Goal: Information Seeking & Learning: Learn about a topic

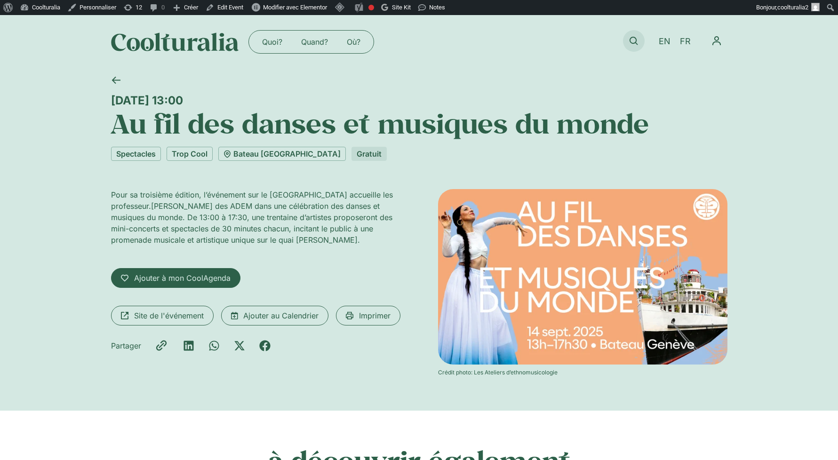
click at [632, 39] on icon at bounding box center [633, 41] width 8 height 8
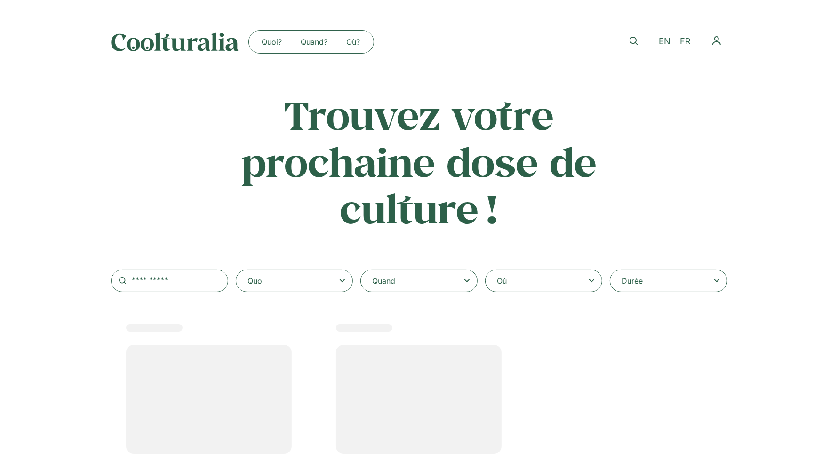
select select
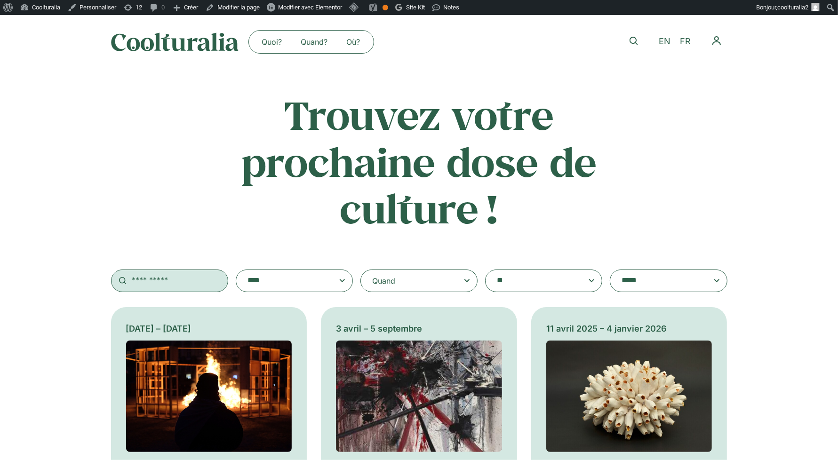
click at [190, 281] on input "text" at bounding box center [169, 281] width 117 height 23
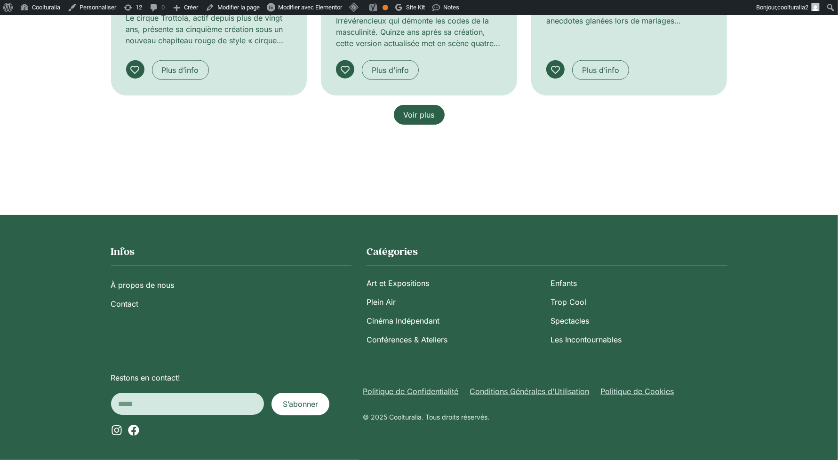
type input "*****"
click at [423, 111] on span "Voir plus" at bounding box center [419, 114] width 31 height 11
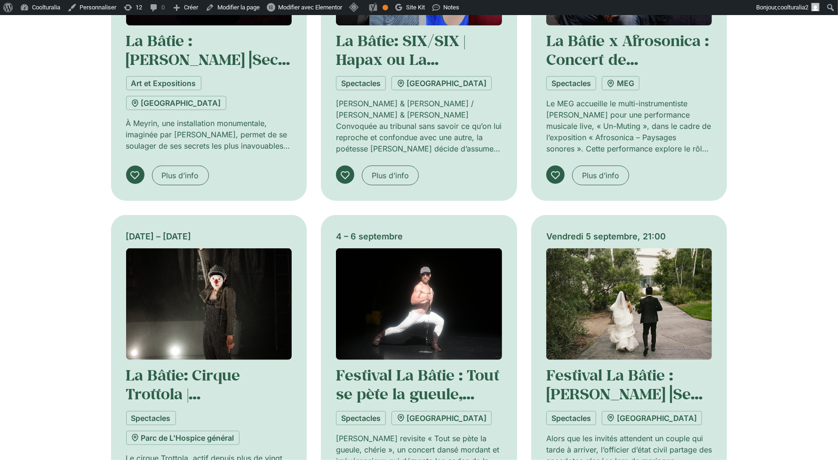
scroll to position [872, 0]
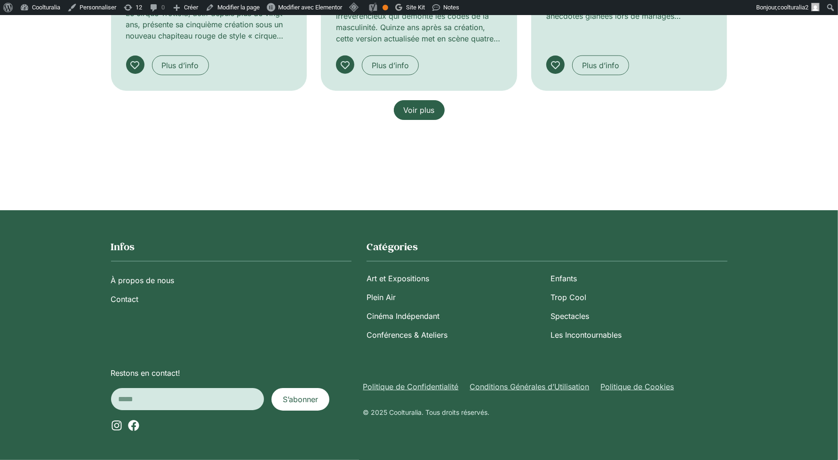
click at [425, 109] on span "Voir plus" at bounding box center [419, 109] width 31 height 11
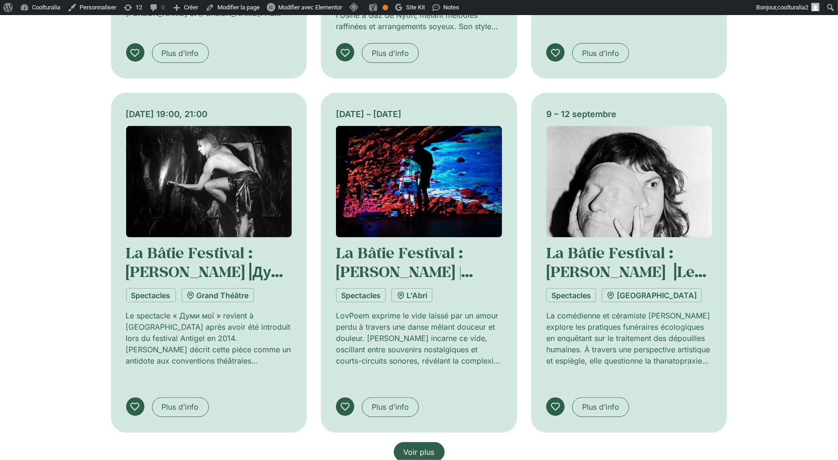
scroll to position [1508, 0]
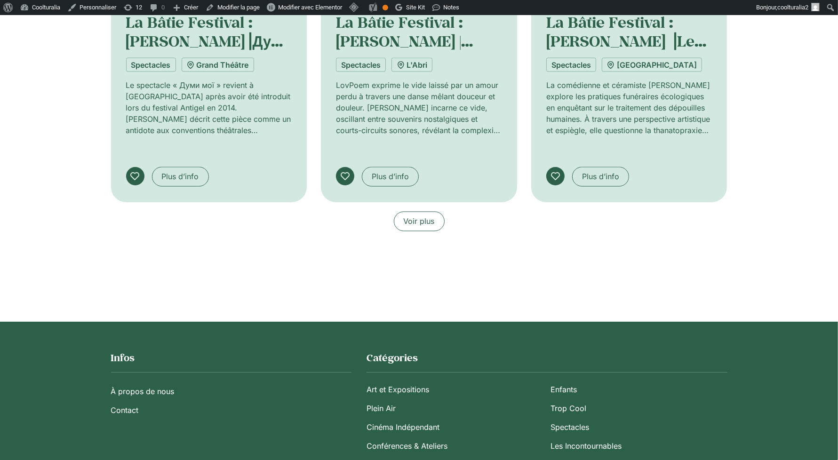
click at [411, 216] on span "Voir plus" at bounding box center [419, 221] width 31 height 11
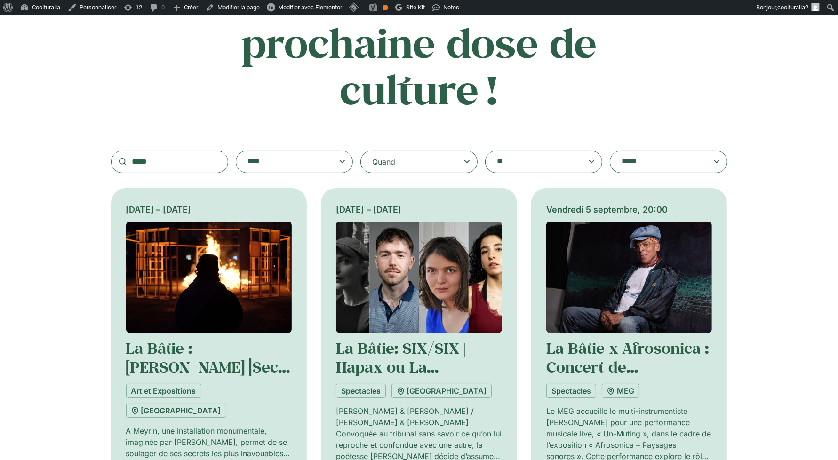
scroll to position [121, 0]
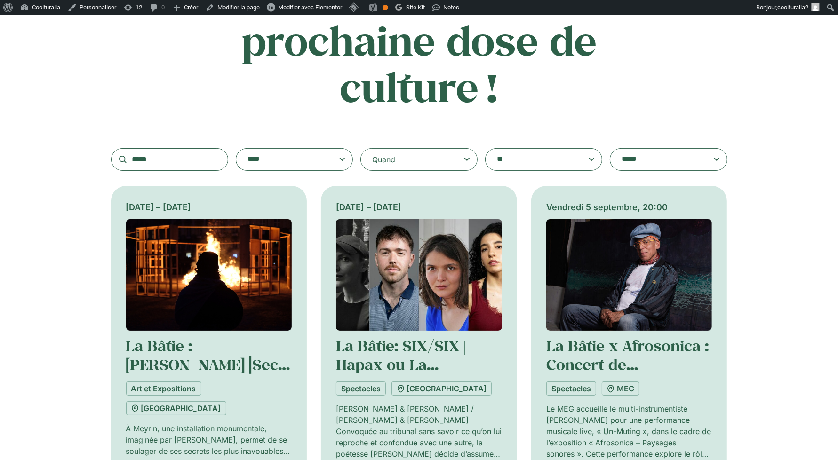
click at [404, 159] on div "Quand" at bounding box center [418, 159] width 117 height 23
click at [0, 0] on input "Quand" at bounding box center [0, 0] width 0 height 0
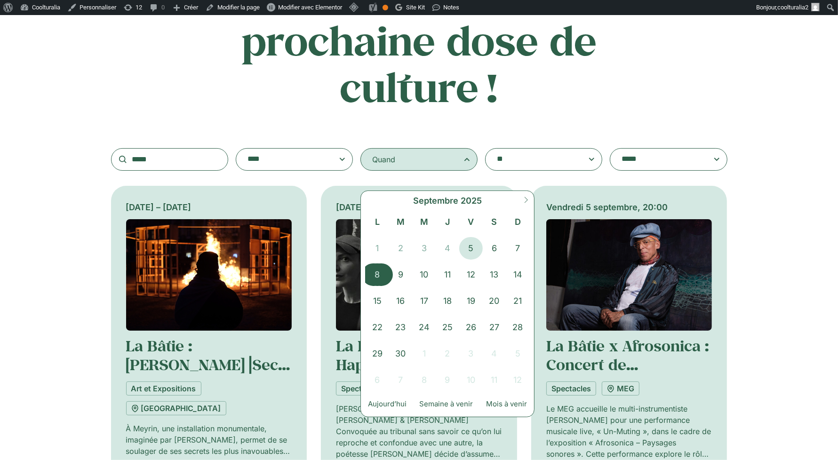
click at [374, 272] on span "8" at bounding box center [378, 274] width 24 height 23
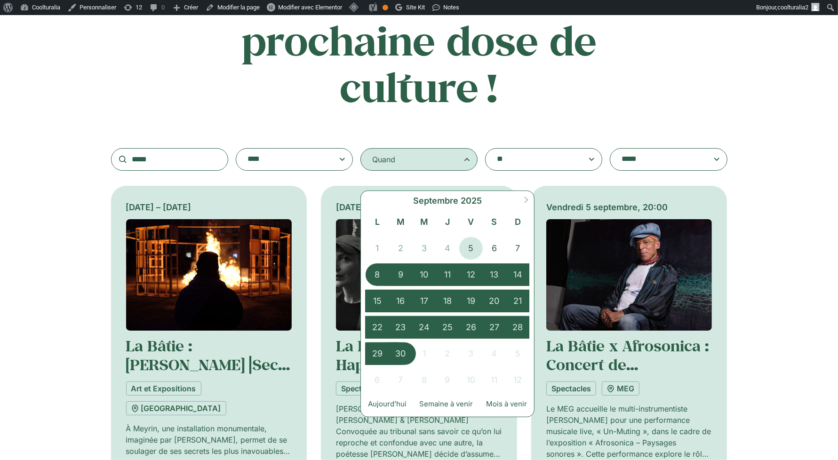
click at [402, 348] on span "30" at bounding box center [401, 353] width 24 height 23
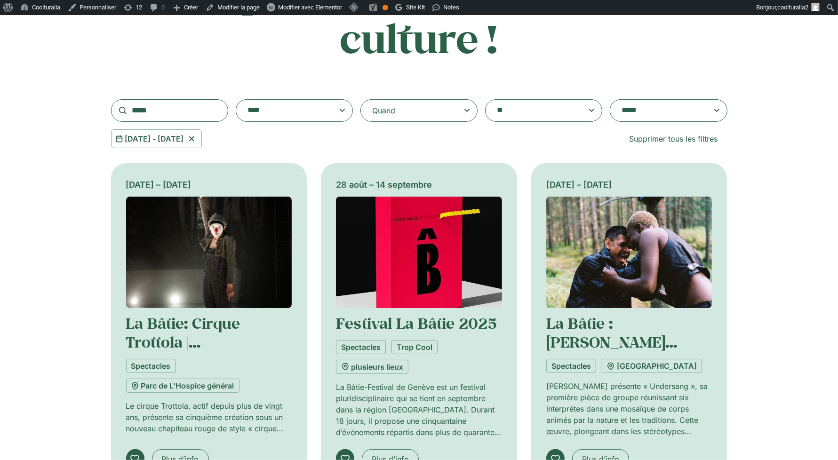
scroll to position [171, 0]
click at [212, 236] on img at bounding box center [209, 251] width 166 height 111
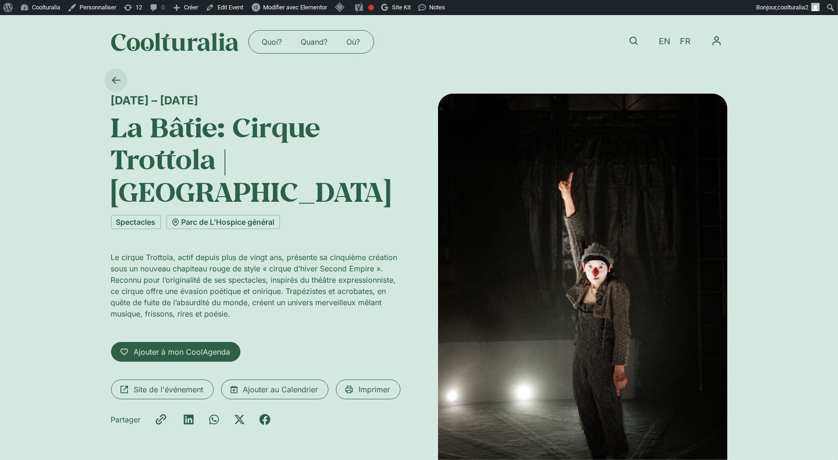
click at [117, 76] on icon at bounding box center [115, 80] width 9 height 9
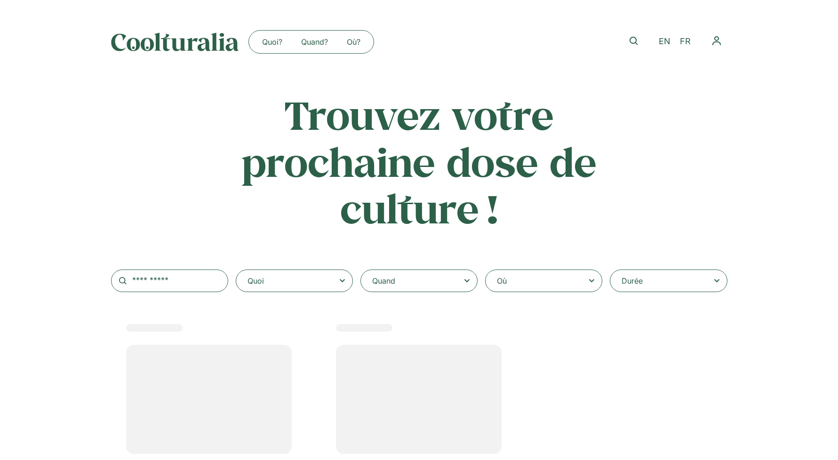
scroll to position [174, 0]
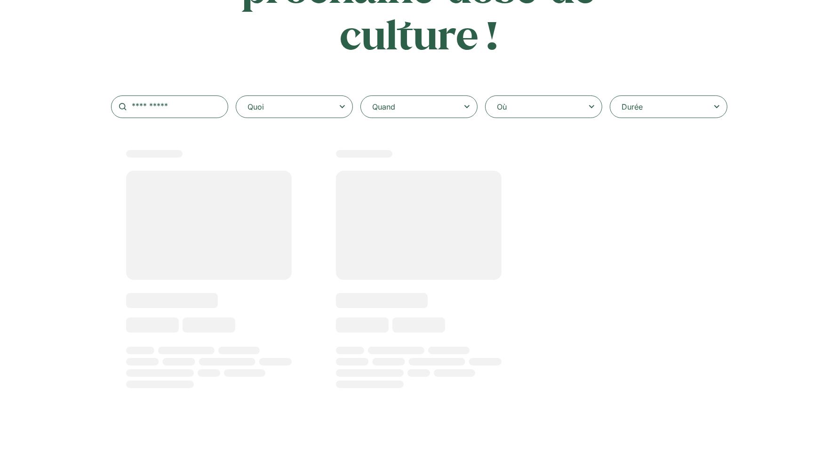
type input "*****"
select select
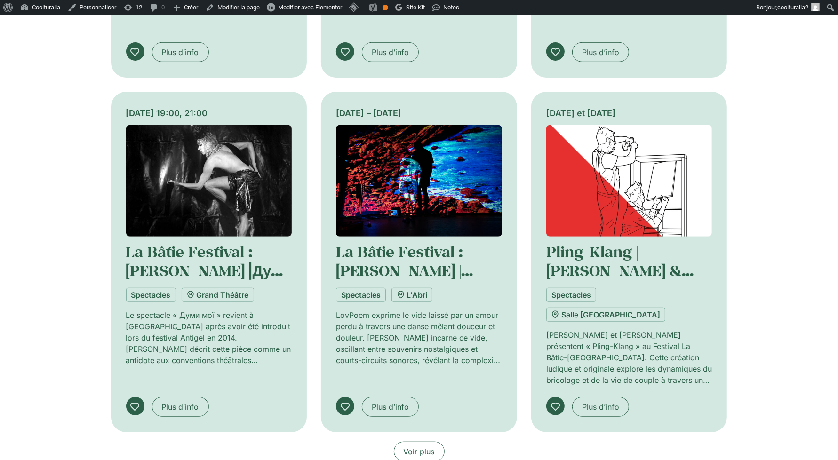
scroll to position [598, 0]
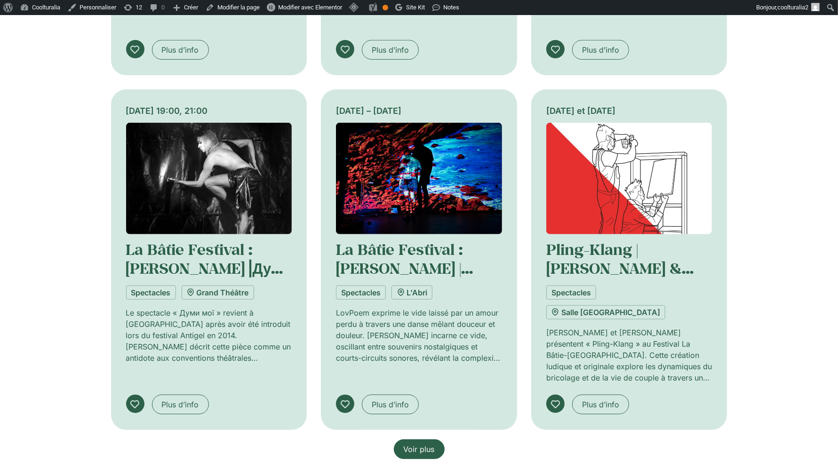
click at [422, 444] on span "Voir plus" at bounding box center [419, 449] width 31 height 11
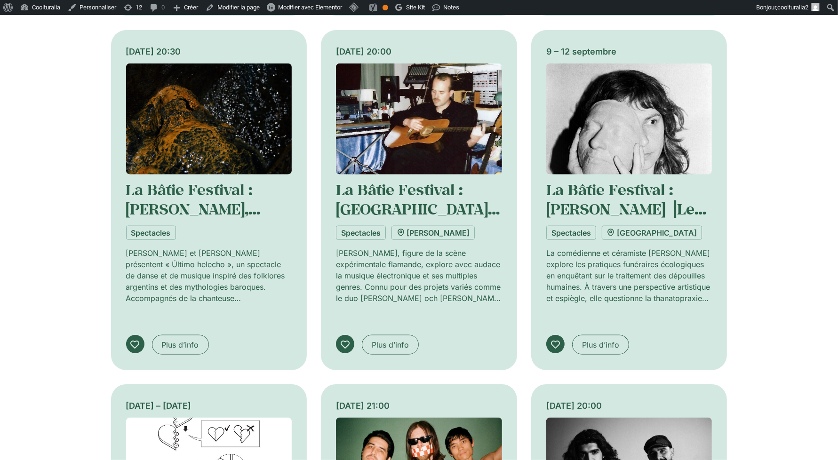
scroll to position [1013, 0]
click at [220, 92] on img at bounding box center [209, 118] width 166 height 111
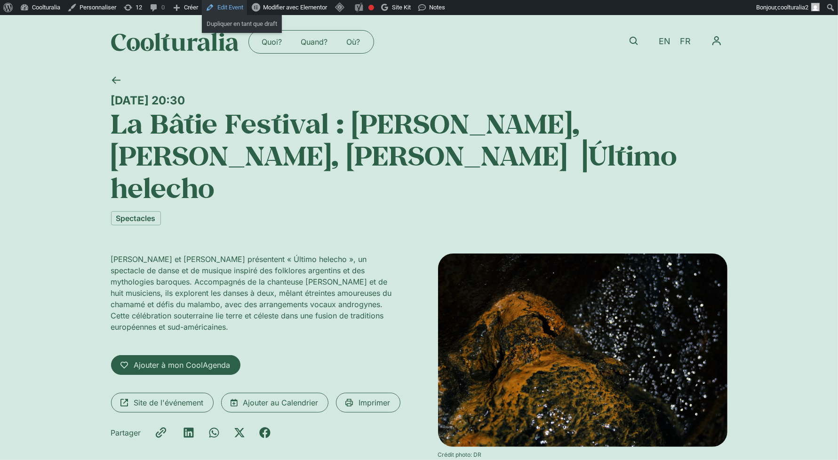
click at [234, 6] on link "Edit Event" at bounding box center [224, 7] width 45 height 15
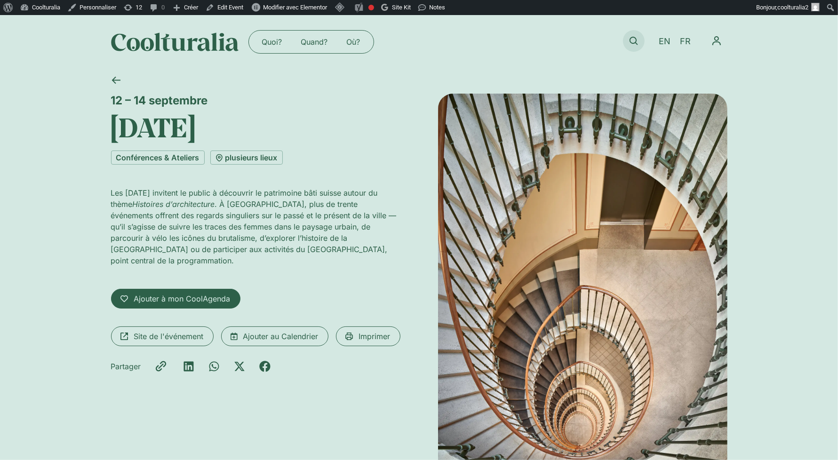
click at [636, 37] on icon at bounding box center [633, 41] width 8 height 8
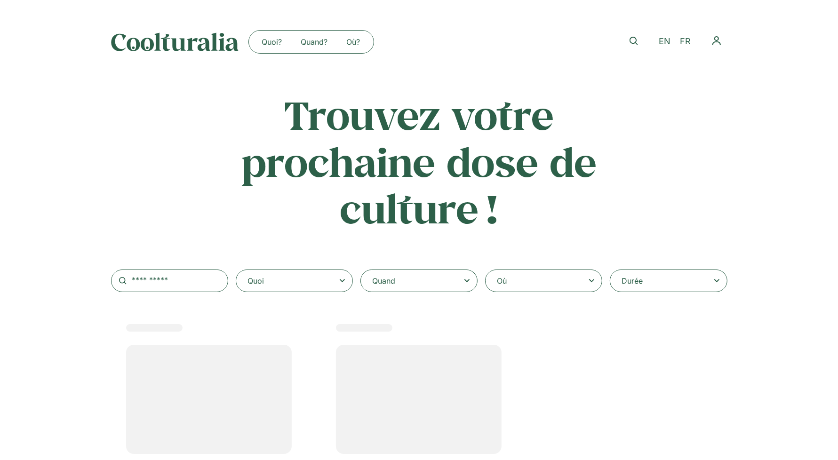
click at [410, 287] on div "Quand" at bounding box center [418, 281] width 117 height 23
click at [0, 0] on input "Quand" at bounding box center [0, 0] width 0 height 0
select select
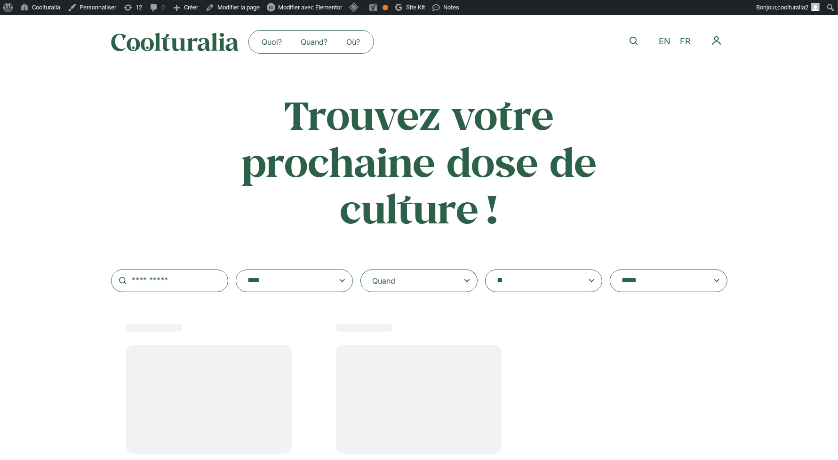
click at [412, 281] on div "Quand" at bounding box center [418, 281] width 117 height 23
click at [0, 0] on input "Quand" at bounding box center [0, 0] width 0 height 0
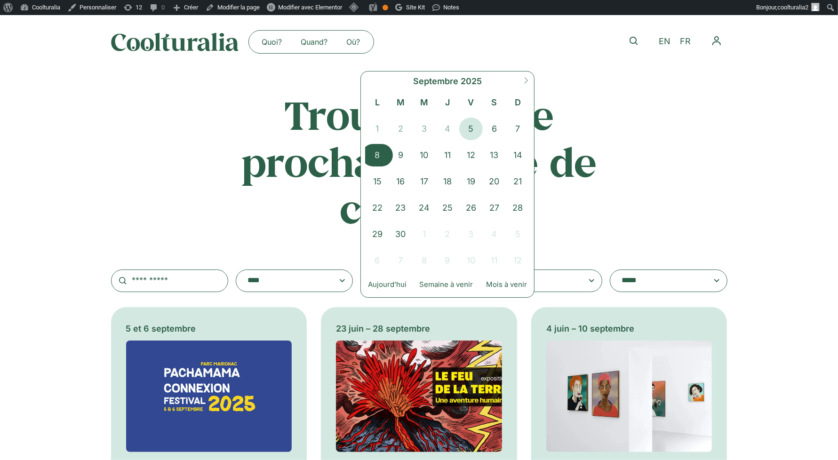
click at [374, 148] on span "8" at bounding box center [378, 155] width 24 height 23
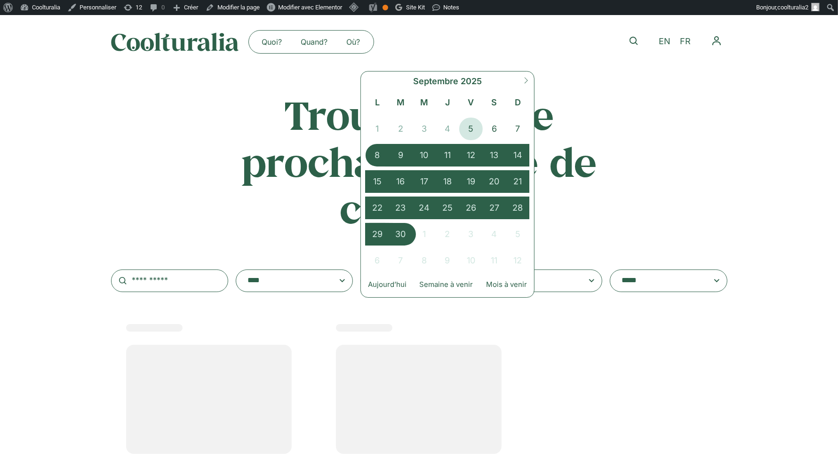
click at [402, 232] on span "30" at bounding box center [401, 234] width 24 height 23
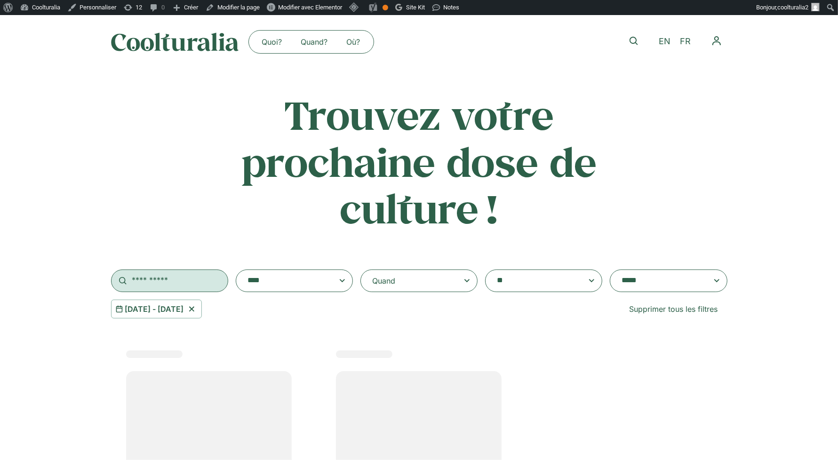
click at [192, 279] on input "text" at bounding box center [169, 281] width 117 height 23
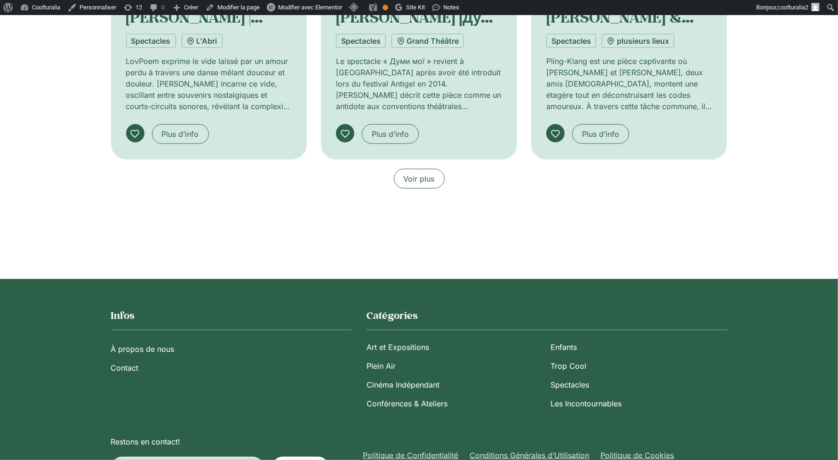
scroll to position [843, 0]
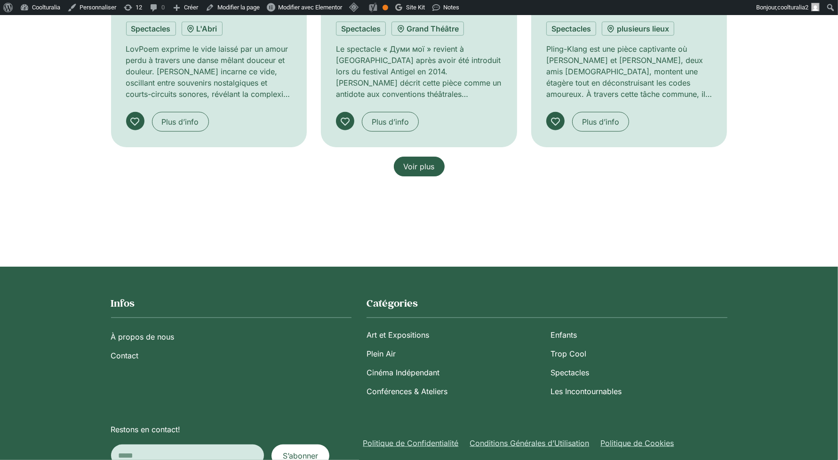
type input "*****"
click at [414, 165] on span "Voir plus" at bounding box center [419, 166] width 31 height 11
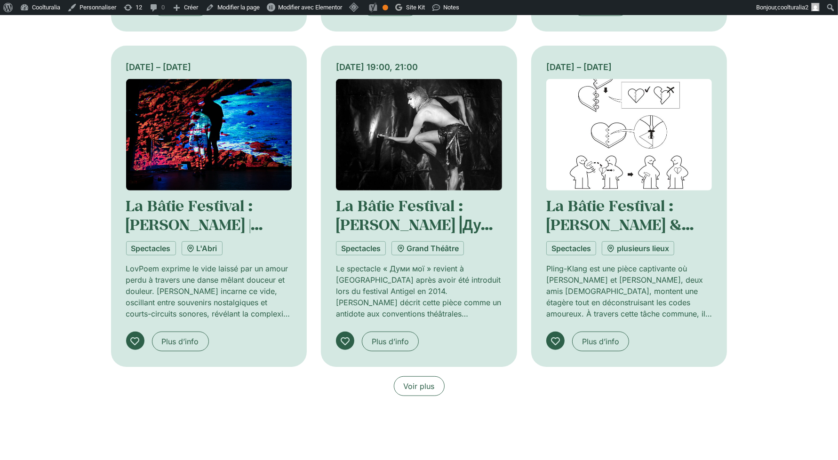
scroll to position [622, 0]
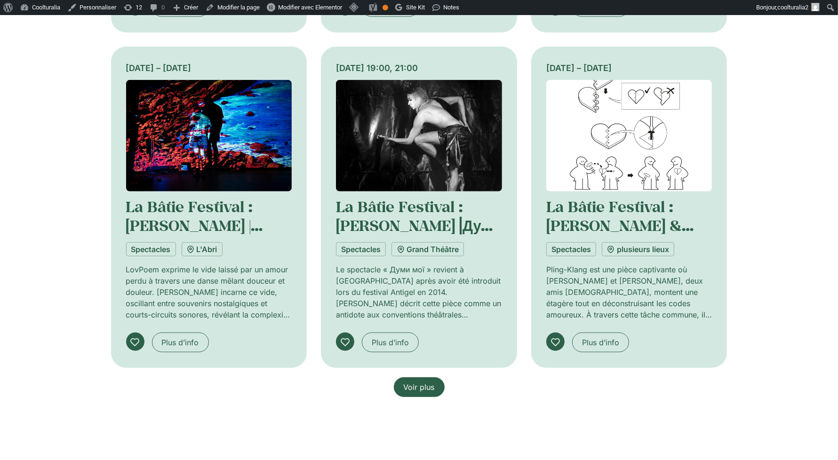
click at [421, 386] on span "Voir plus" at bounding box center [419, 387] width 31 height 11
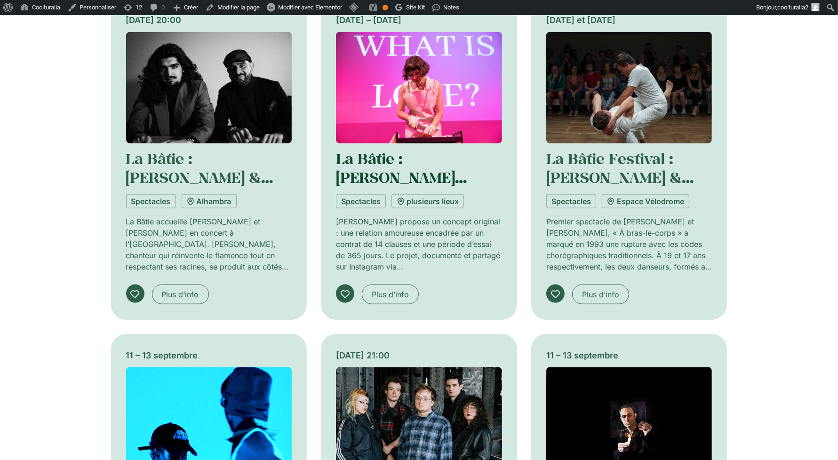
scroll to position [1007, 0]
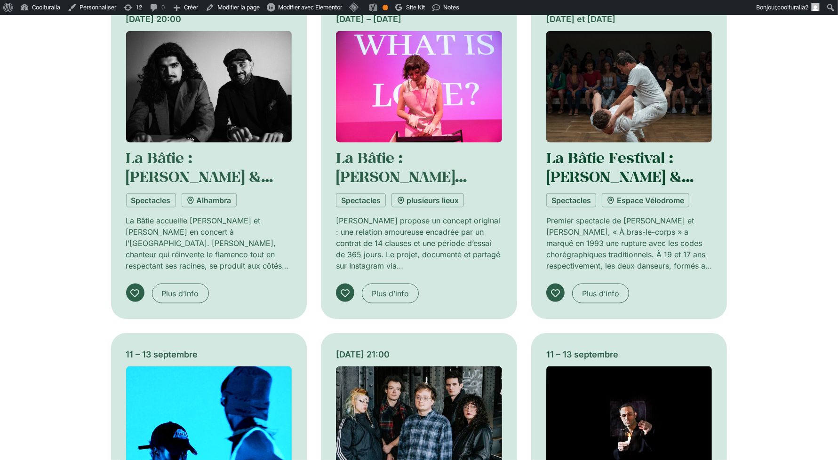
click at [605, 166] on link "La Bâtie Festival : [PERSON_NAME] & [PERSON_NAME], « À Bras-Le-Corps »" at bounding box center [620, 186] width 149 height 77
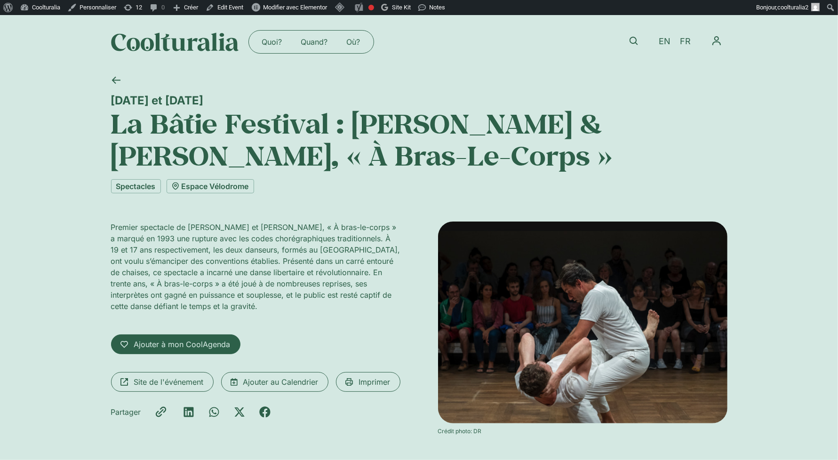
scroll to position [2, 0]
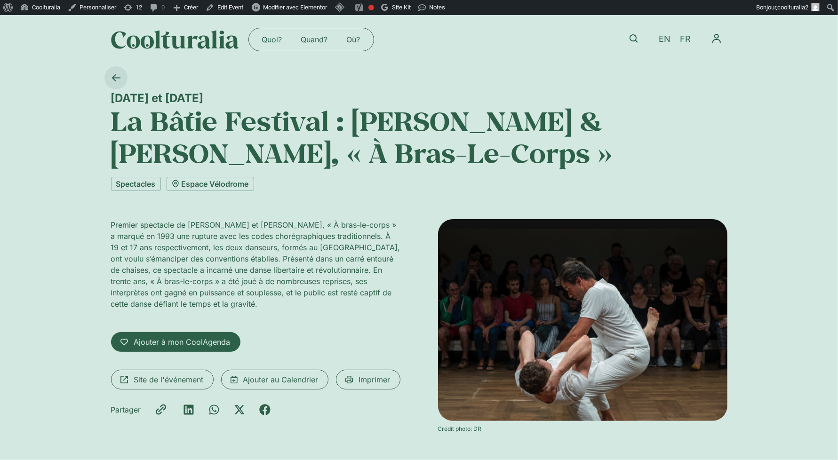
click at [115, 77] on icon at bounding box center [115, 77] width 9 height 9
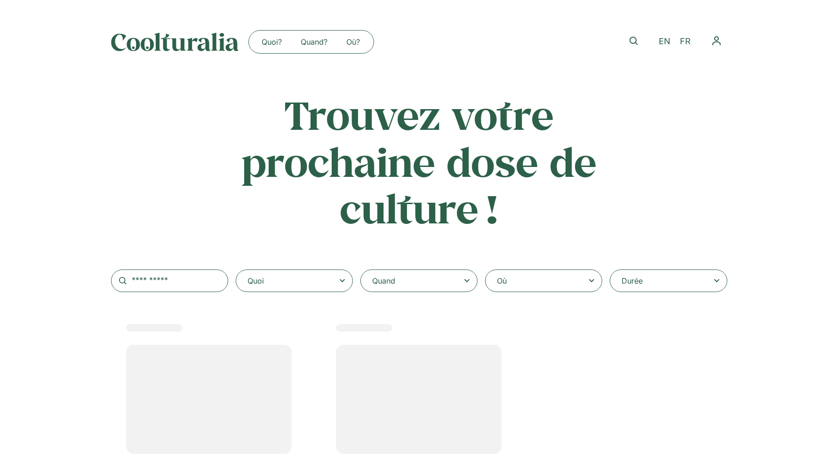
type input "*****"
select select
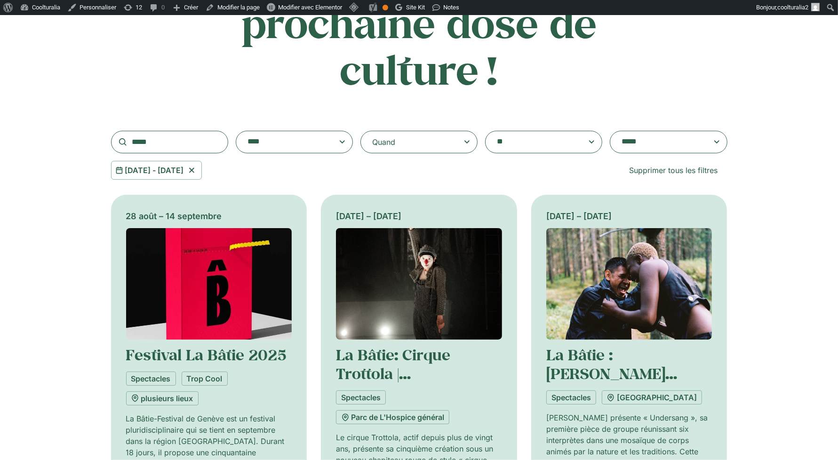
scroll to position [140, 0]
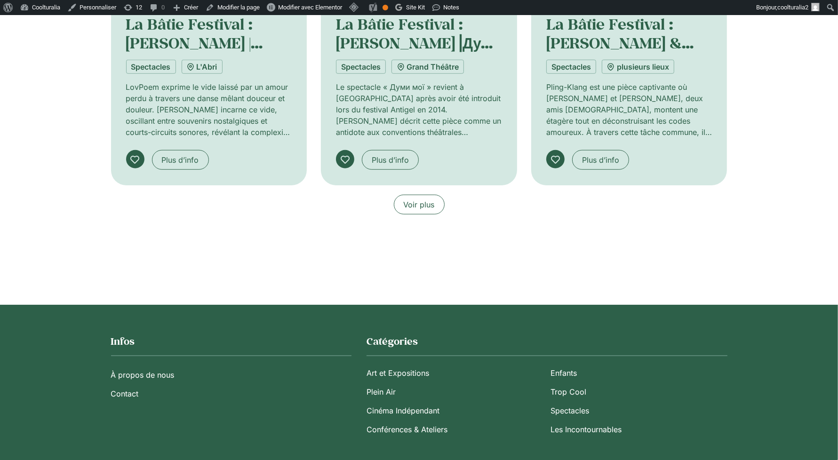
scroll to position [808, 0]
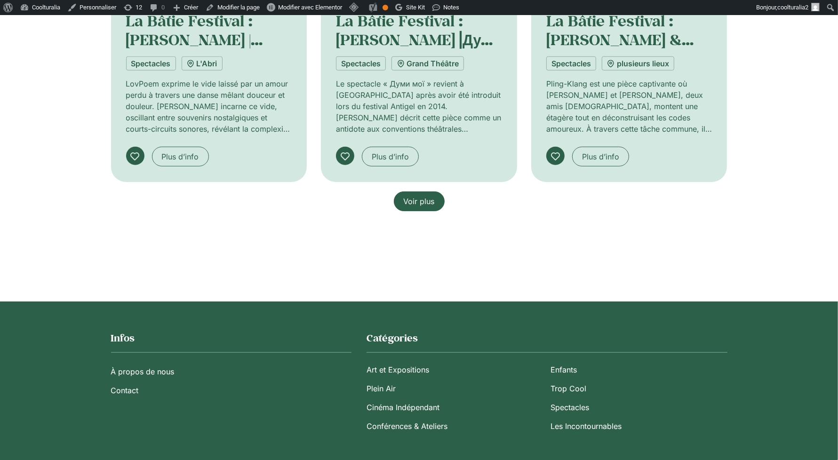
click at [419, 198] on span "Voir plus" at bounding box center [419, 201] width 31 height 11
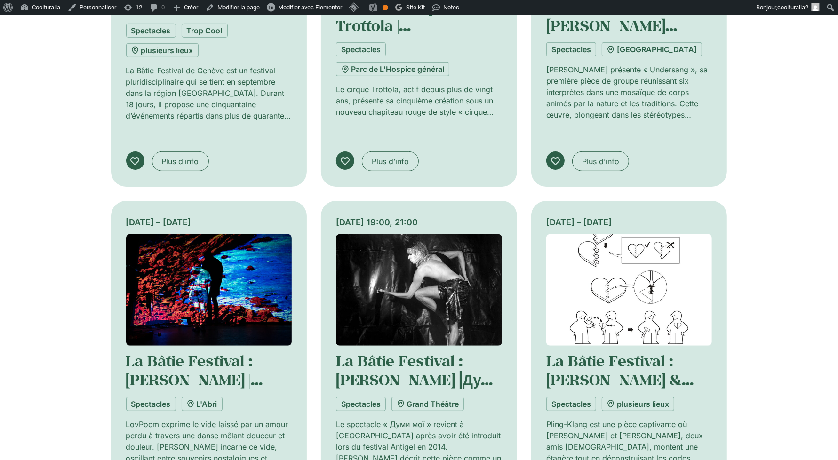
scroll to position [0, 0]
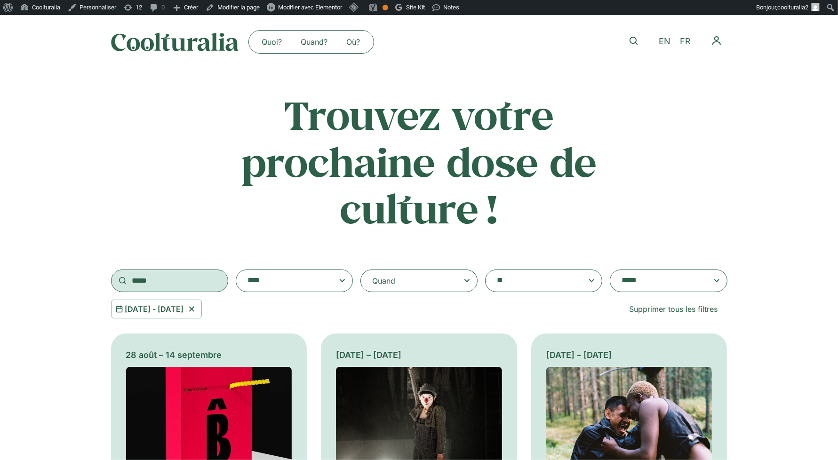
click at [163, 281] on input "*****" at bounding box center [169, 281] width 117 height 23
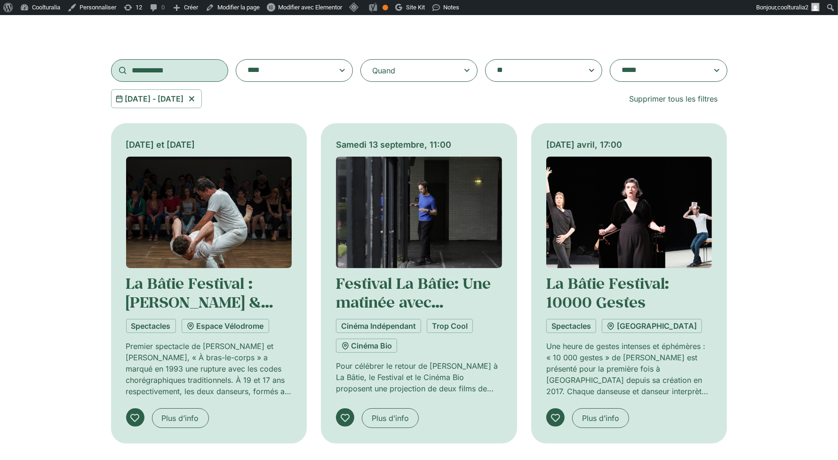
scroll to position [211, 0]
type input "**********"
click at [621, 238] on img at bounding box center [629, 211] width 166 height 111
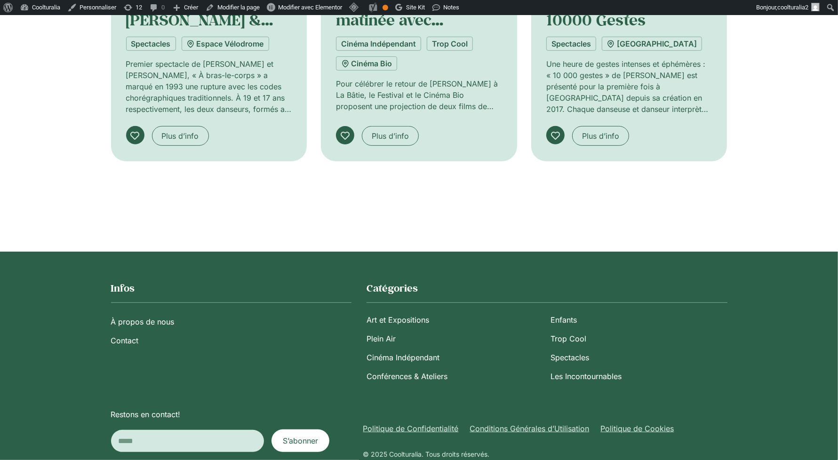
scroll to position [462, 0]
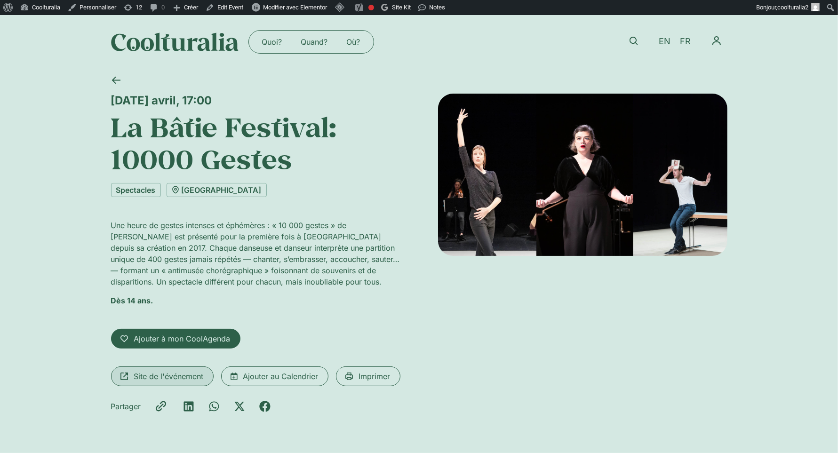
click at [181, 376] on span "Site de l'événement" at bounding box center [169, 376] width 70 height 11
click at [111, 79] on icon at bounding box center [115, 80] width 9 height 9
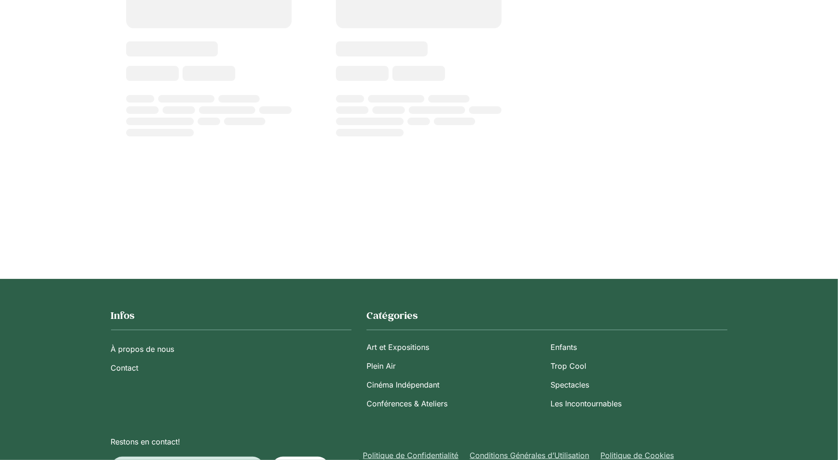
type input "**********"
select select
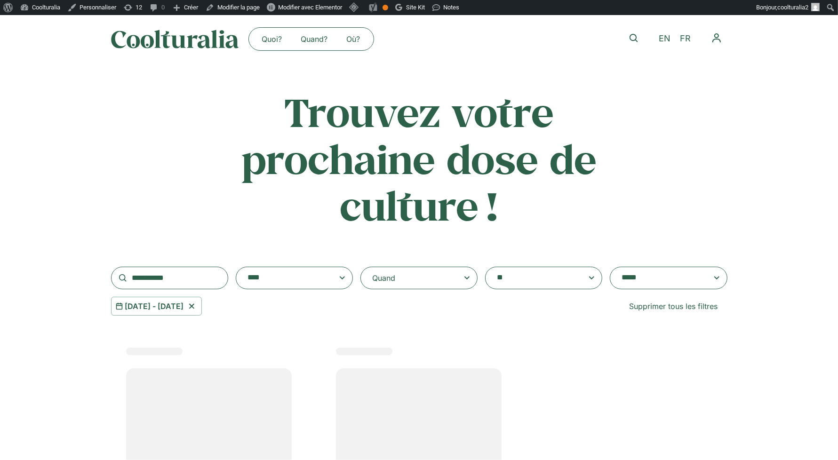
scroll to position [8, 0]
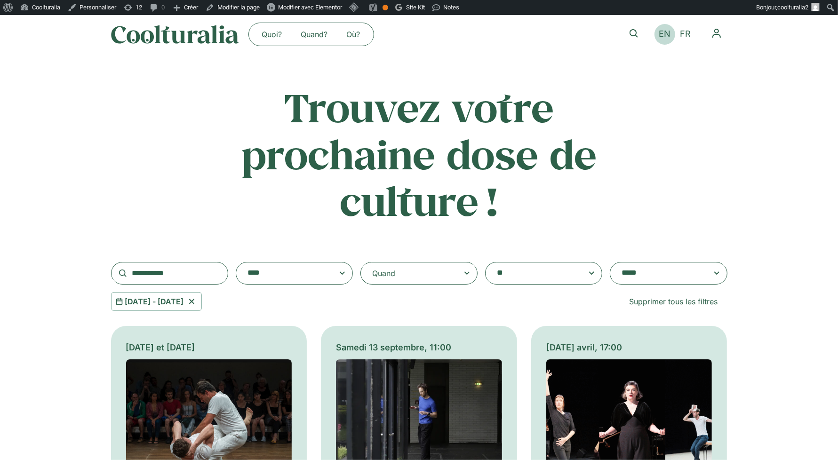
click at [666, 37] on span "EN" at bounding box center [665, 34] width 12 height 10
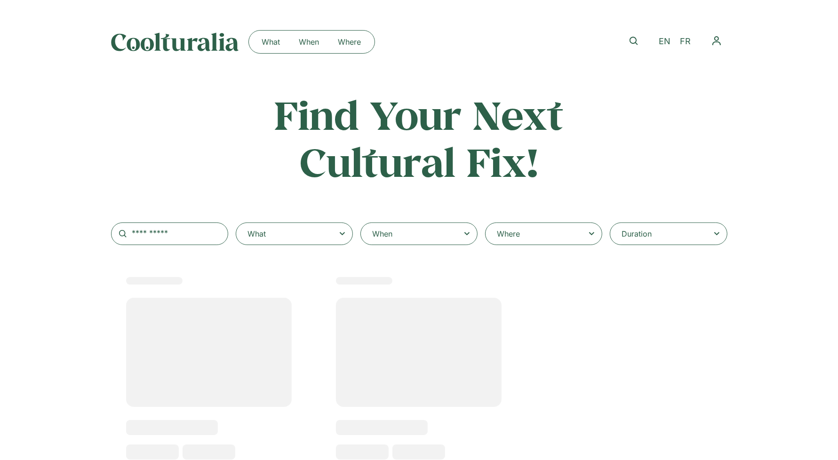
select select
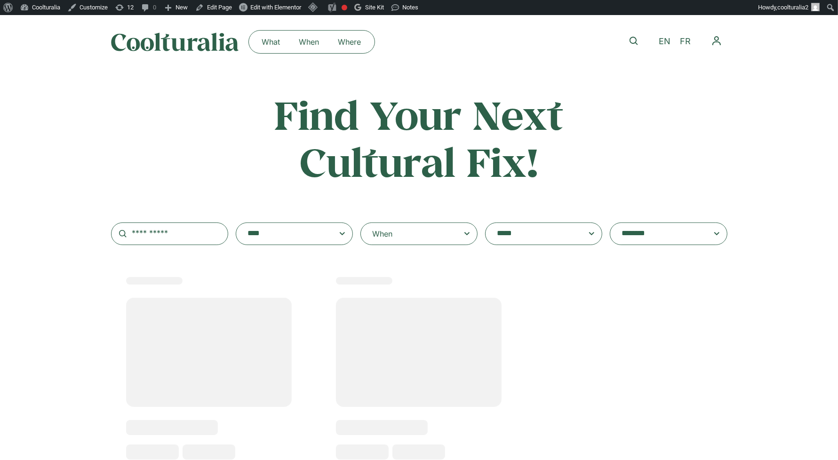
click at [438, 245] on div "When" at bounding box center [418, 234] width 117 height 23
click at [0, 0] on input "When" at bounding box center [0, 0] width 0 height 0
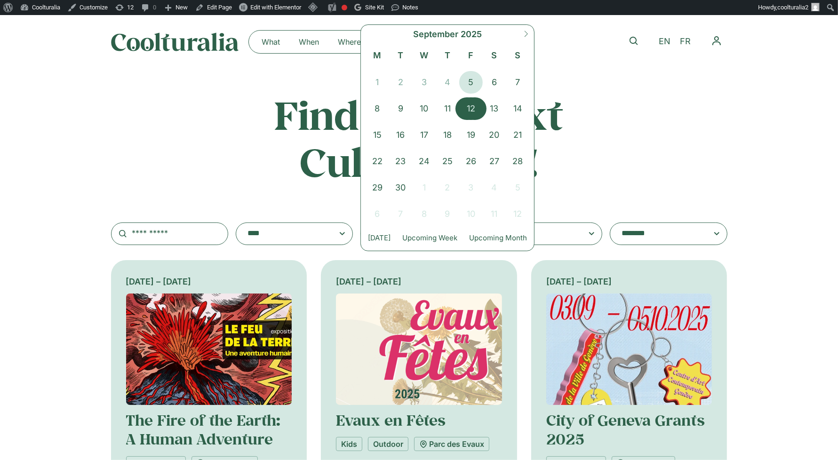
click at [477, 106] on span "12" at bounding box center [471, 108] width 24 height 23
click at [517, 107] on span "14" at bounding box center [518, 108] width 24 height 23
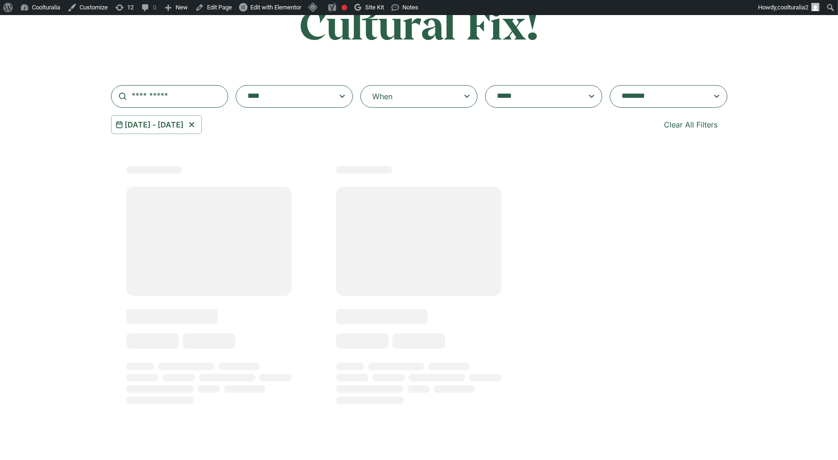
scroll to position [139, 0]
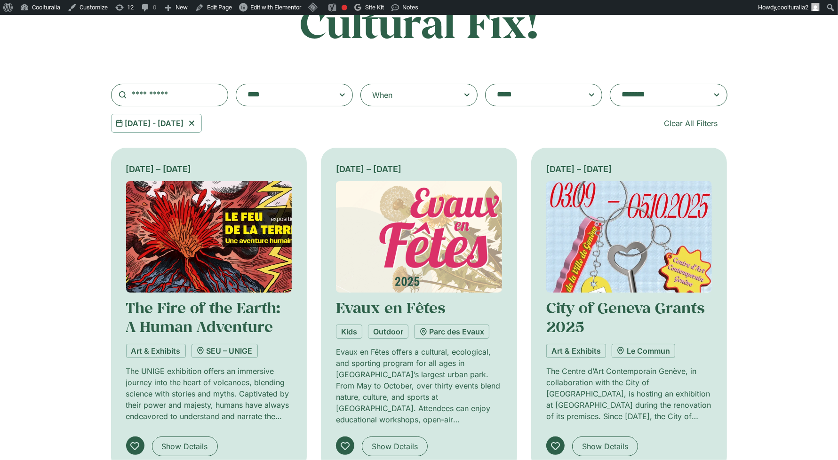
click at [667, 80] on div "**********" at bounding box center [419, 42] width 616 height 180
drag, startPoint x: 663, startPoint y: 87, endPoint x: 662, endPoint y: 93, distance: 6.2
click at [662, 93] on span at bounding box center [668, 95] width 117 height 23
click at [610, 84] on select "**********" at bounding box center [610, 84] width 0 height 0
click at [662, 93] on textarea "**********" at bounding box center [658, 94] width 75 height 13
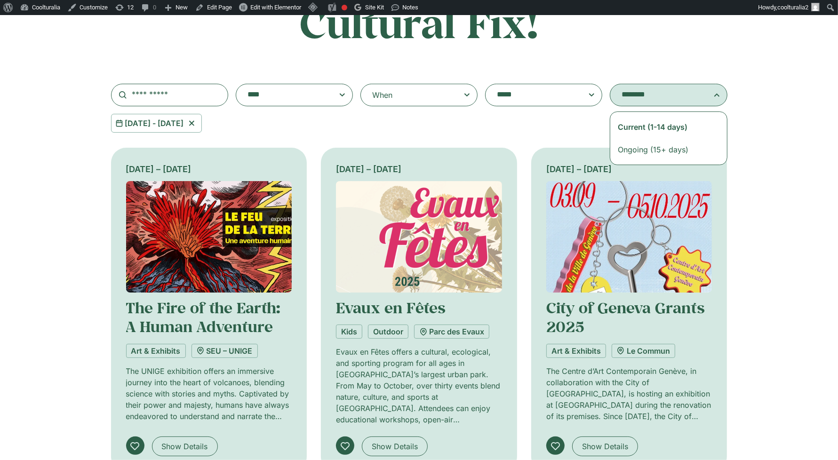
select select "**********"
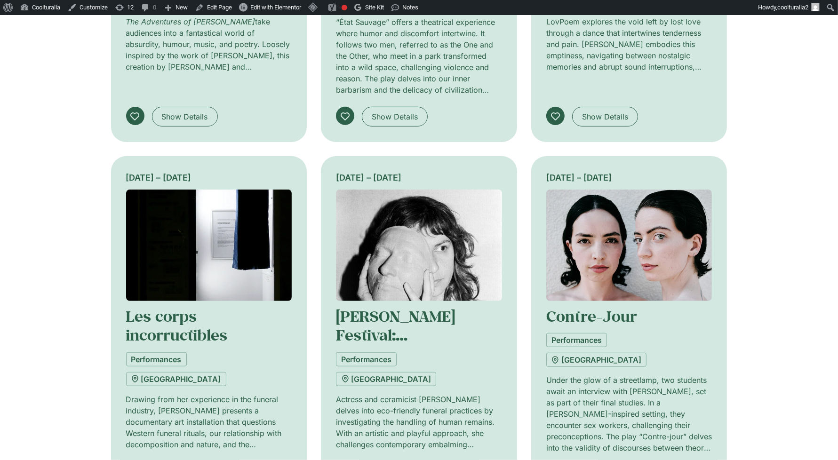
scroll to position [486, 0]
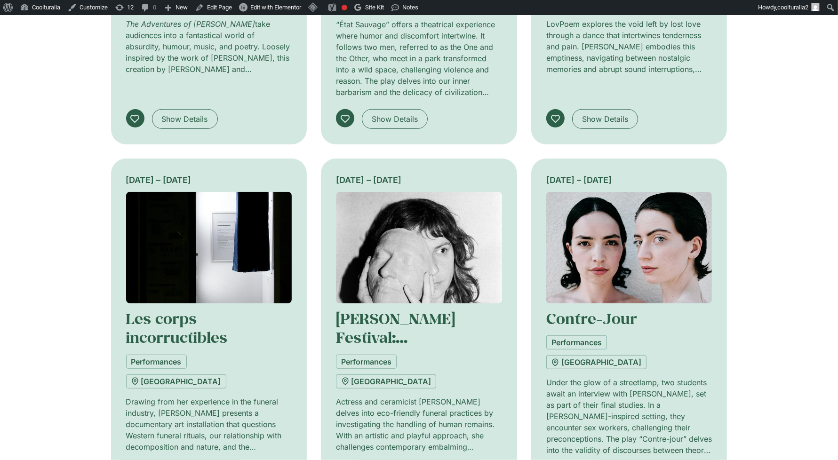
click at [610, 248] on img at bounding box center [629, 247] width 166 height 111
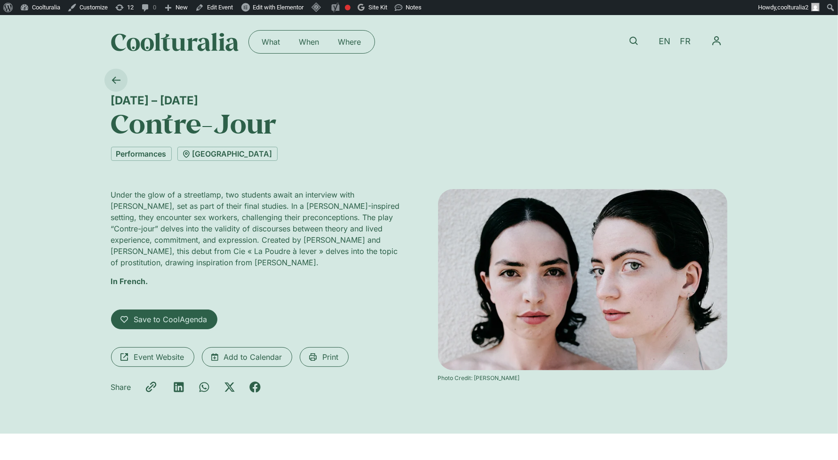
click at [114, 80] on icon at bounding box center [115, 80] width 8 height 7
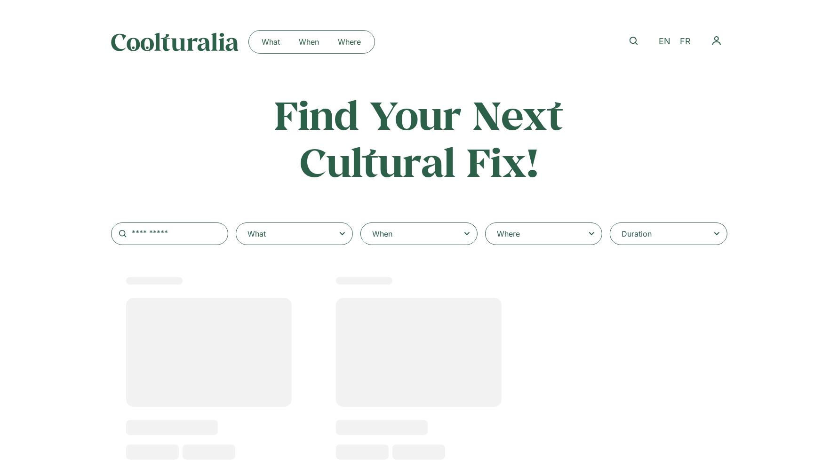
select select
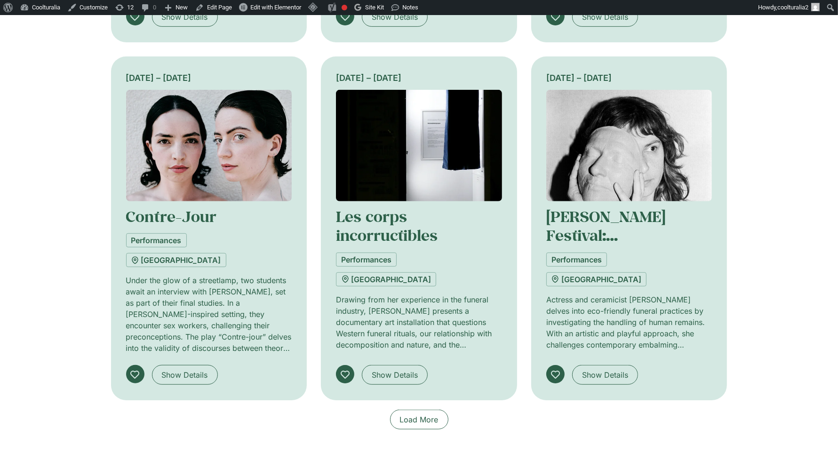
scroll to position [836, 0]
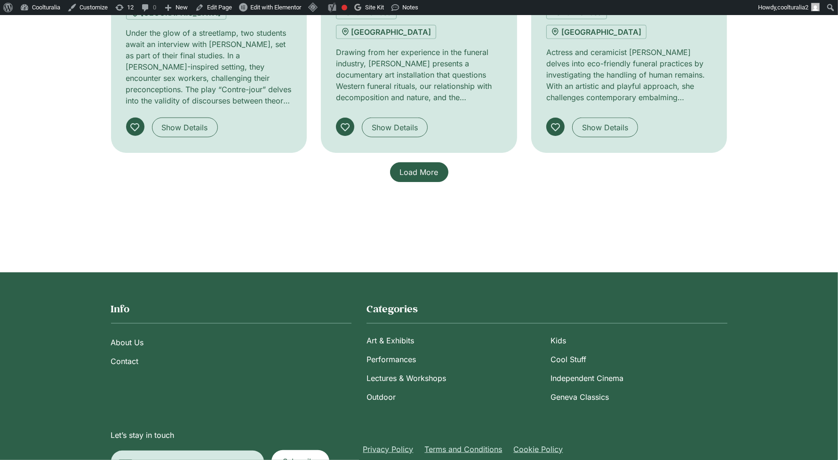
click at [424, 167] on span "Load More" at bounding box center [419, 172] width 39 height 11
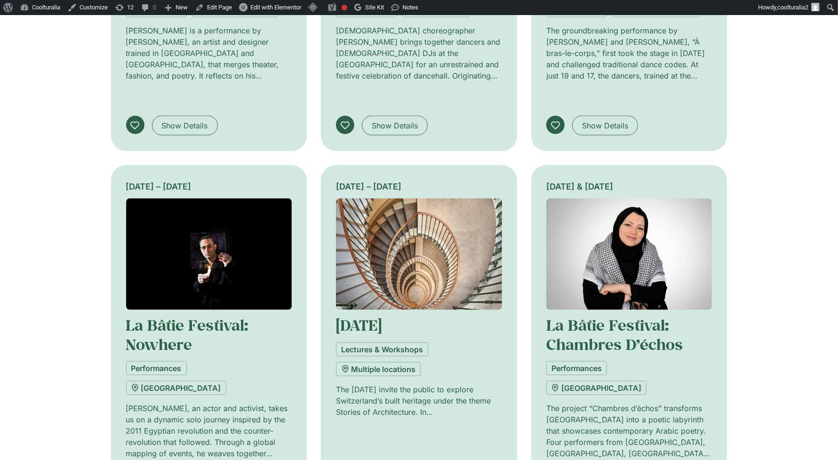
scroll to position [1198, 0]
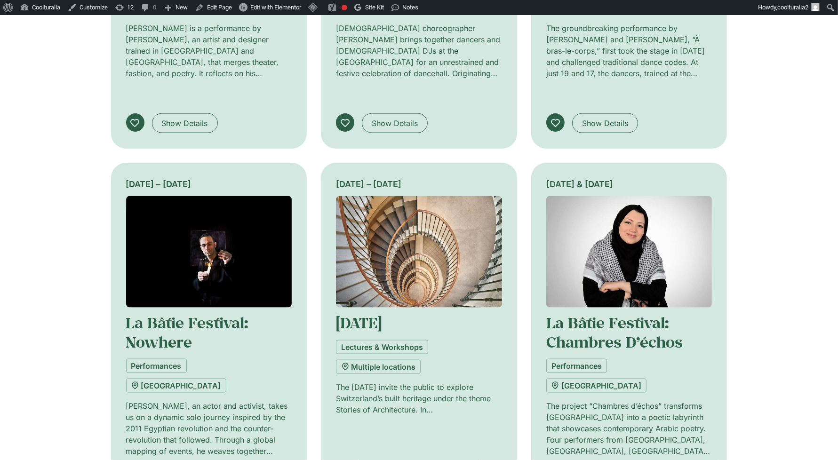
click at [410, 214] on img at bounding box center [419, 251] width 166 height 111
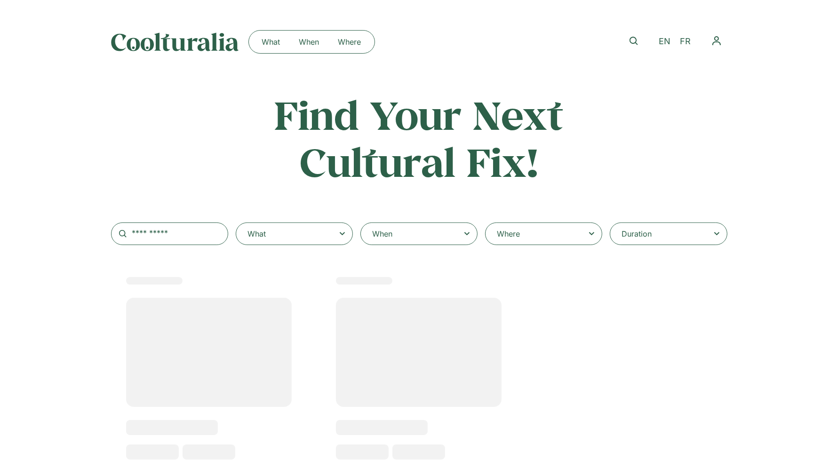
select select
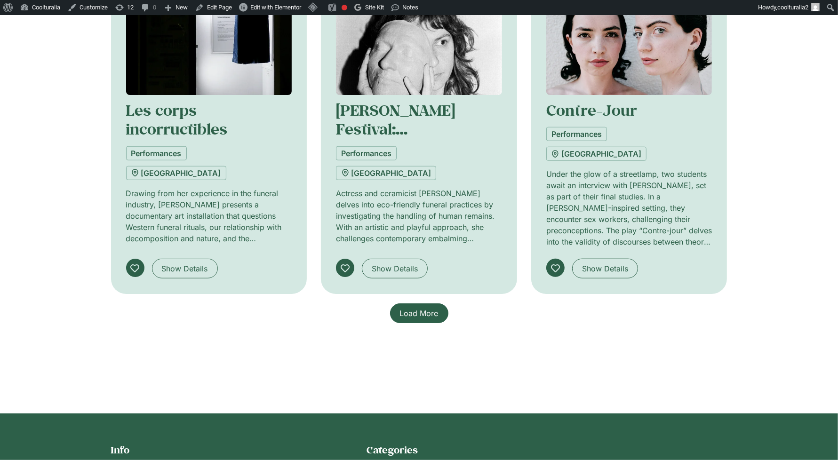
scroll to position [697, 0]
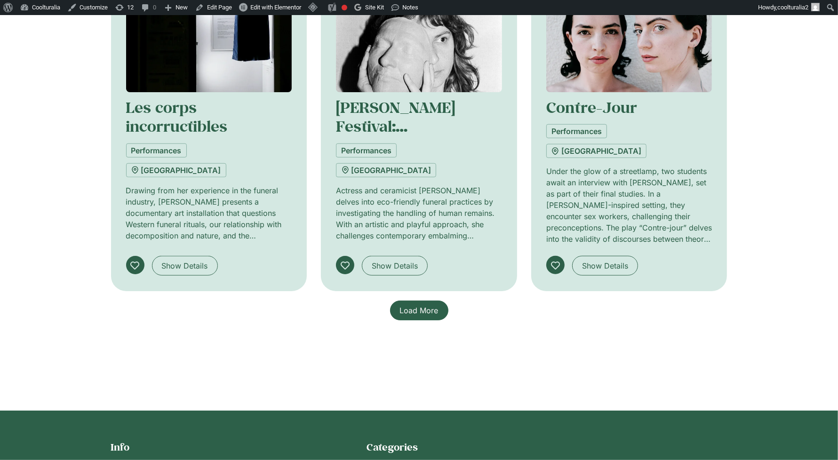
click at [430, 305] on span "Load More" at bounding box center [419, 310] width 39 height 11
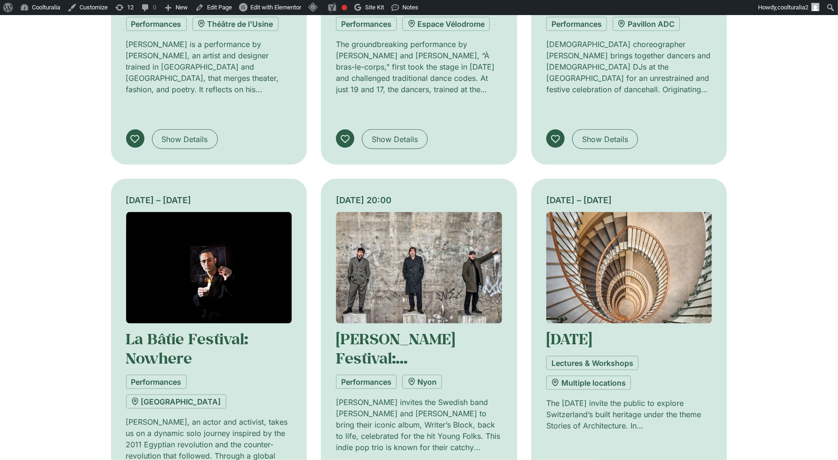
scroll to position [1415, 0]
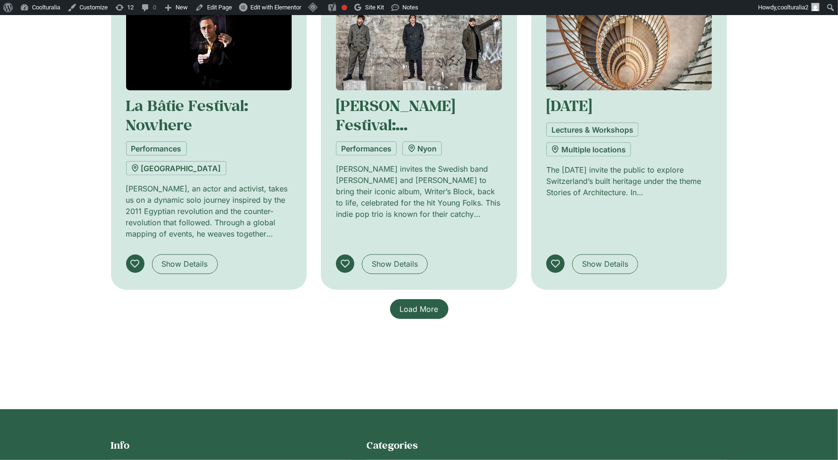
click at [426, 303] on span "Load More" at bounding box center [419, 308] width 39 height 11
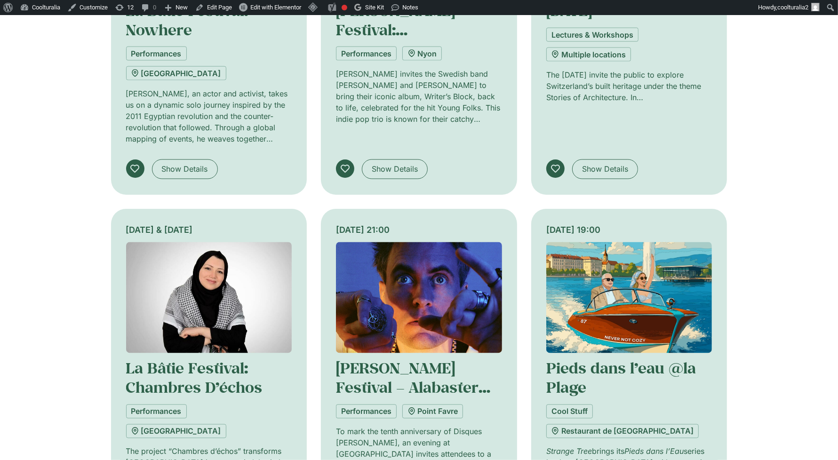
scroll to position [1513, 0]
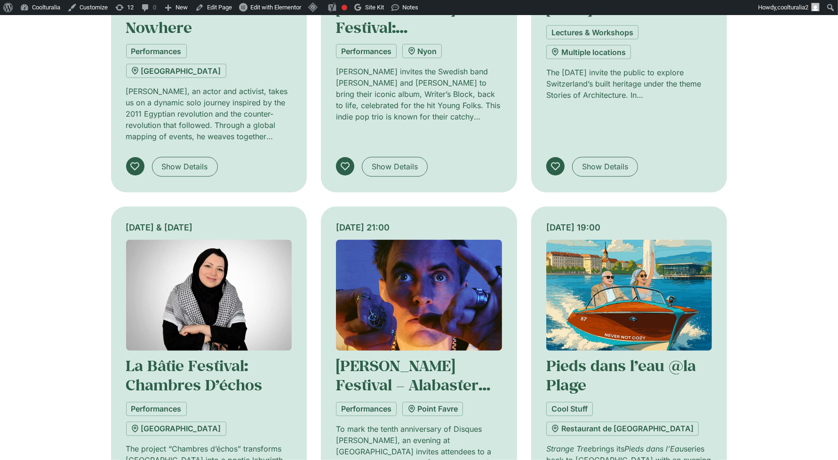
click at [607, 240] on img at bounding box center [629, 295] width 166 height 111
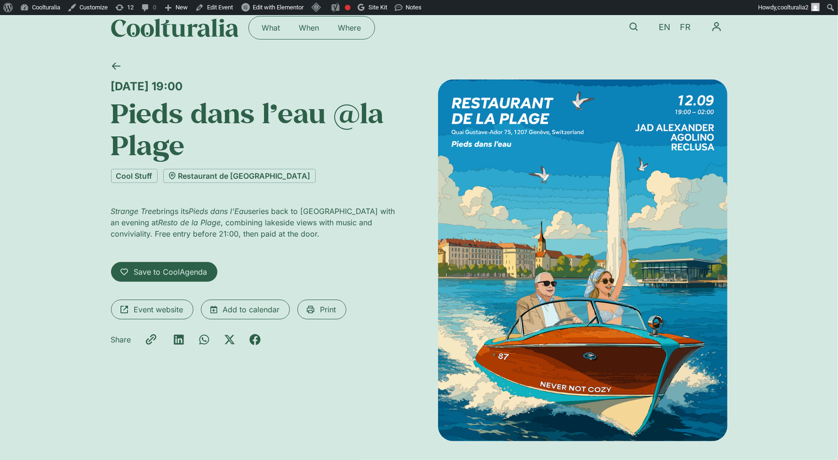
scroll to position [12, 0]
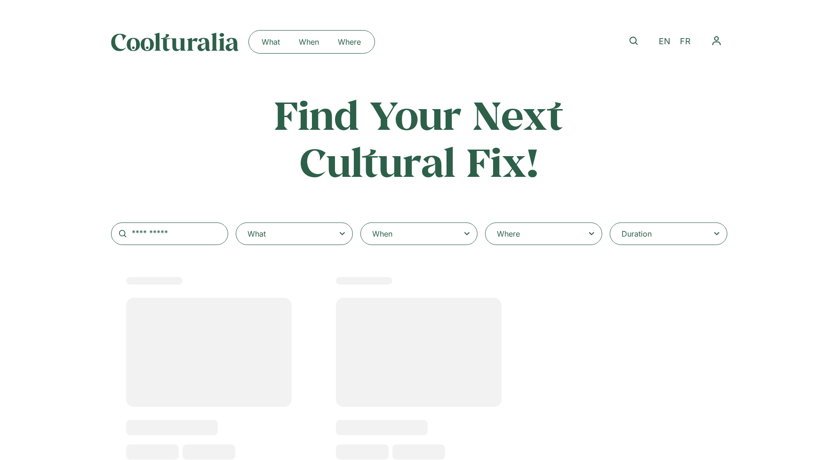
select select
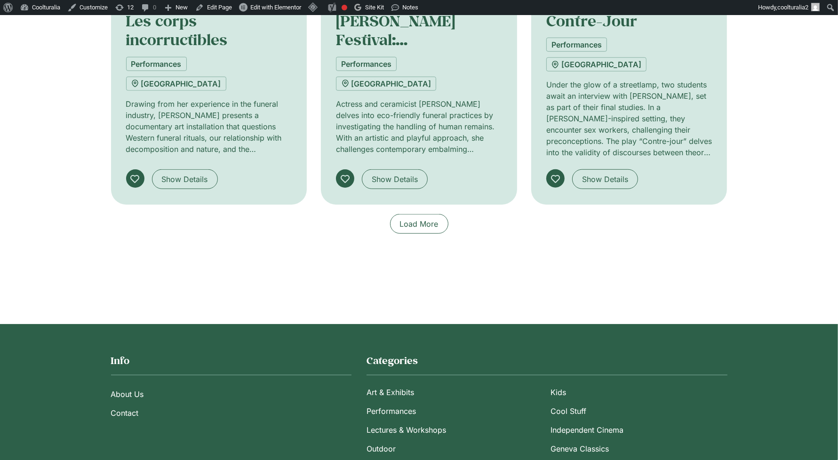
scroll to position [808, 0]
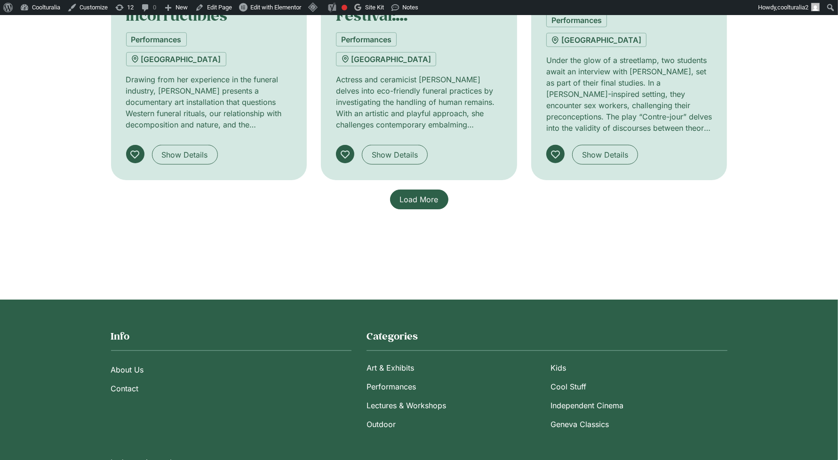
click at [426, 194] on span "Load More" at bounding box center [419, 199] width 39 height 11
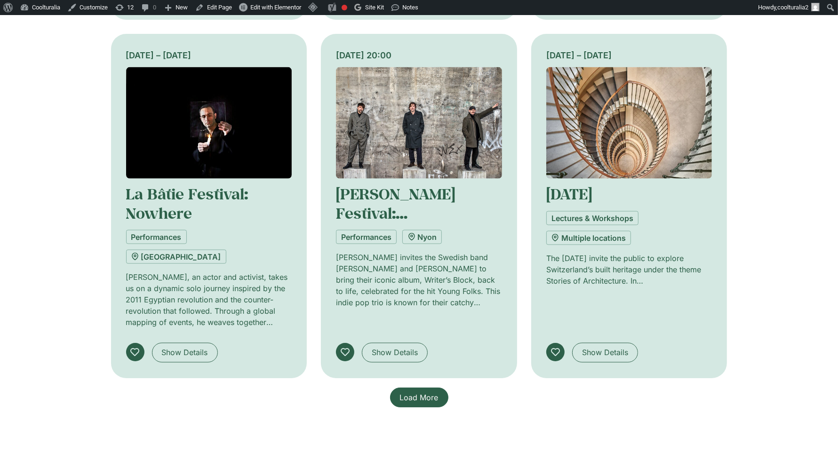
scroll to position [1353, 0]
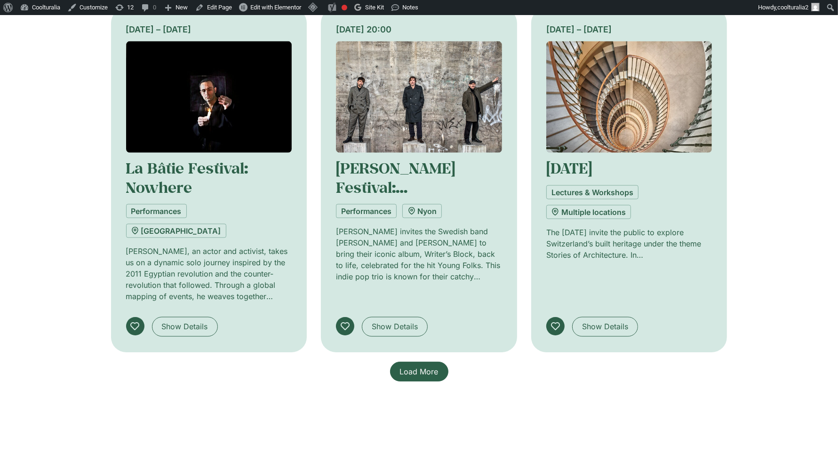
click at [429, 366] on span "Load More" at bounding box center [419, 371] width 39 height 11
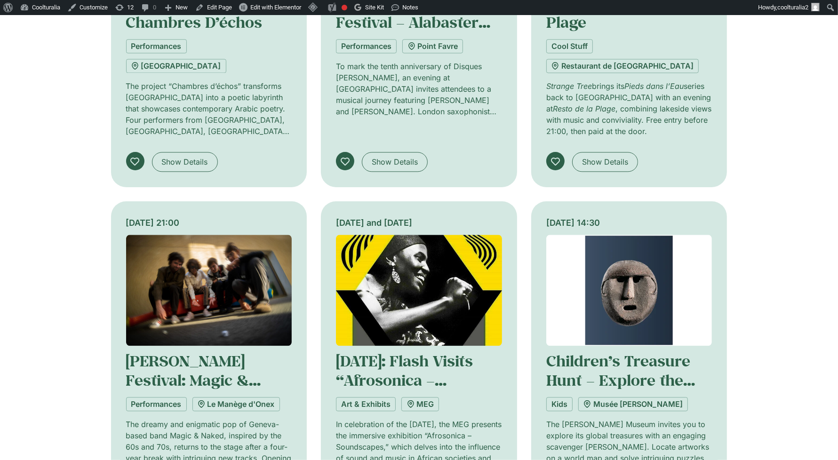
scroll to position [1876, 0]
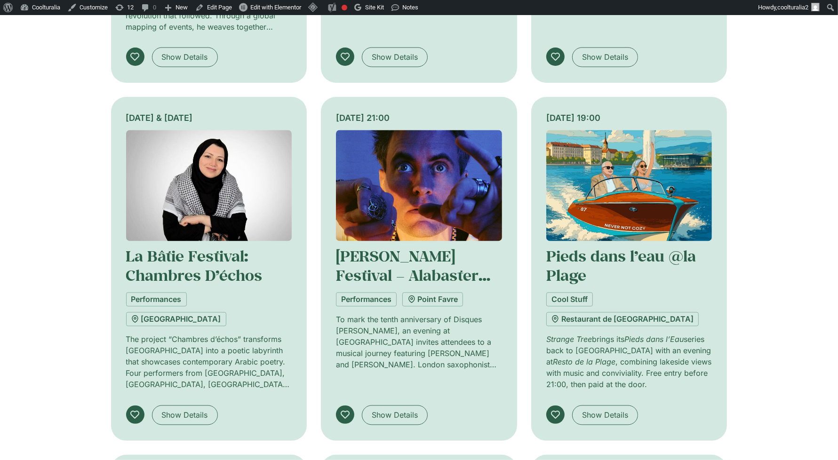
scroll to position [1618, 0]
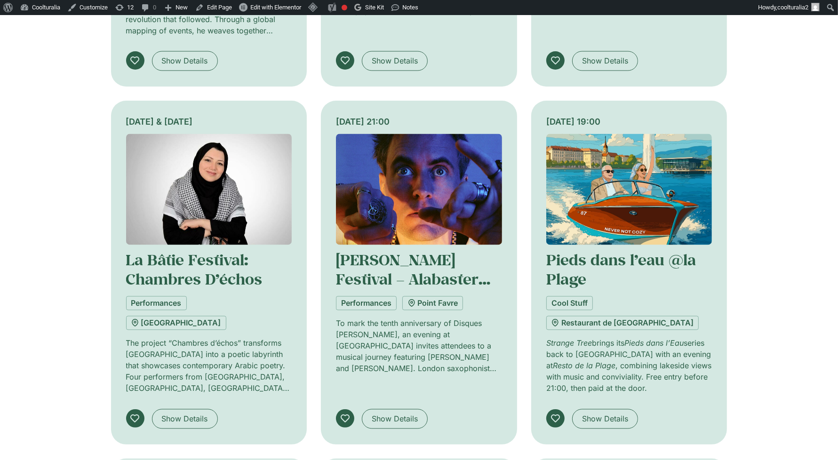
click at [625, 134] on img at bounding box center [629, 189] width 166 height 111
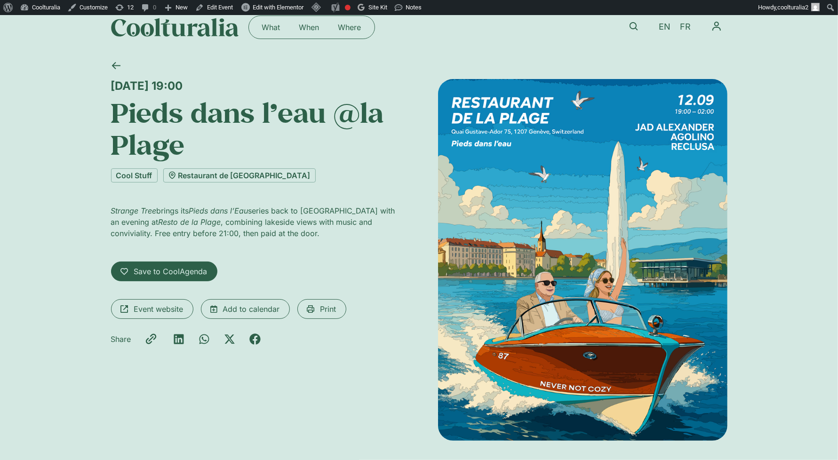
scroll to position [16, 0]
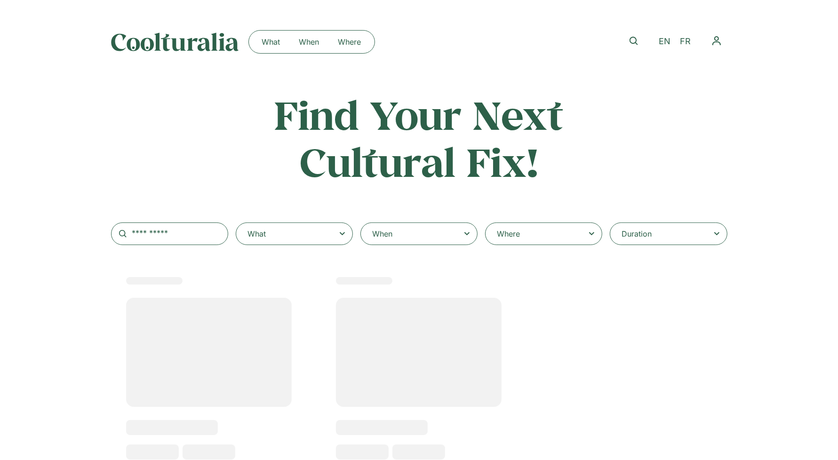
select select
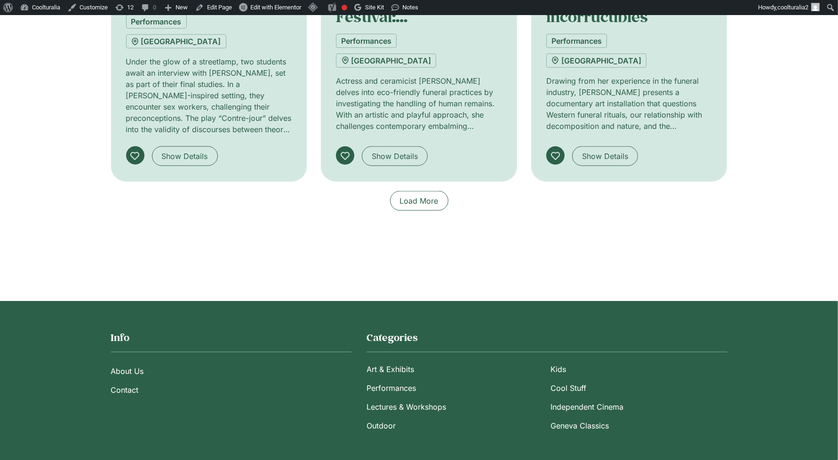
scroll to position [809, 0]
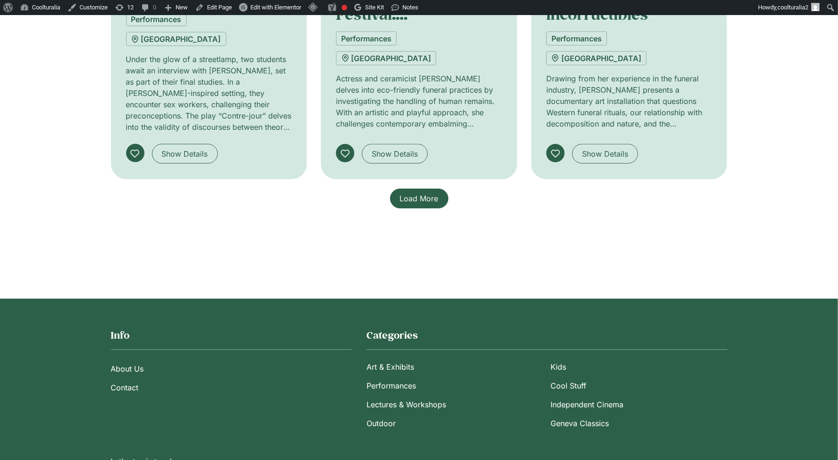
click at [416, 193] on span "Load More" at bounding box center [419, 198] width 39 height 11
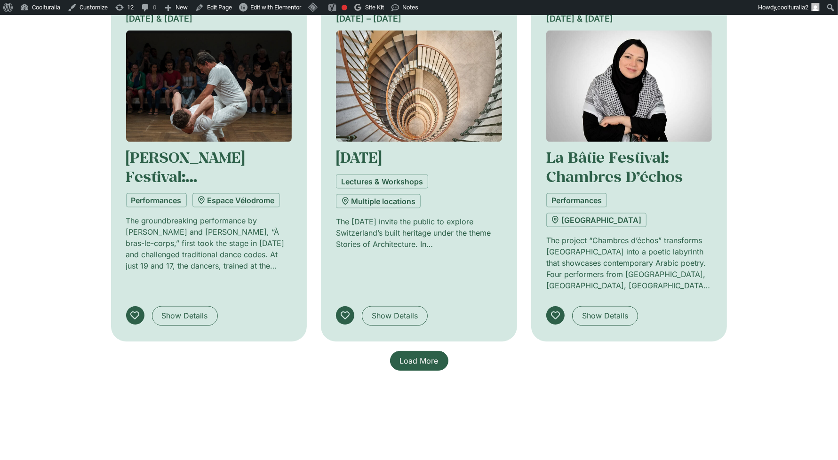
scroll to position [1385, 0]
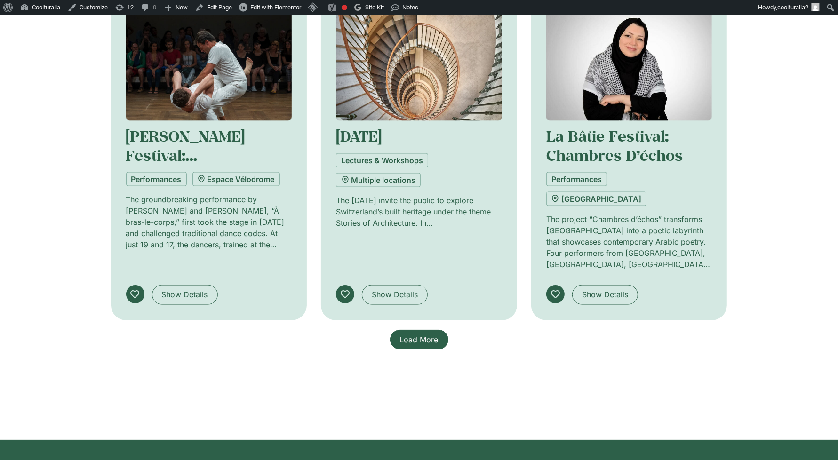
click at [423, 334] on span "Load More" at bounding box center [419, 339] width 39 height 11
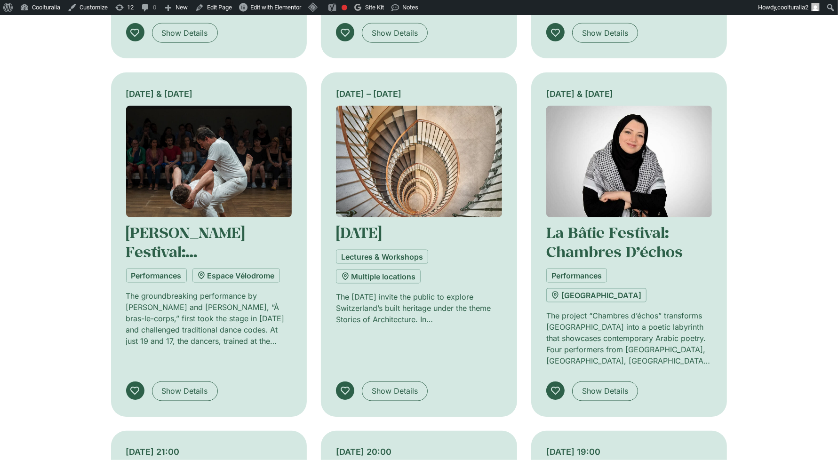
scroll to position [1288, 0]
click at [613, 106] on img at bounding box center [629, 161] width 166 height 111
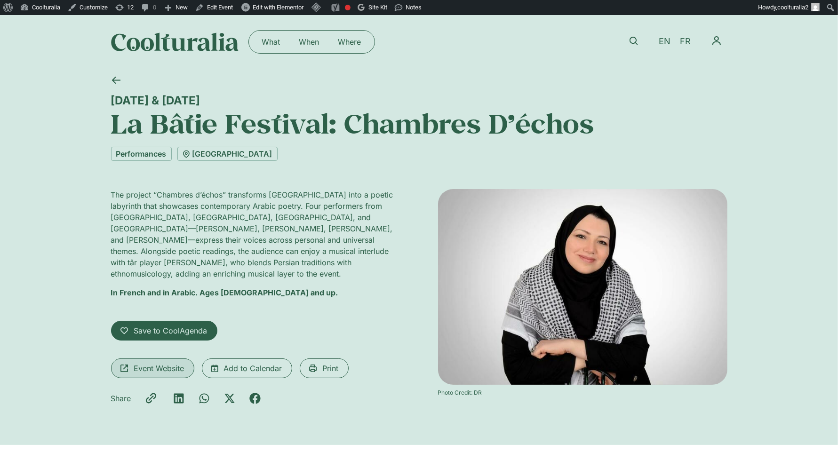
click at [158, 363] on span "Event Website" at bounding box center [159, 368] width 50 height 11
click at [116, 81] on icon at bounding box center [115, 80] width 9 height 9
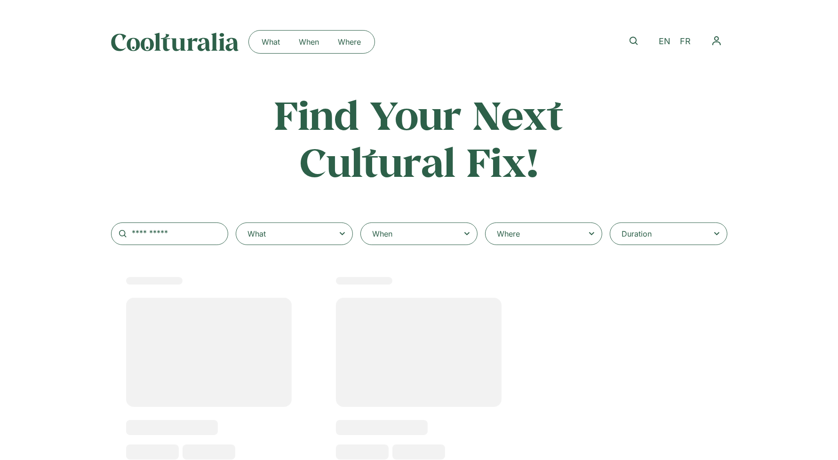
select select
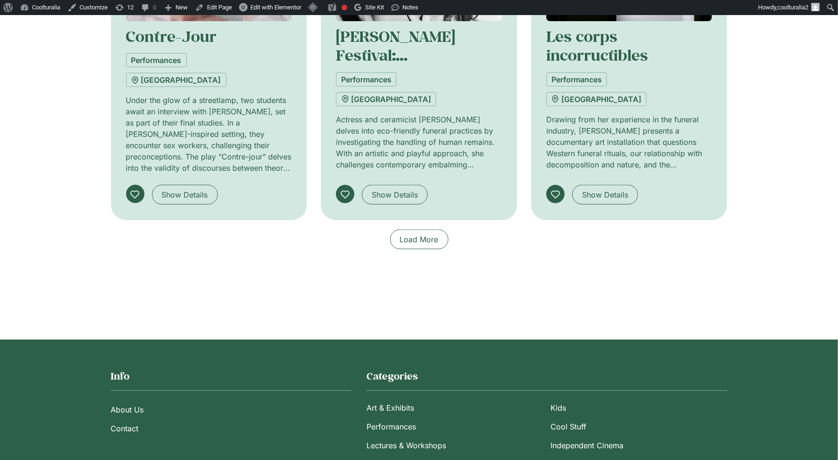
scroll to position [769, 0]
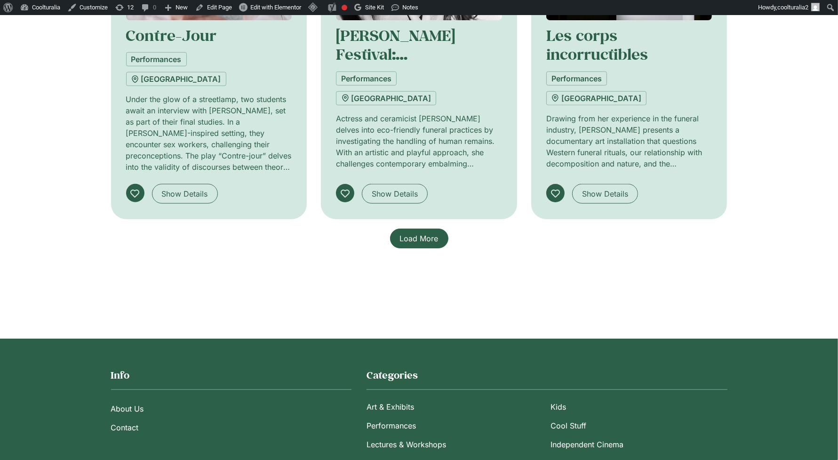
click at [424, 229] on link "Load More" at bounding box center [419, 239] width 58 height 20
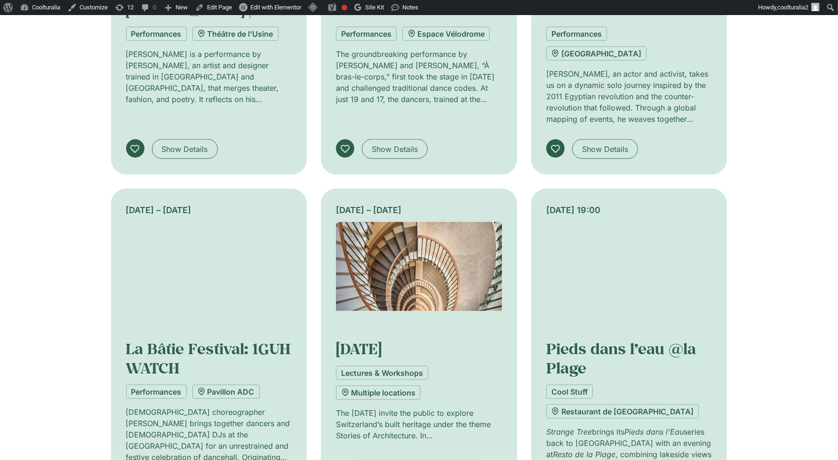
scroll to position [1173, 0]
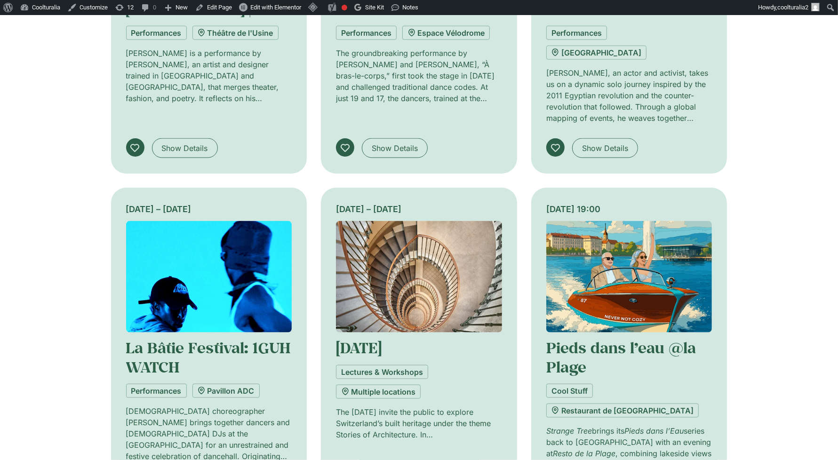
click at [614, 203] on div "[DATE] 19:00" at bounding box center [629, 268] width 166 height 130
click img
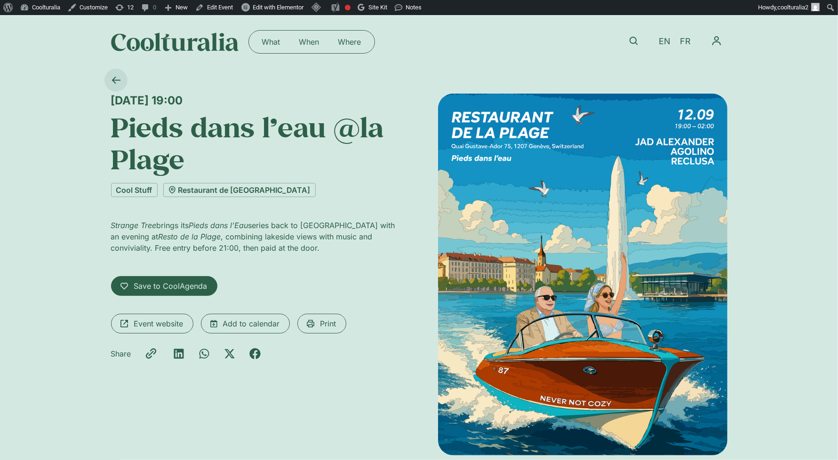
click at [114, 79] on icon at bounding box center [115, 80] width 8 height 7
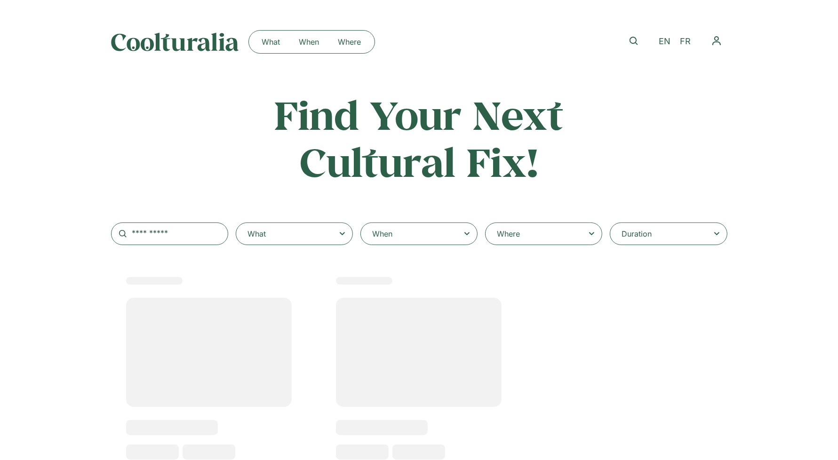
click at [397, 231] on div "When" at bounding box center [418, 234] width 117 height 23
click at [0, 0] on input "When" at bounding box center [0, 0] width 0 height 0
select select
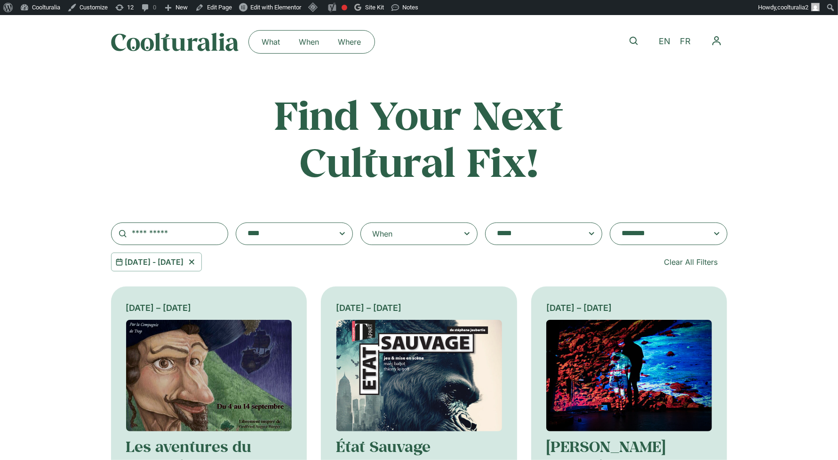
click at [397, 231] on div "When" at bounding box center [418, 234] width 117 height 23
click at [0, 0] on input "When" at bounding box center [0, 0] width 0 height 0
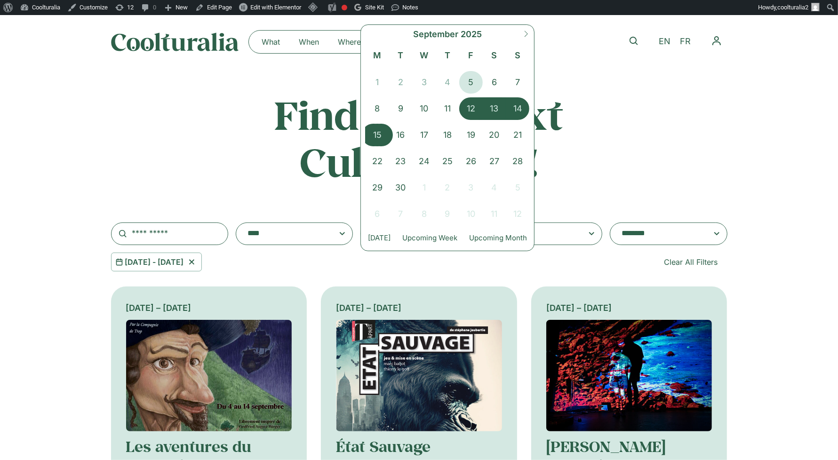
click at [373, 133] on span "15" at bounding box center [378, 135] width 24 height 23
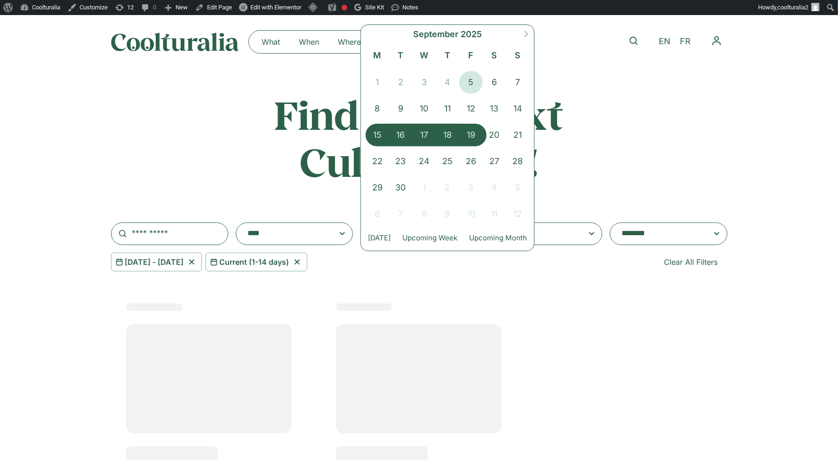
click at [476, 128] on span "19" at bounding box center [471, 135] width 24 height 23
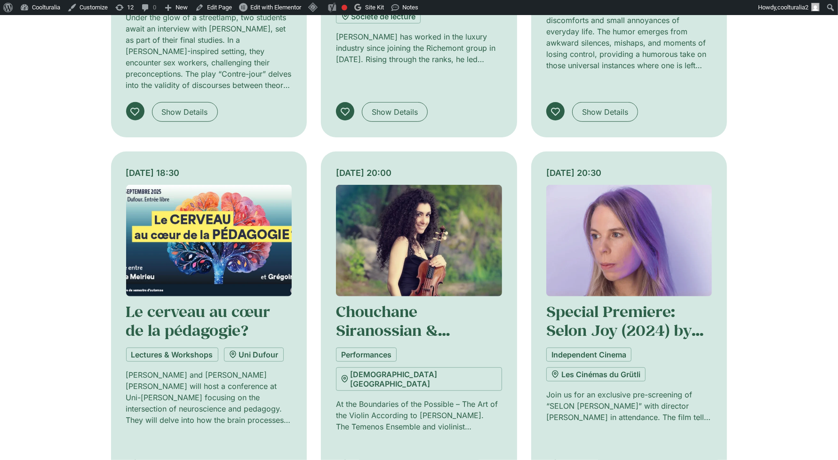
scroll to position [495, 0]
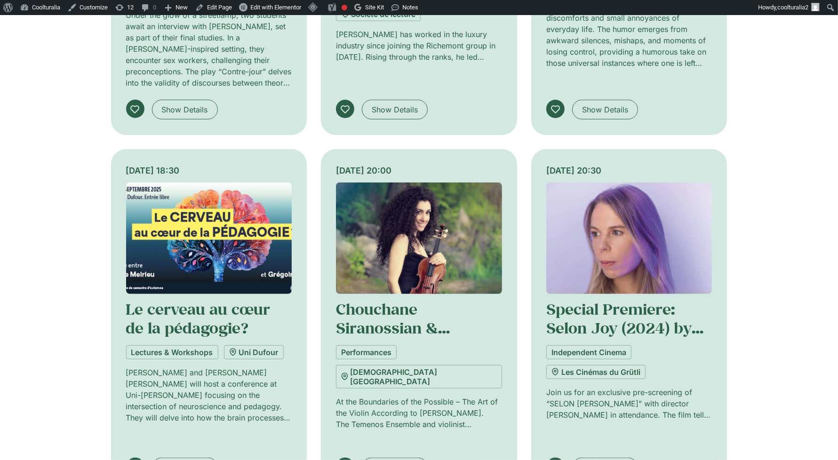
click at [181, 192] on img at bounding box center [209, 238] width 166 height 111
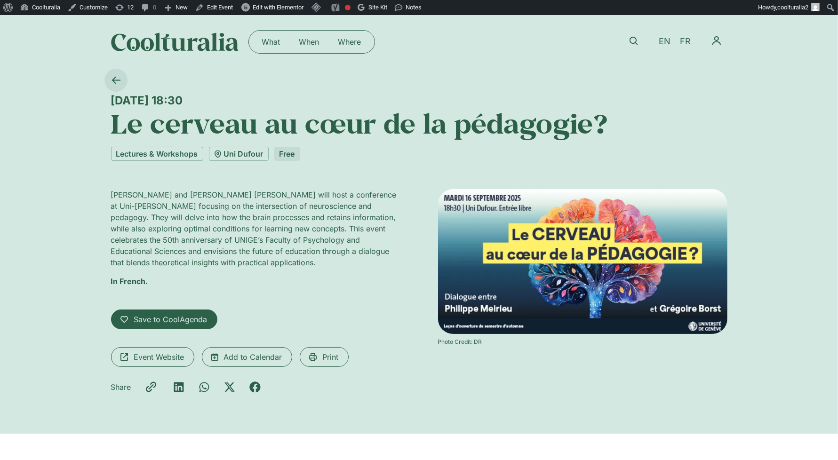
click at [116, 80] on icon at bounding box center [115, 80] width 8 height 7
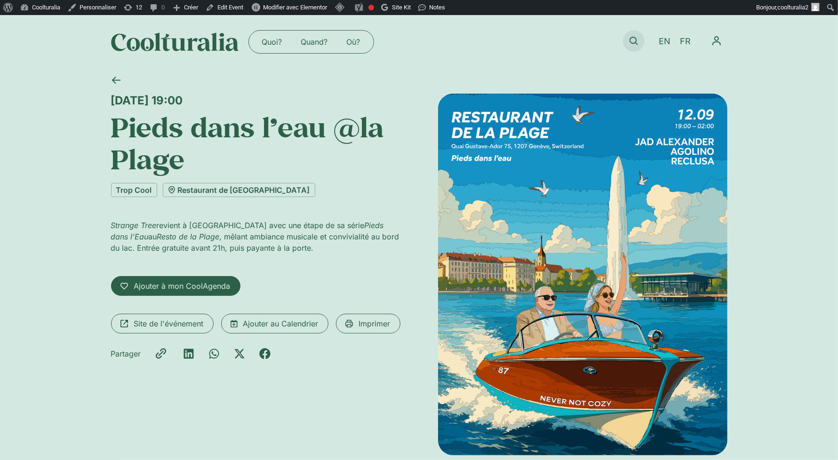
click at [633, 37] on icon at bounding box center [633, 41] width 8 height 8
click at [633, 40] on icon at bounding box center [633, 41] width 8 height 8
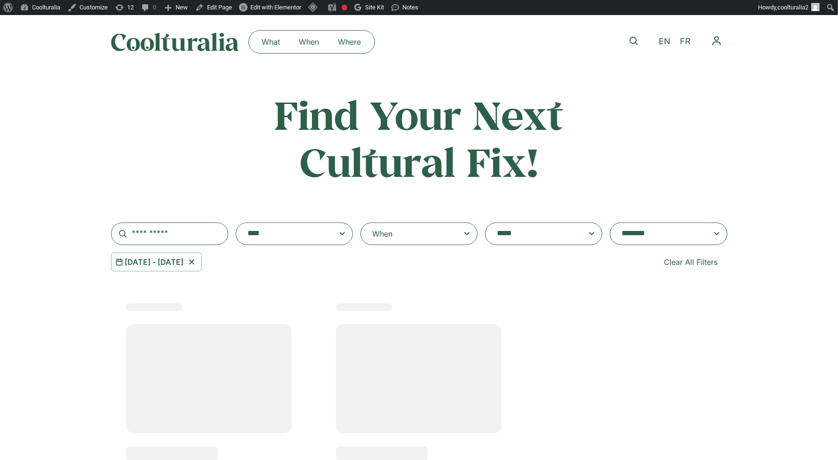
select select
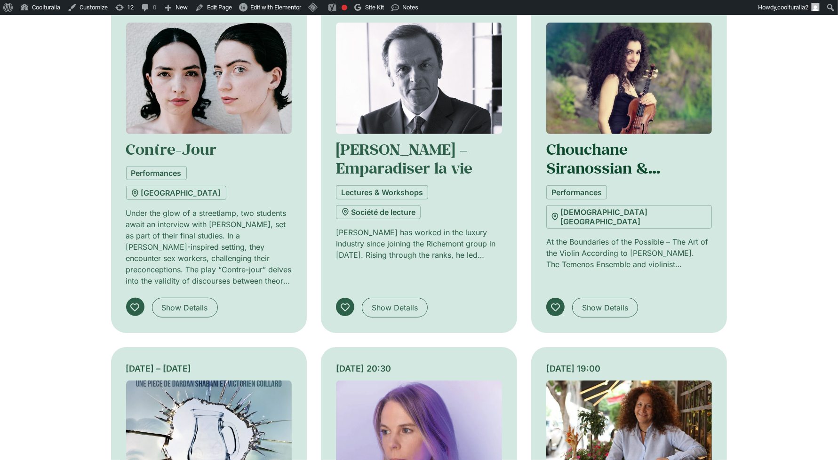
scroll to position [318, 0]
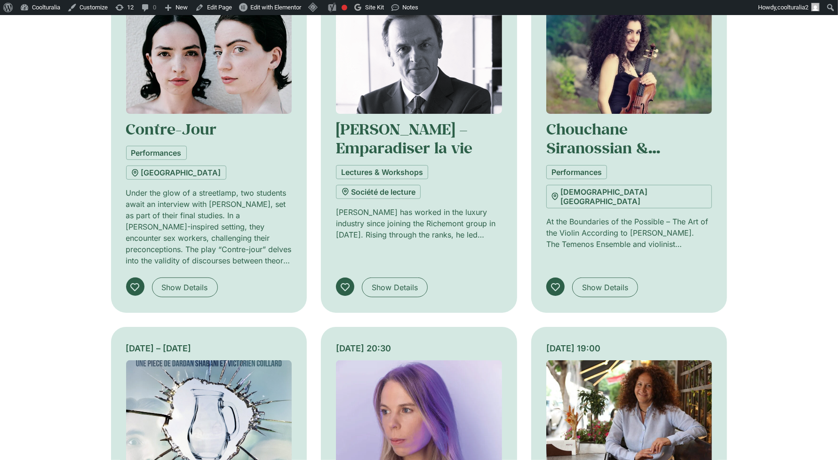
click at [649, 91] on img at bounding box center [629, 57] width 166 height 111
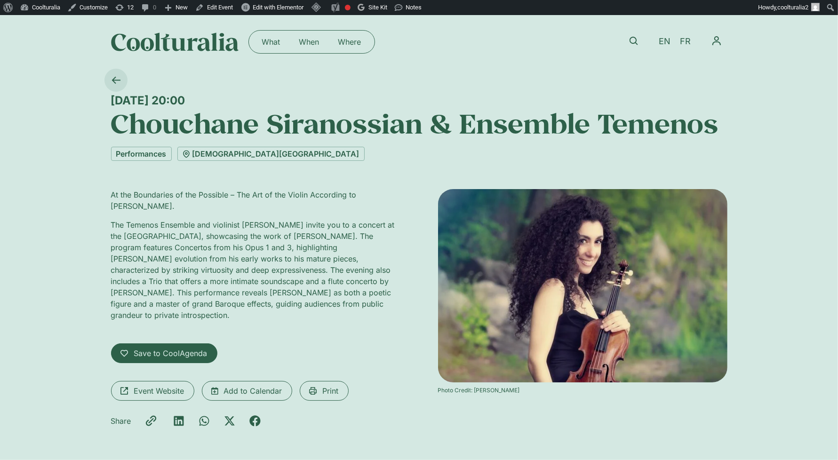
click at [117, 83] on icon at bounding box center [115, 80] width 9 height 9
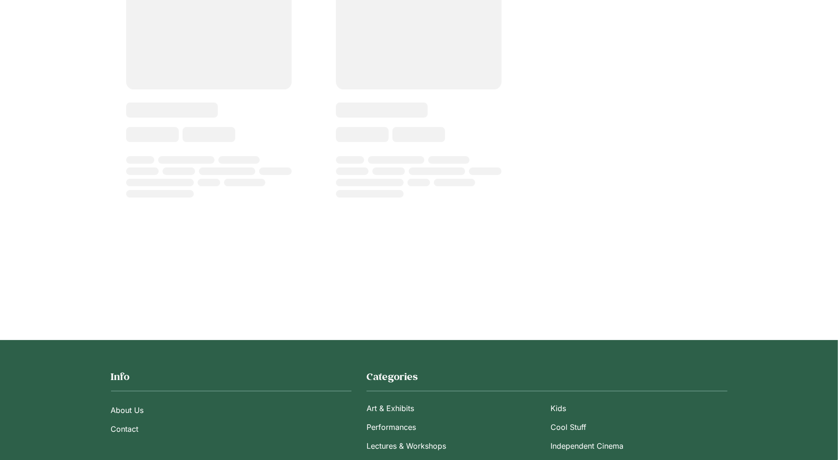
select select
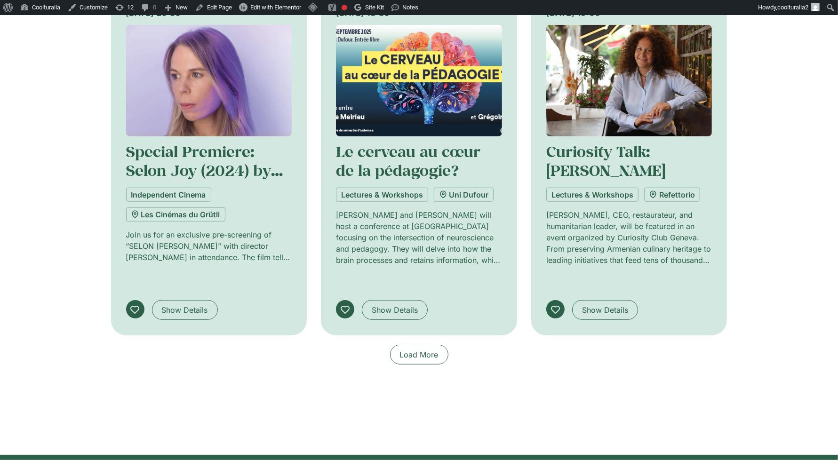
scroll to position [654, 0]
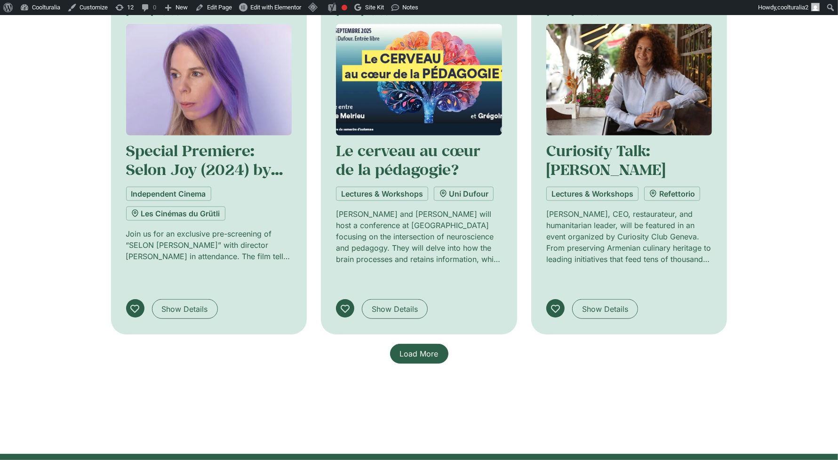
click at [424, 348] on span "Load More" at bounding box center [419, 353] width 39 height 11
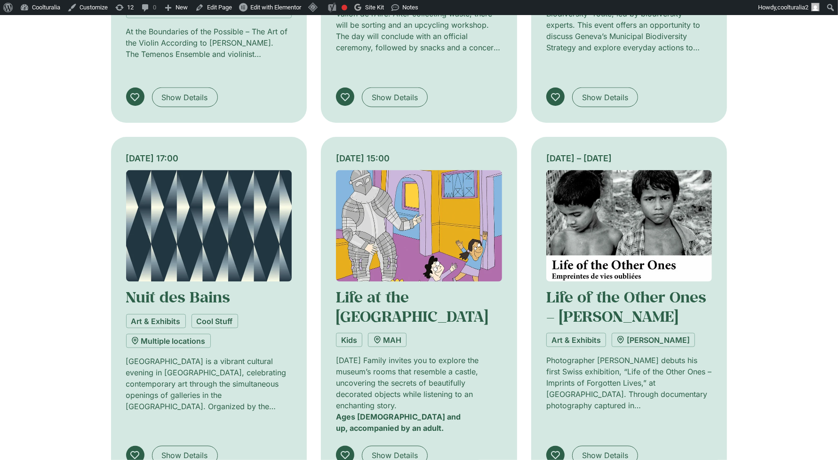
scroll to position [1225, 0]
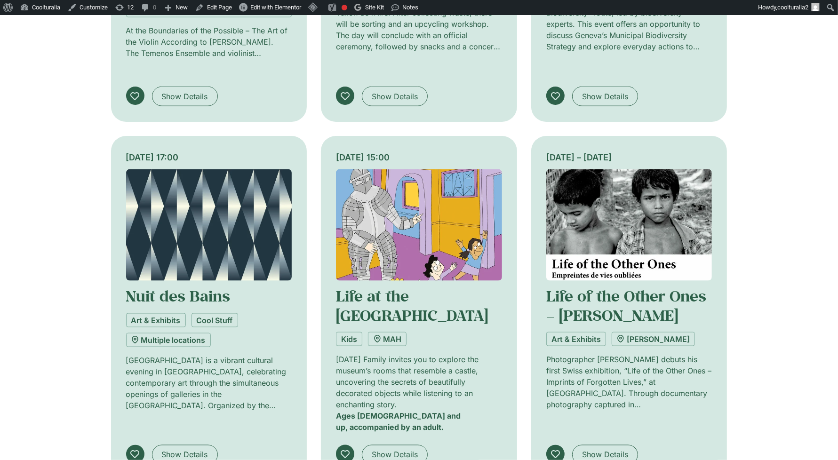
click at [203, 174] on img at bounding box center [209, 224] width 166 height 111
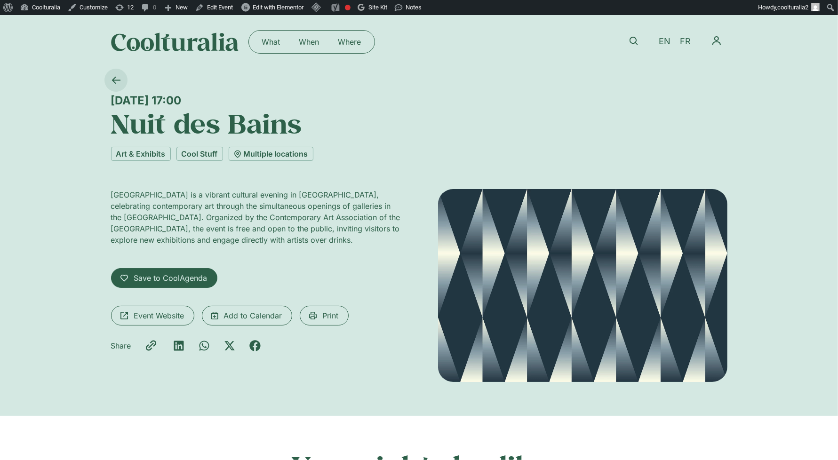
click at [115, 78] on icon at bounding box center [115, 80] width 8 height 7
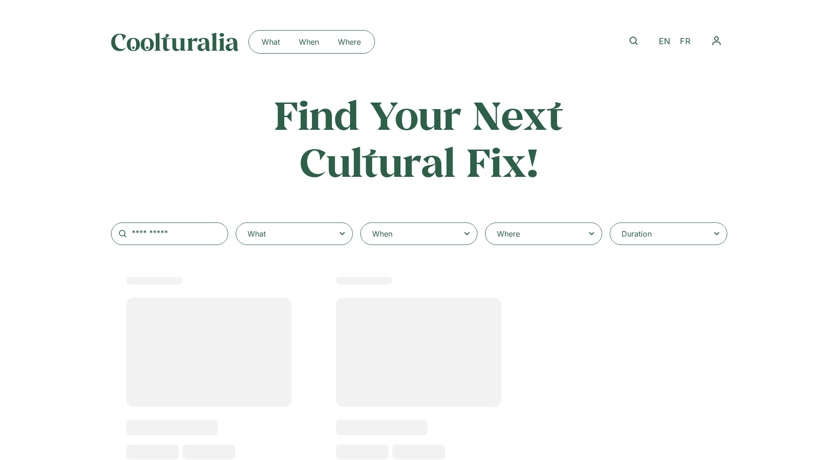
select select
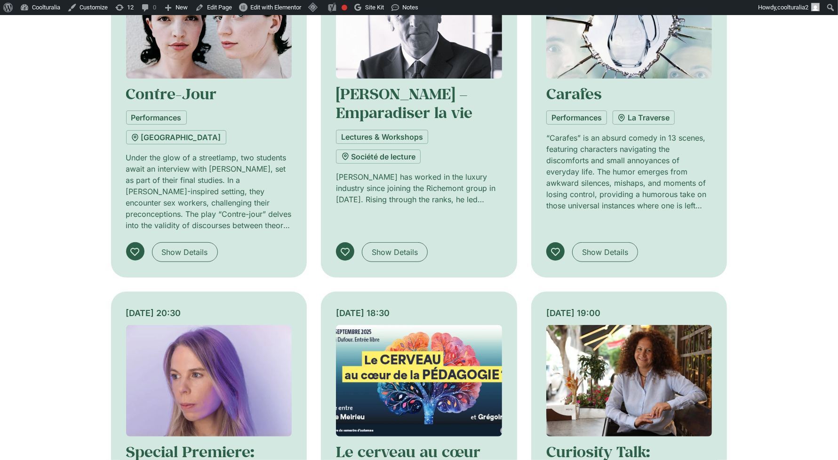
scroll to position [365, 0]
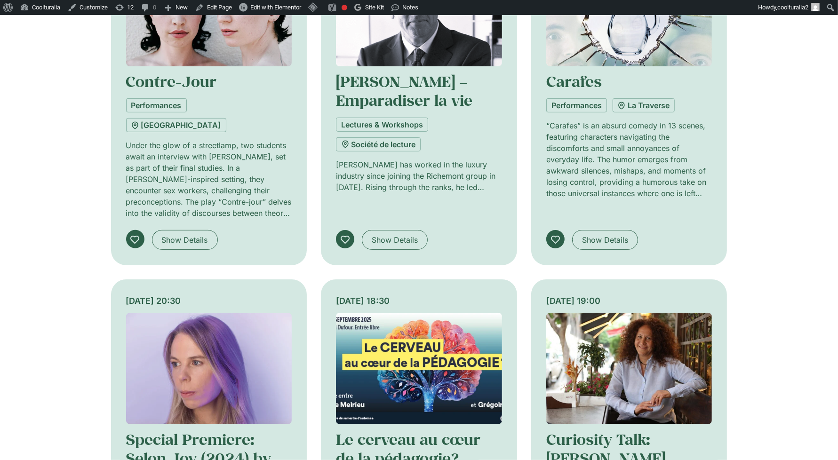
click at [638, 349] on img at bounding box center [629, 368] width 166 height 111
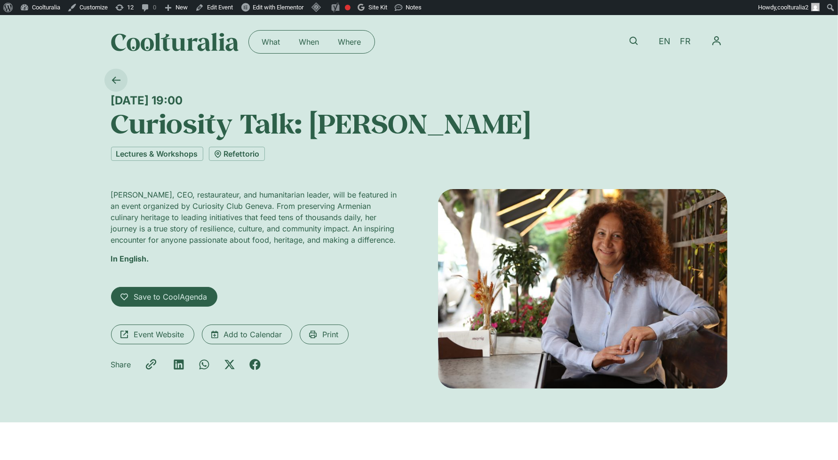
click at [114, 78] on icon at bounding box center [115, 80] width 8 height 7
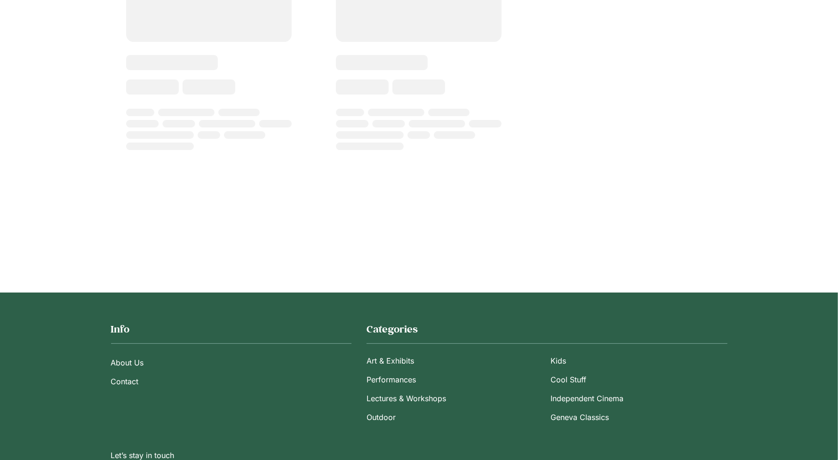
scroll to position [410, 0]
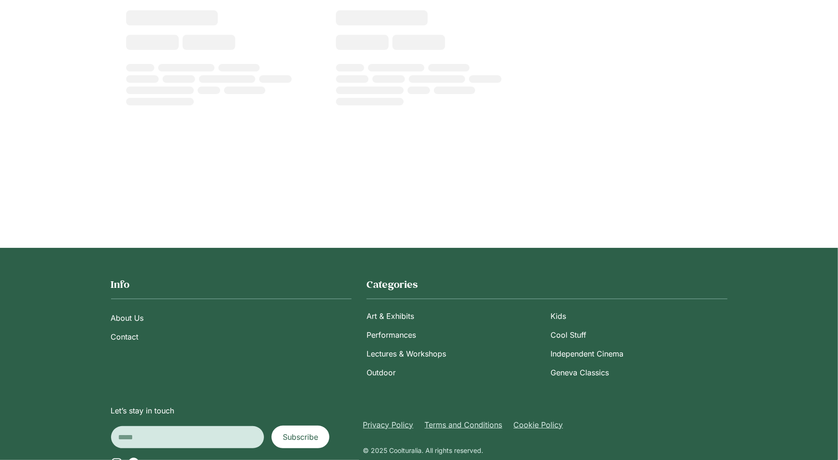
select select
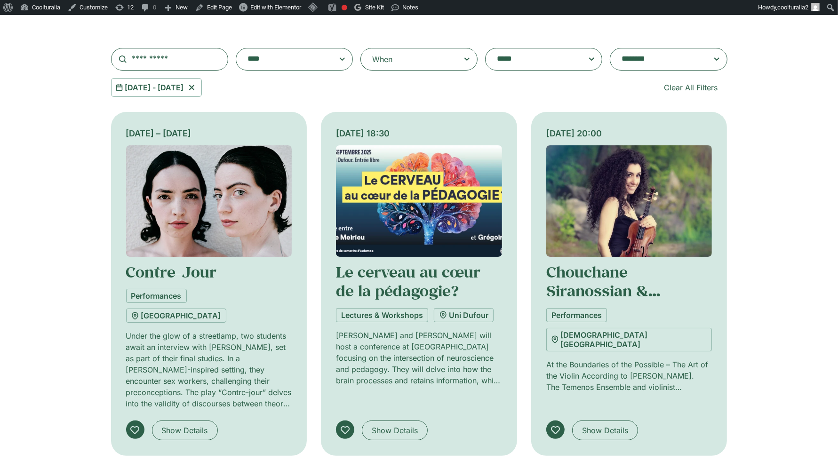
click at [433, 229] on img at bounding box center [419, 200] width 166 height 111
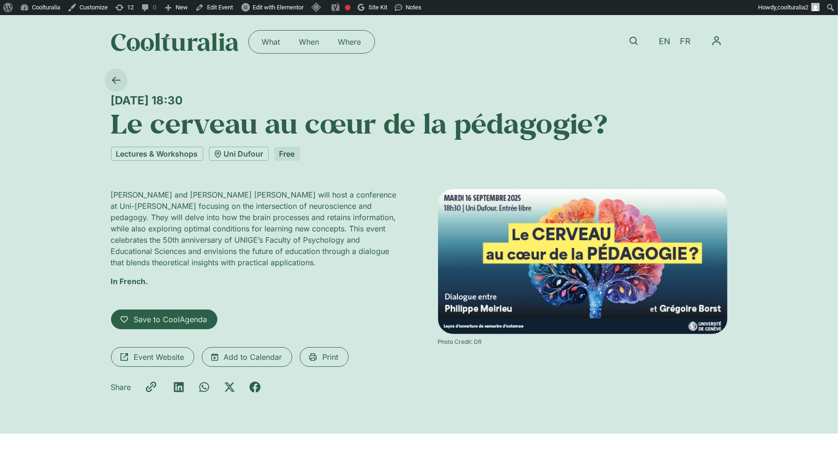
click at [115, 78] on icon at bounding box center [115, 80] width 8 height 7
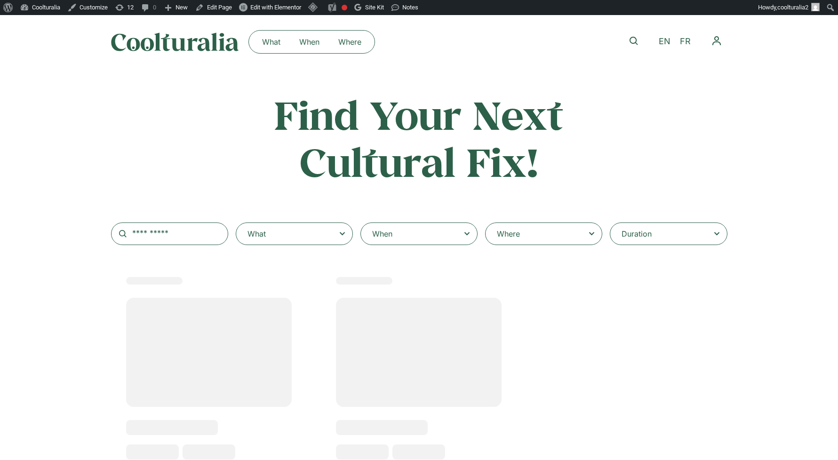
select select
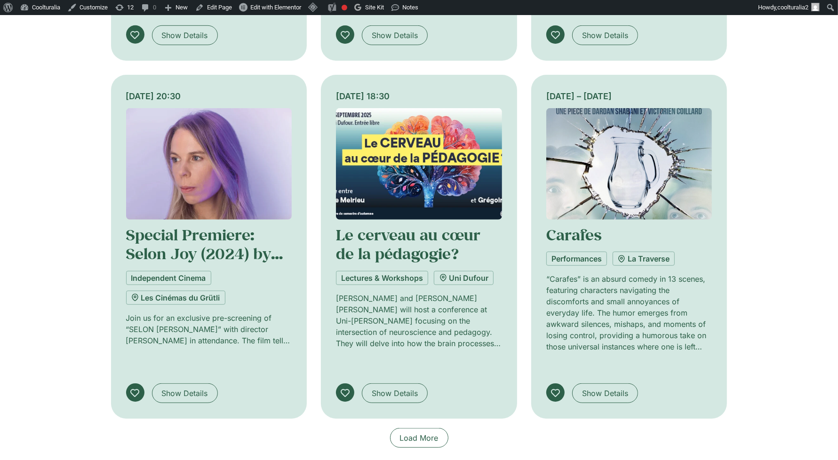
scroll to position [572, 0]
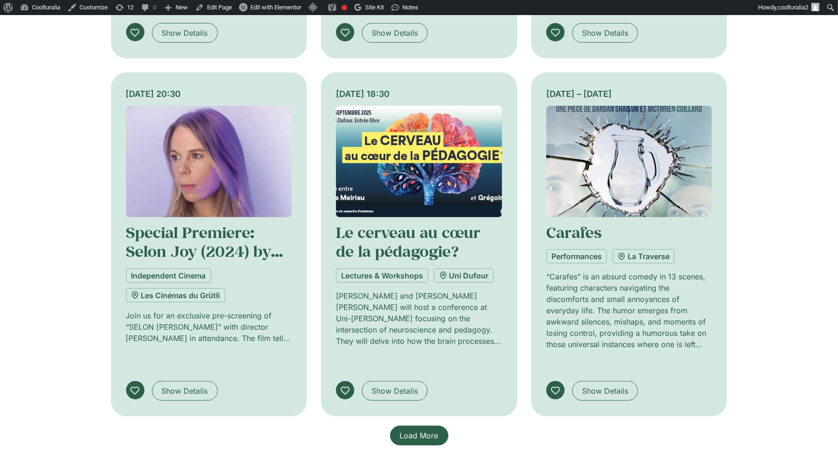
click at [422, 430] on span "Load More" at bounding box center [419, 435] width 39 height 11
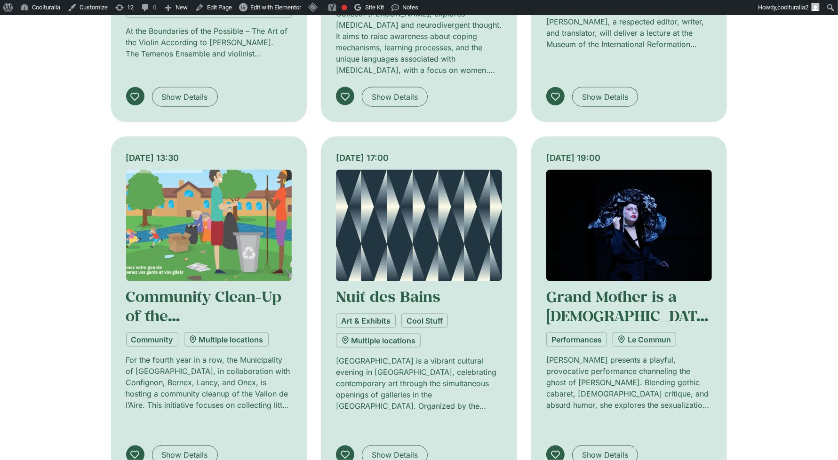
scroll to position [1225, 0]
click at [620, 183] on img at bounding box center [629, 224] width 166 height 111
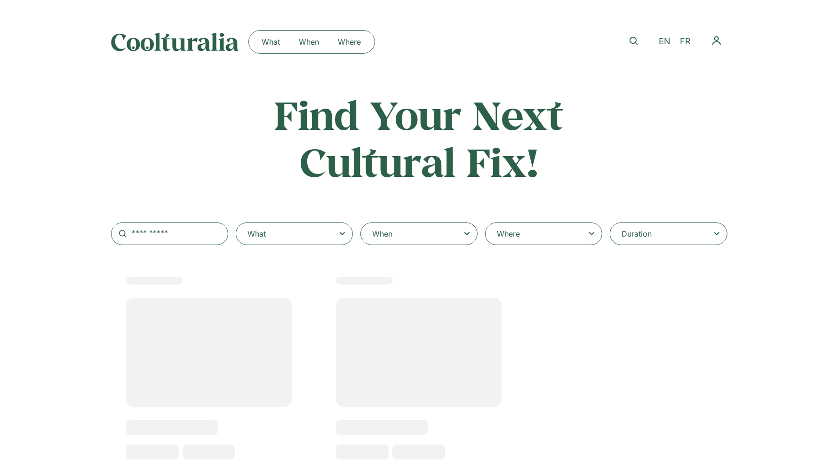
select select
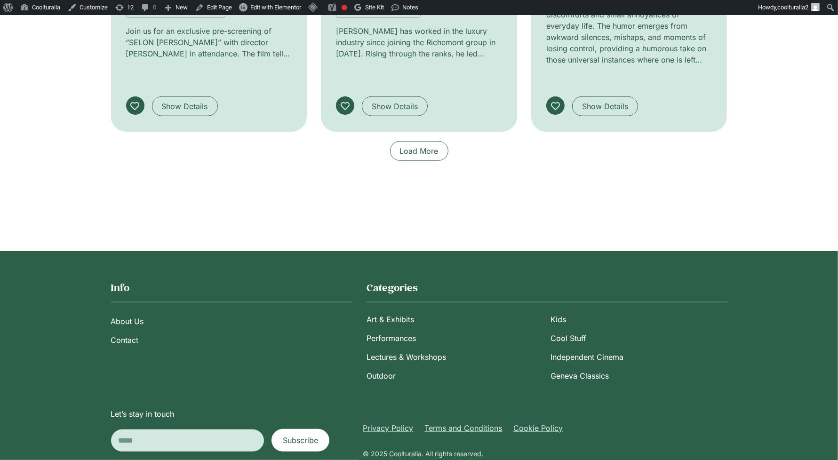
scroll to position [859, 0]
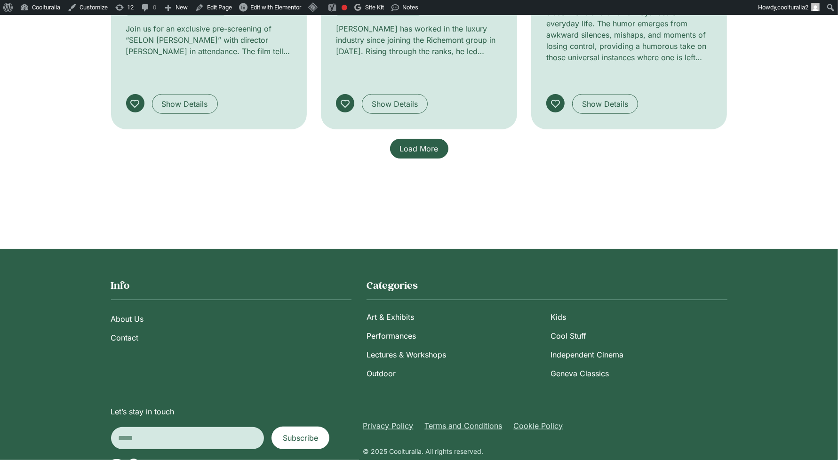
click at [410, 143] on span "Load More" at bounding box center [419, 148] width 39 height 11
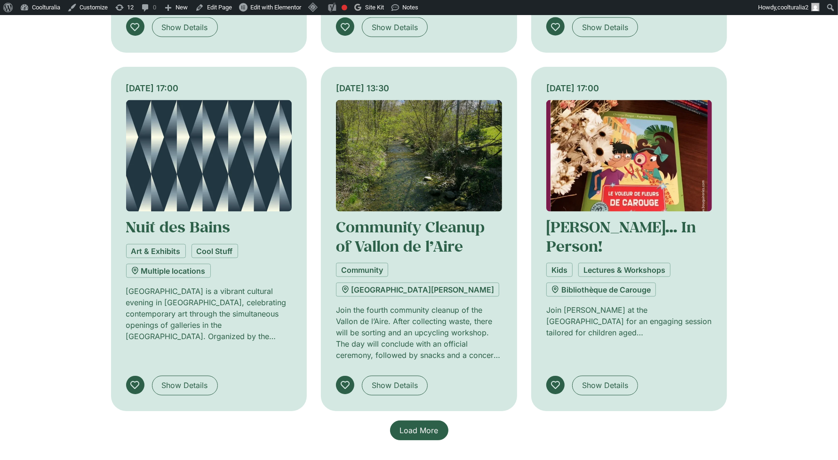
scroll to position [1395, 0]
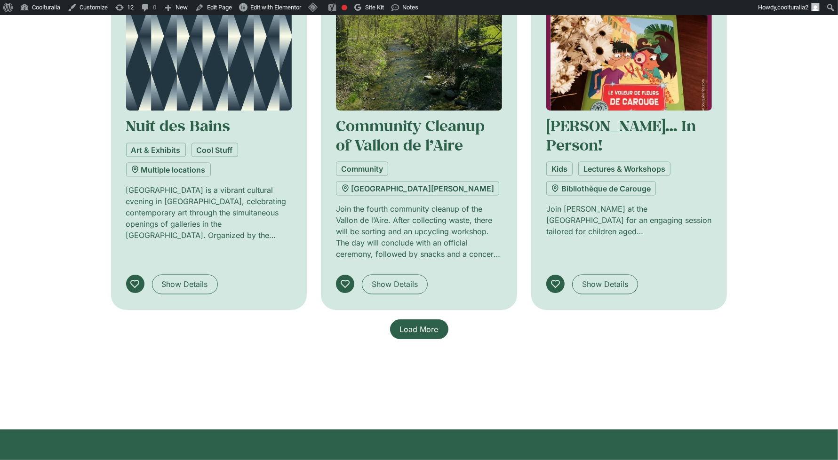
click at [420, 324] on span "Load More" at bounding box center [419, 329] width 39 height 11
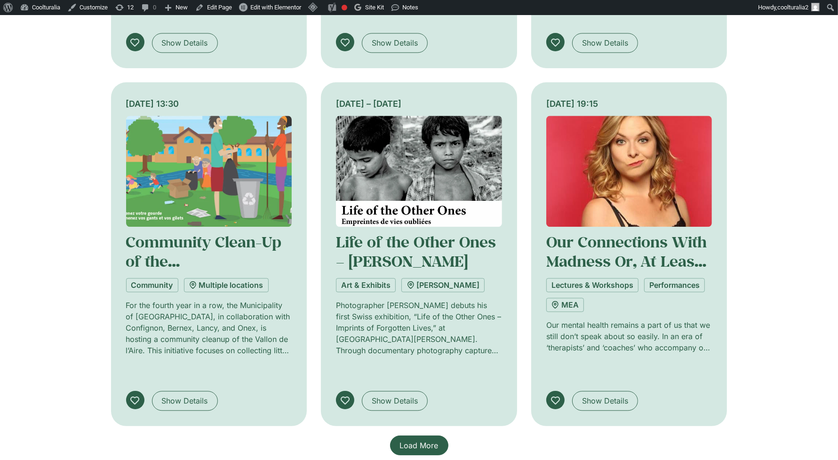
scroll to position [2009, 0]
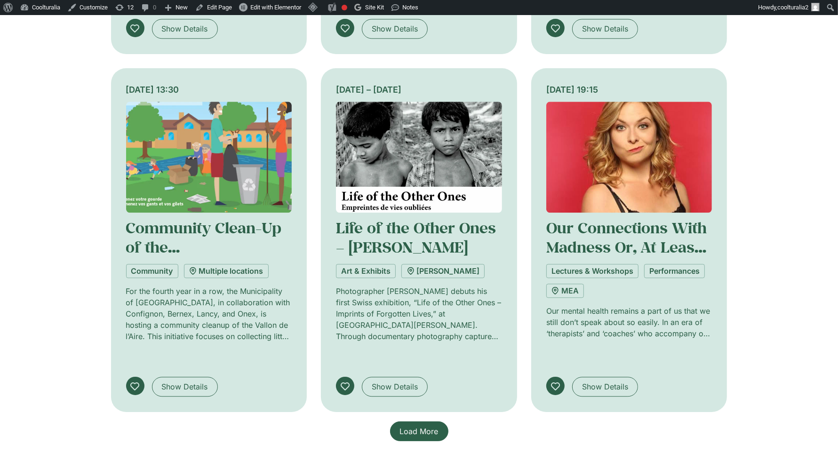
click at [432, 426] on span "Load More" at bounding box center [419, 431] width 39 height 11
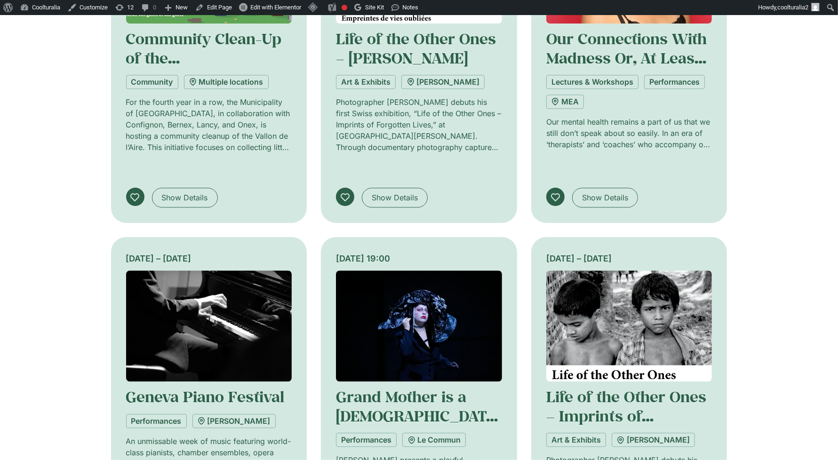
scroll to position [2198, 0]
click at [226, 270] on img at bounding box center [209, 325] width 166 height 111
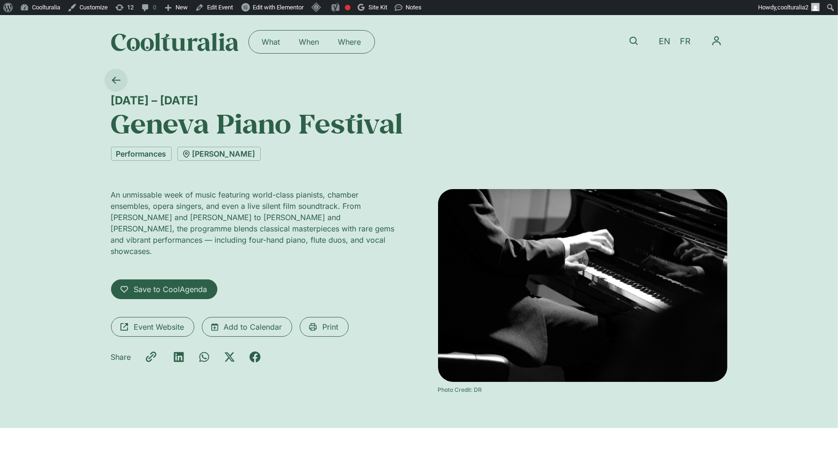
click at [116, 79] on icon at bounding box center [115, 80] width 9 height 9
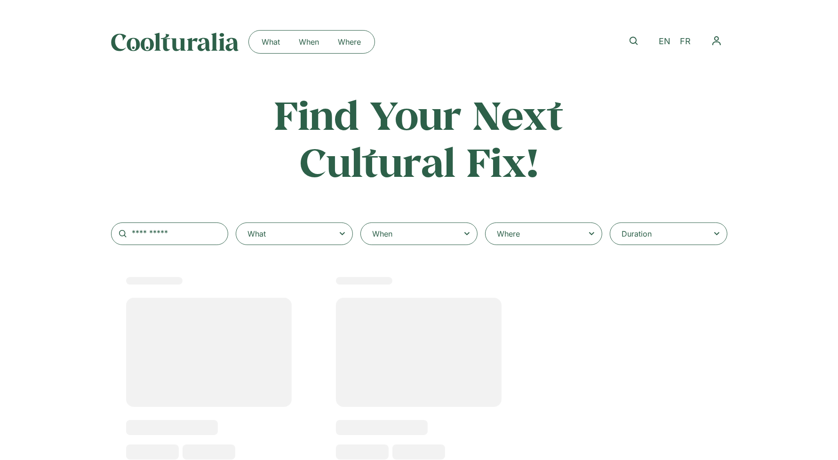
click at [462, 234] on icon at bounding box center [467, 233] width 12 height 11
click at [0, 0] on input "When" at bounding box center [0, 0] width 0 height 0
select select
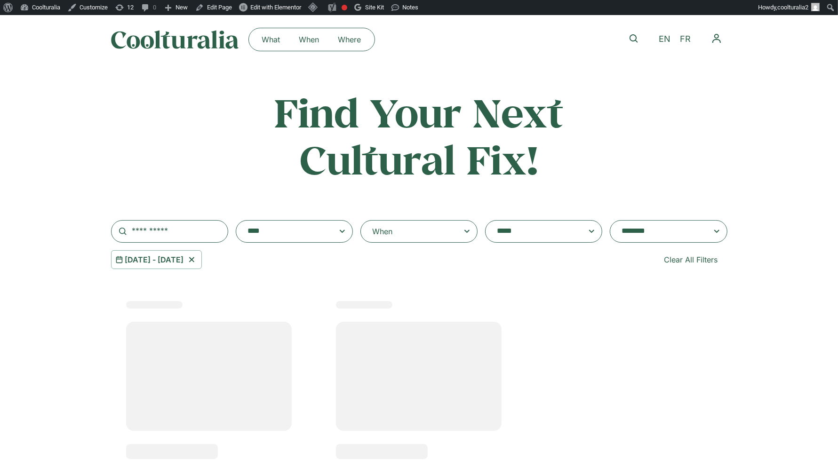
click at [464, 236] on icon at bounding box center [467, 231] width 12 height 11
click at [0, 0] on input "When" at bounding box center [0, 0] width 0 height 0
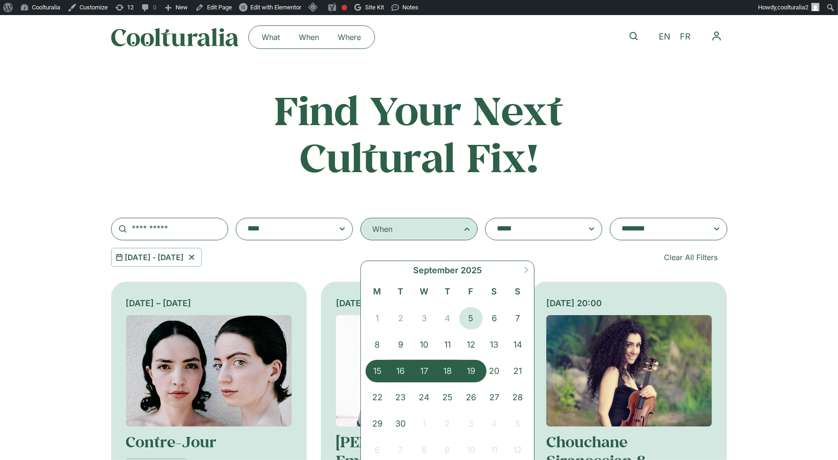
click at [471, 370] on span "19" at bounding box center [471, 371] width 24 height 23
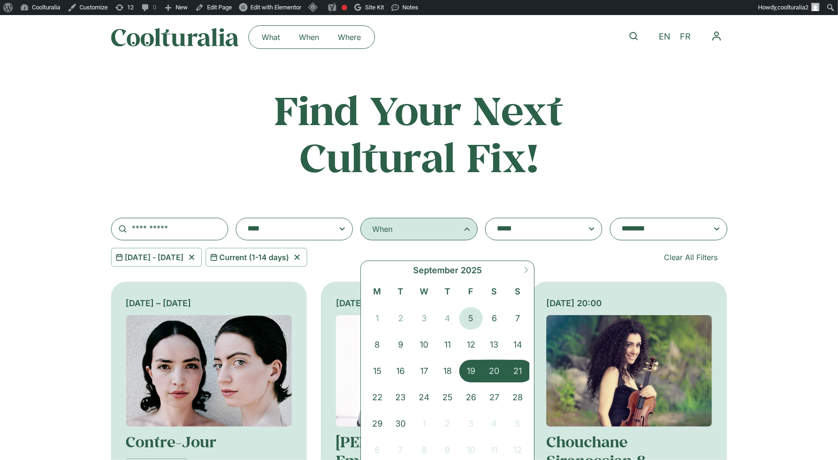
click at [512, 372] on span "21" at bounding box center [518, 371] width 24 height 23
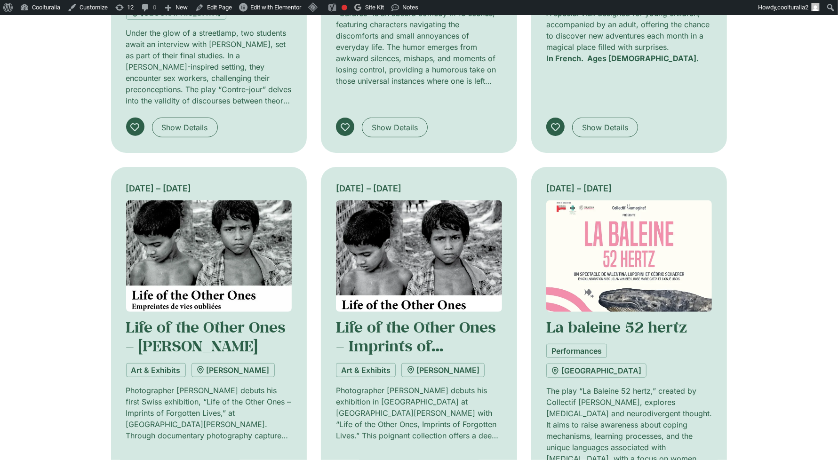
scroll to position [480, 0]
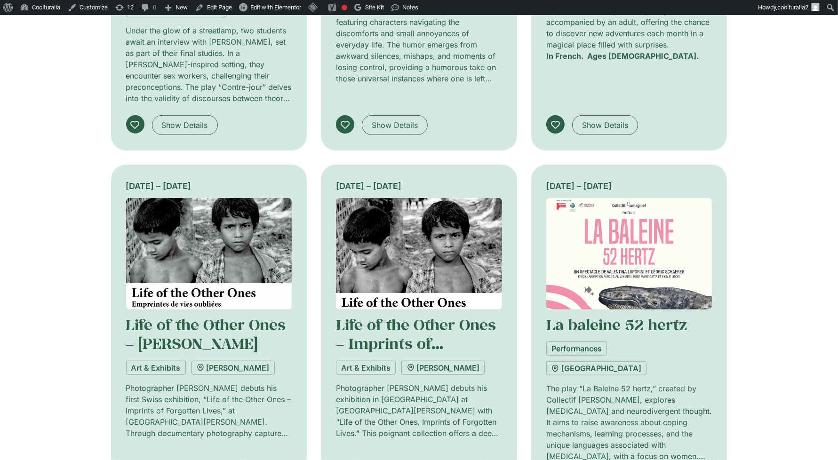
click at [384, 208] on img at bounding box center [419, 253] width 166 height 111
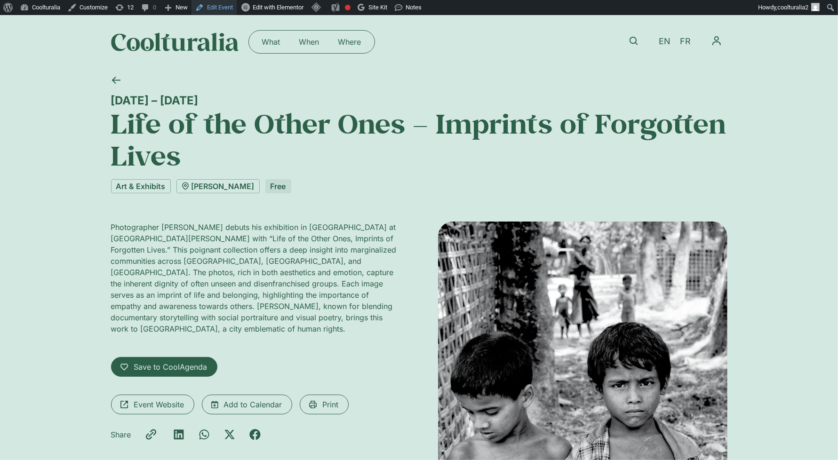
click at [225, 8] on link "Edit Event" at bounding box center [213, 7] width 45 height 15
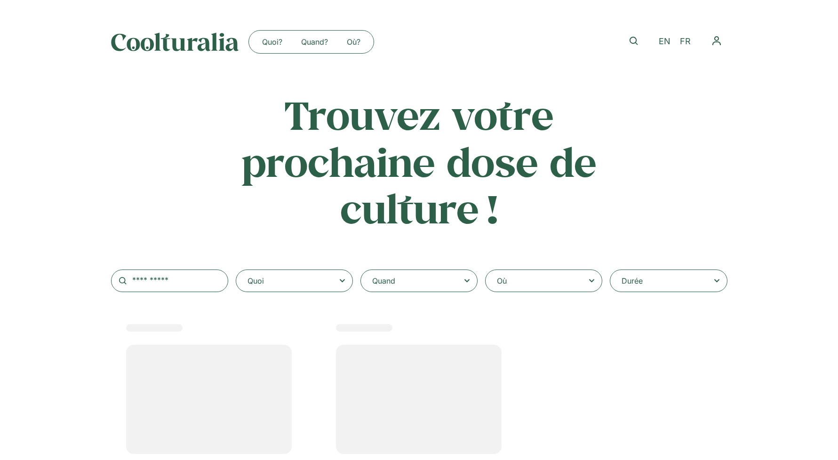
click at [462, 288] on div "Quand" at bounding box center [418, 281] width 117 height 23
click at [0, 0] on input "Quand" at bounding box center [0, 0] width 0 height 0
click at [462, 285] on icon at bounding box center [467, 280] width 12 height 11
click at [0, 0] on input "Quand" at bounding box center [0, 0] width 0 height 0
select select
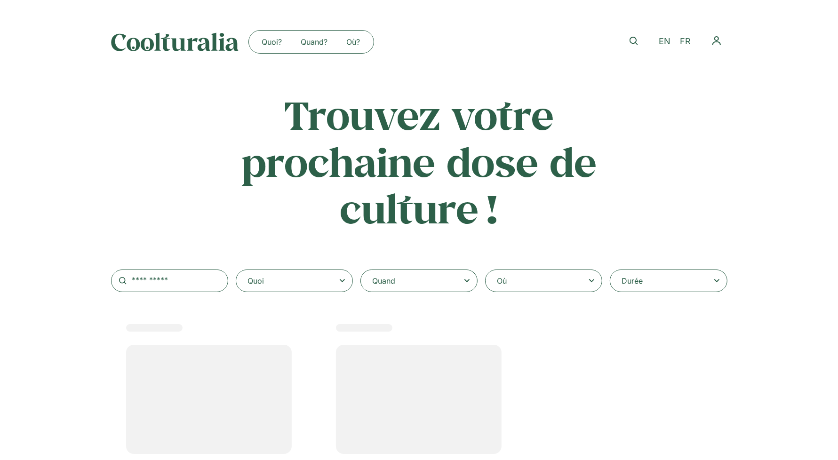
select select
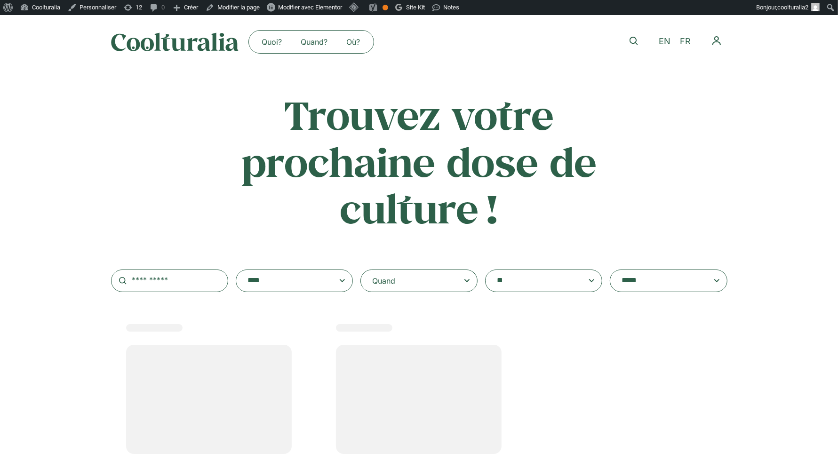
click at [462, 285] on icon at bounding box center [467, 280] width 12 height 11
click at [0, 0] on input "Quand" at bounding box center [0, 0] width 0 height 0
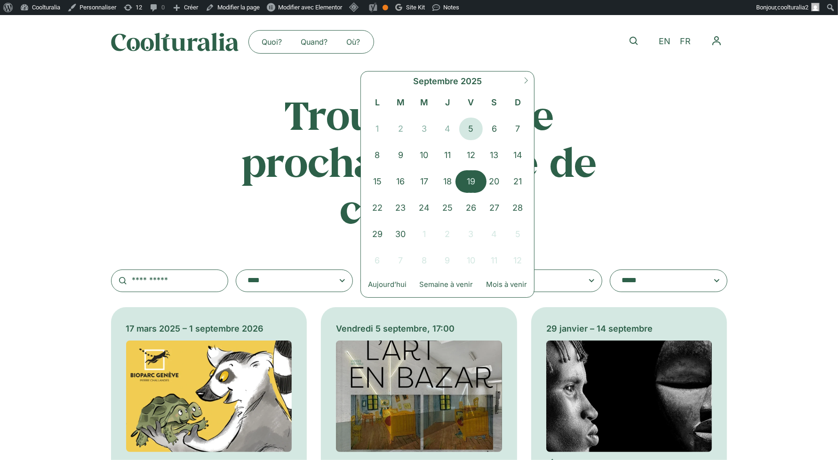
click at [467, 179] on span "19" at bounding box center [471, 181] width 24 height 23
click at [517, 184] on span "21" at bounding box center [518, 181] width 24 height 23
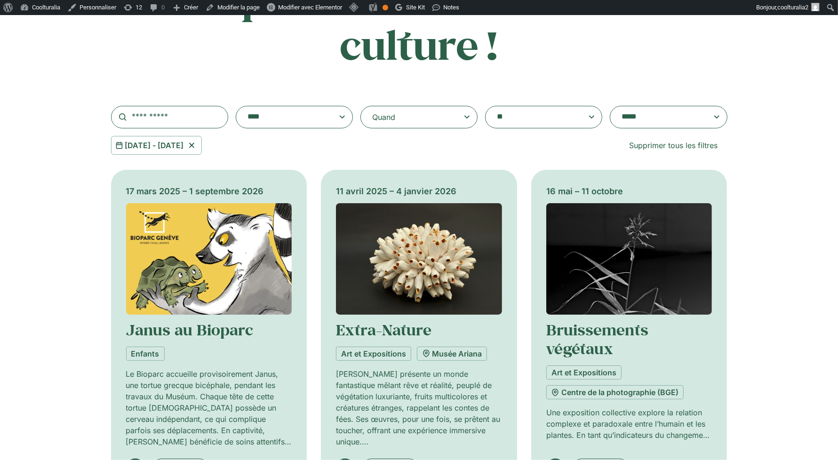
scroll to position [166, 0]
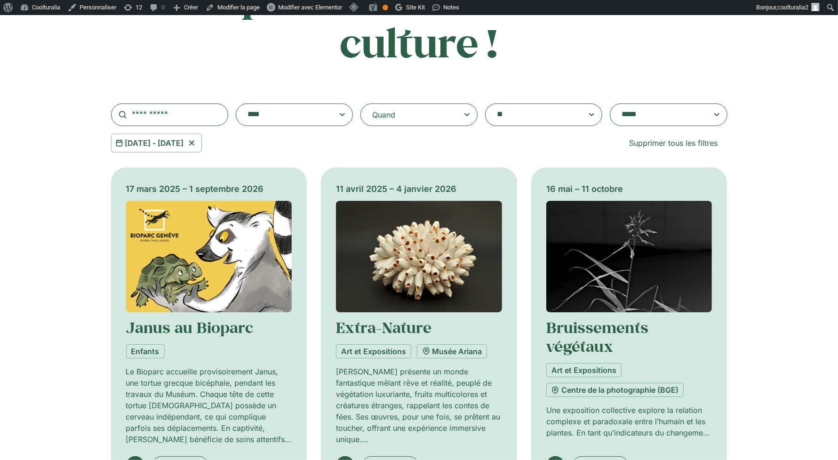
click at [639, 119] on textarea "**********" at bounding box center [658, 114] width 75 height 13
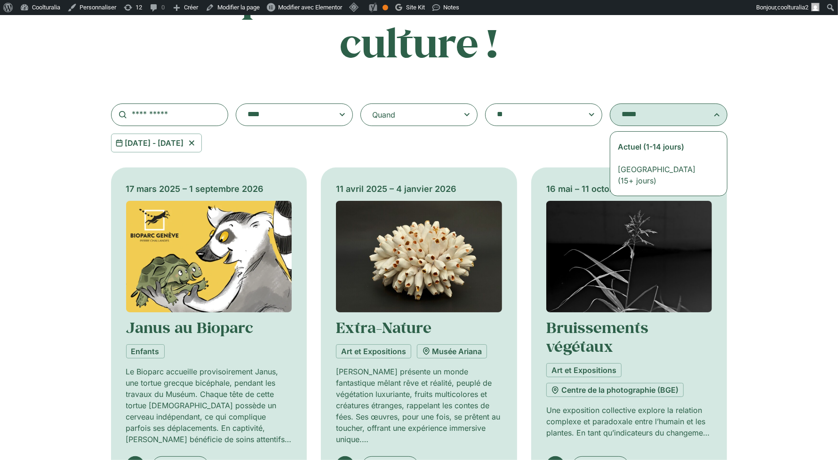
select select "**********"
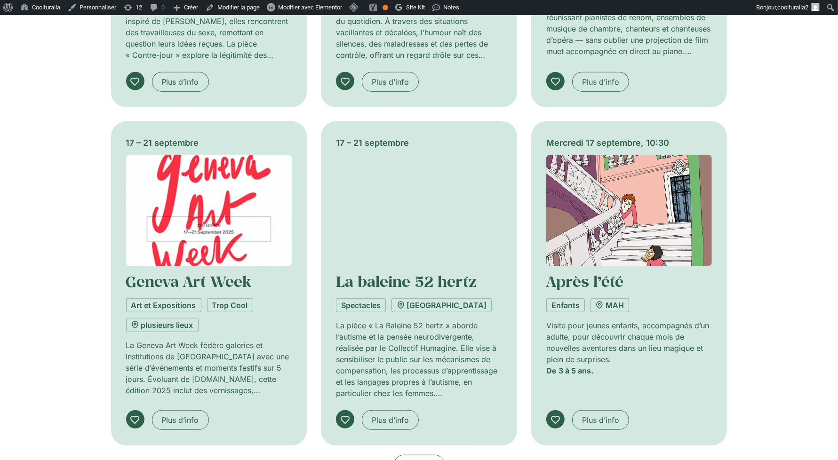
scroll to position [549, 0]
click at [201, 191] on img at bounding box center [209, 211] width 166 height 111
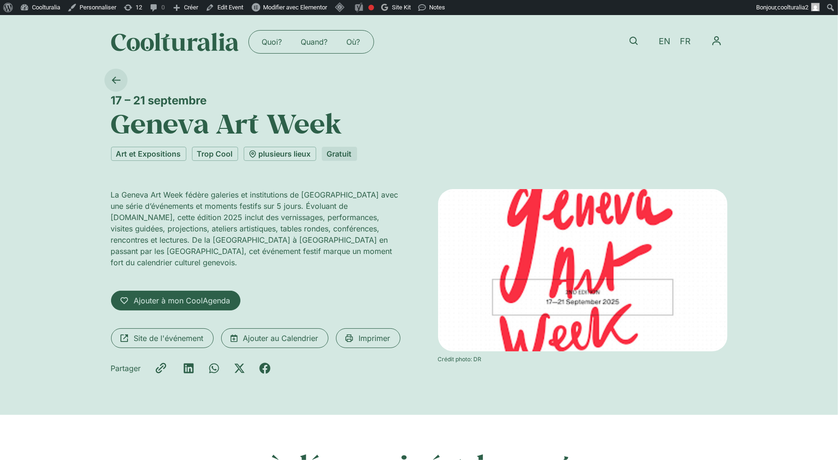
click at [118, 81] on icon at bounding box center [115, 80] width 9 height 9
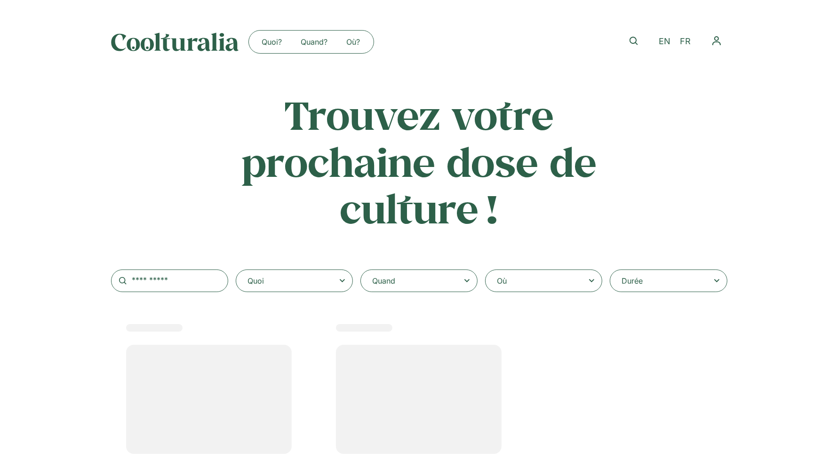
select select
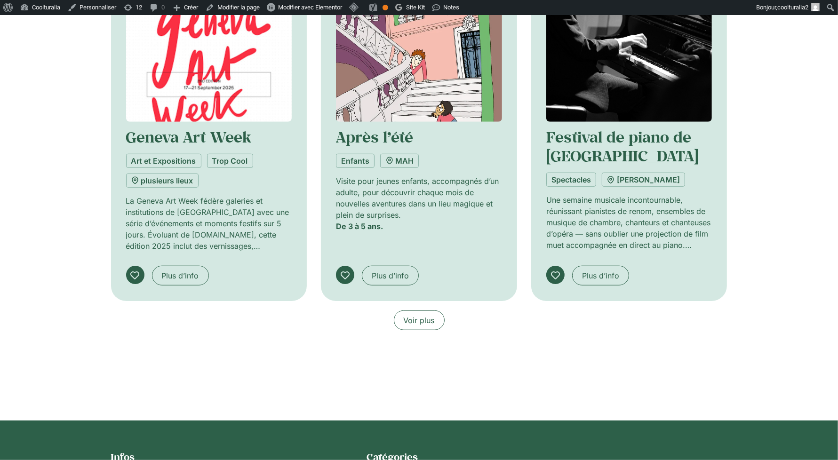
scroll to position [763, 0]
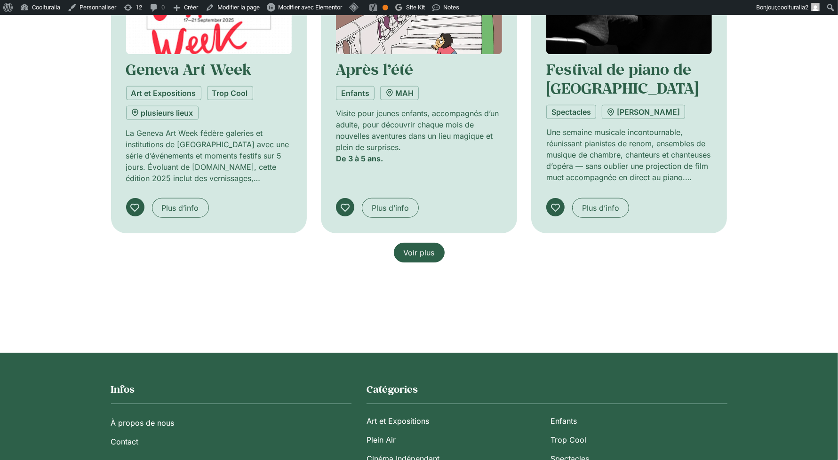
click at [421, 249] on span "Voir plus" at bounding box center [419, 252] width 31 height 11
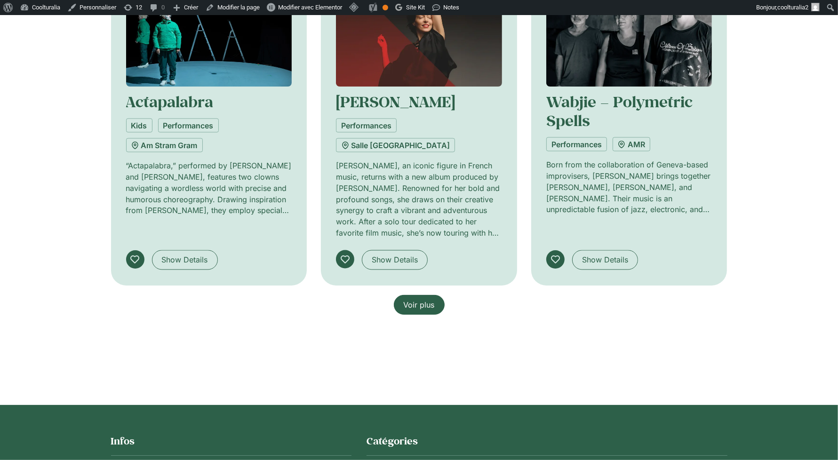
scroll to position [1471, 0]
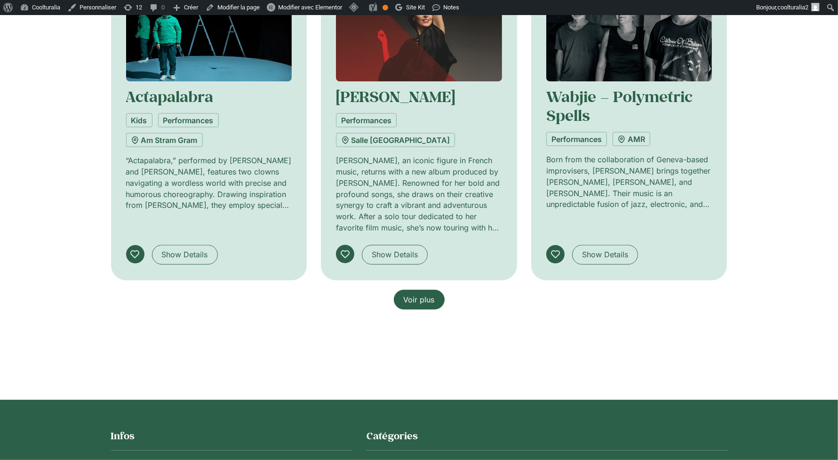
click at [422, 294] on span "Voir plus" at bounding box center [419, 299] width 31 height 11
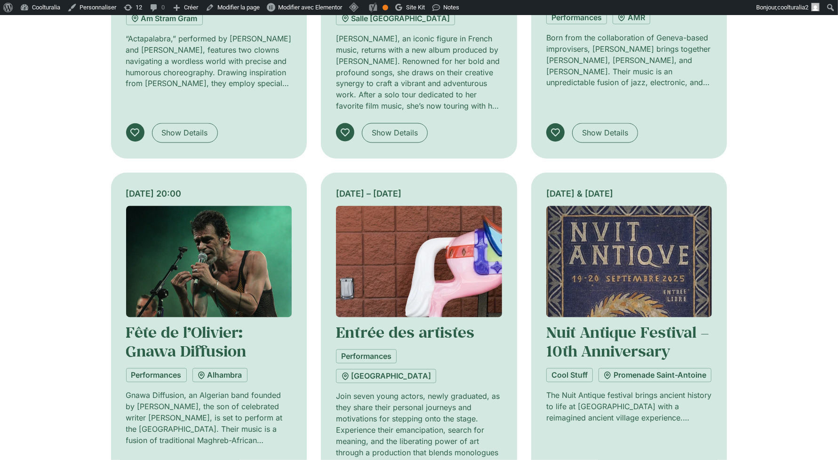
scroll to position [1592, 0]
click at [602, 207] on img at bounding box center [629, 262] width 166 height 111
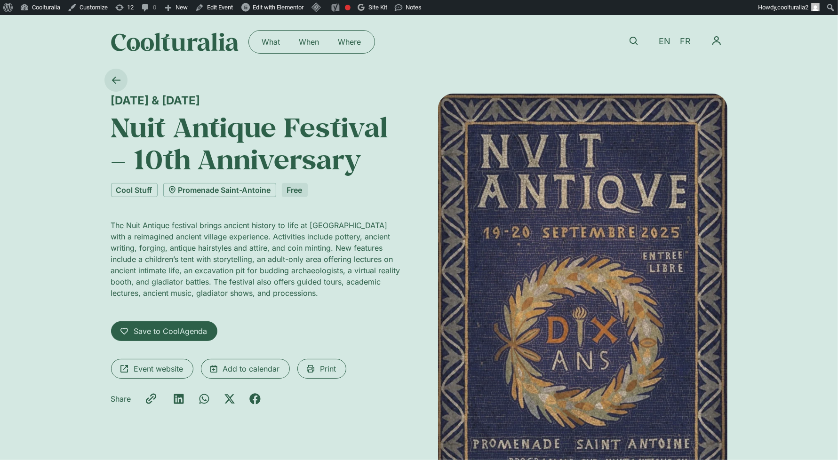
click at [113, 76] on icon at bounding box center [115, 80] width 9 height 9
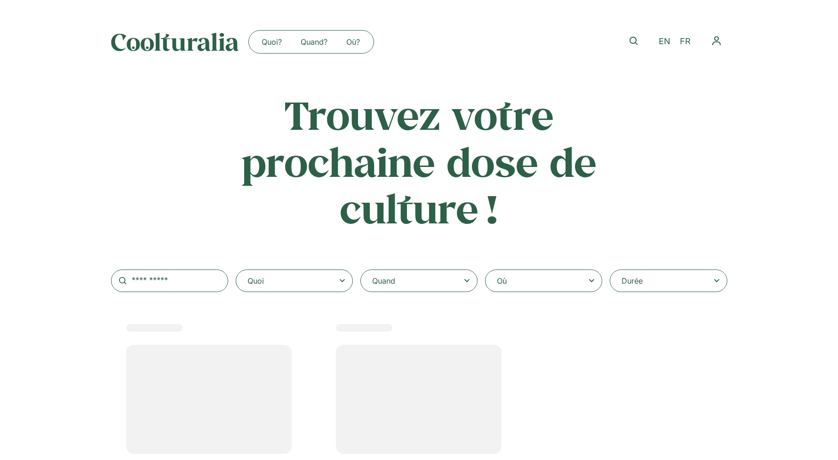
select select
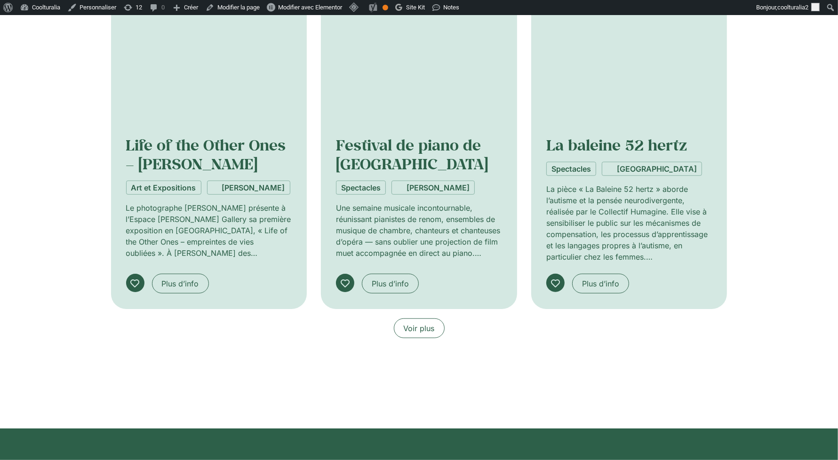
scroll to position [711, 0]
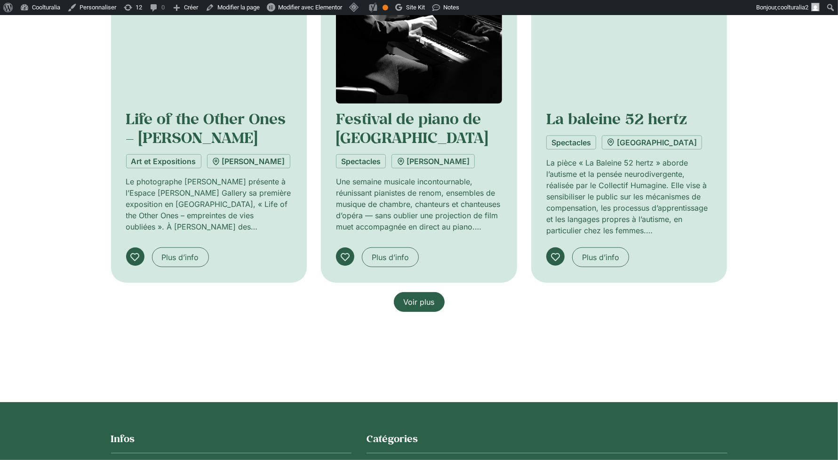
click at [419, 305] on span "Voir plus" at bounding box center [419, 301] width 31 height 11
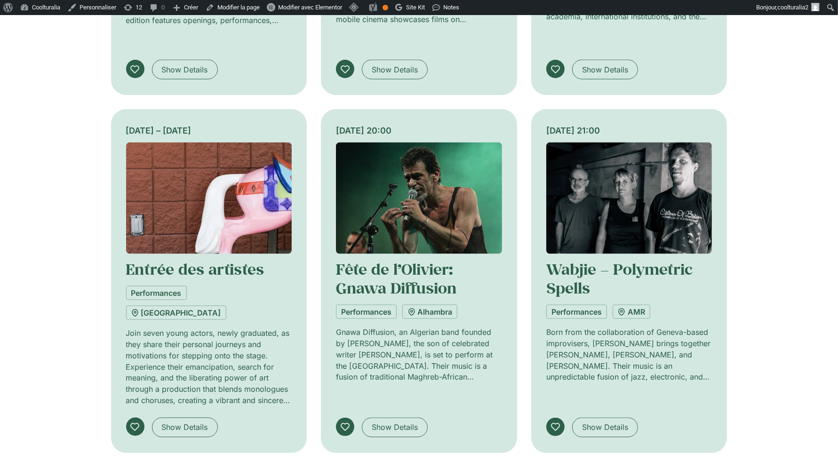
scroll to position [1299, 0]
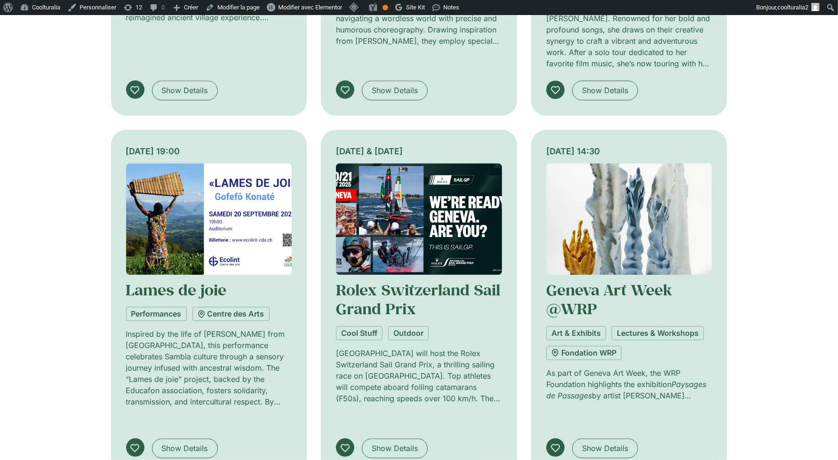
scroll to position [1995, 0]
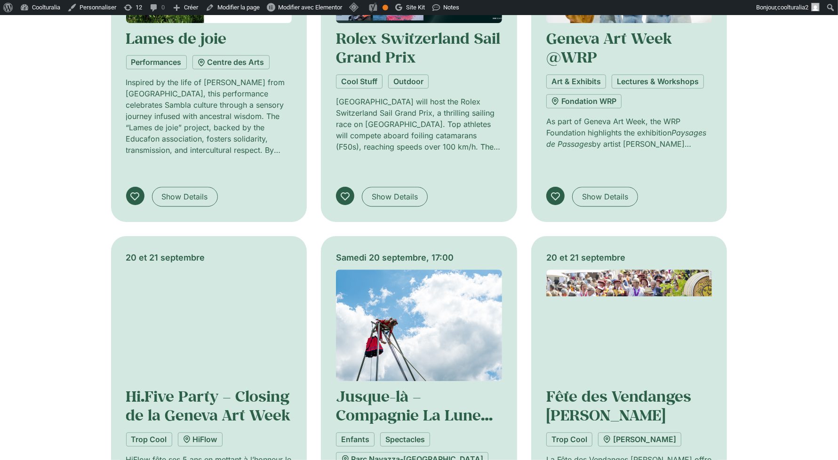
scroll to position [2248, 0]
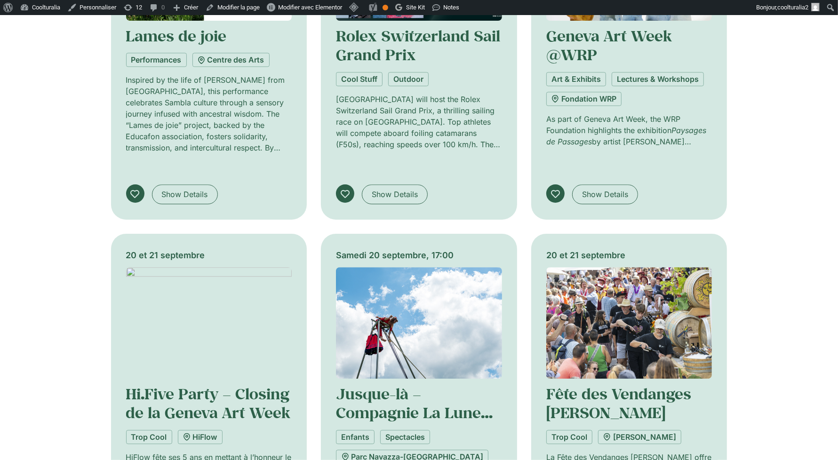
click at [701, 267] on img at bounding box center [629, 322] width 166 height 111
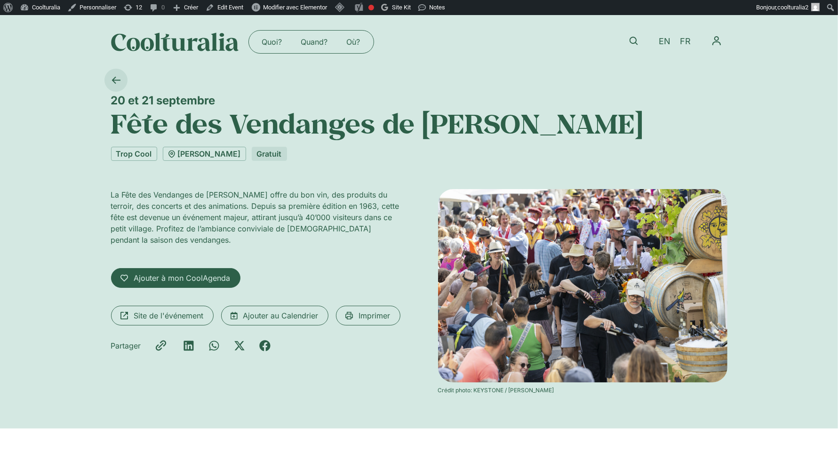
click at [119, 81] on icon at bounding box center [115, 80] width 9 height 9
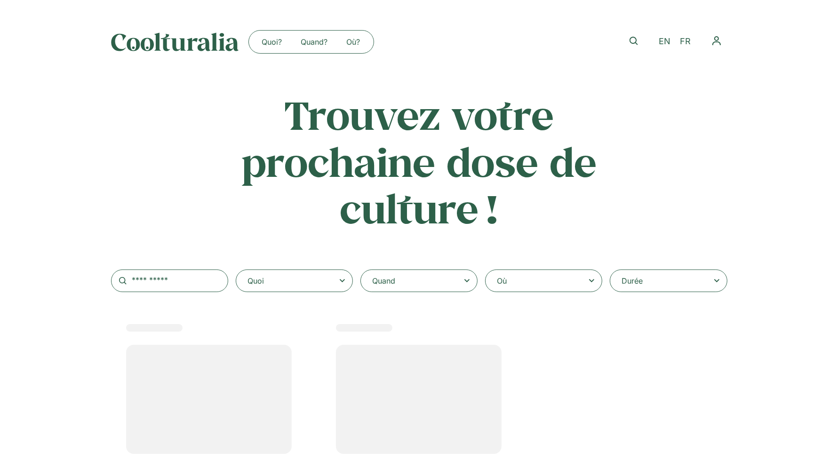
select select
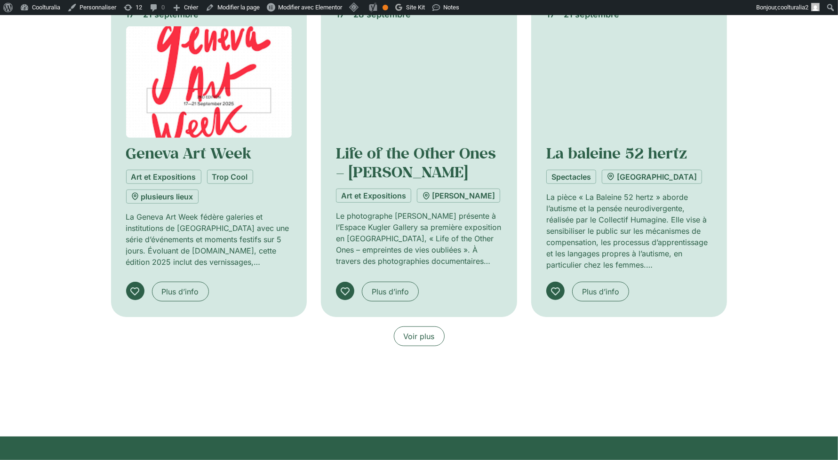
scroll to position [680, 0]
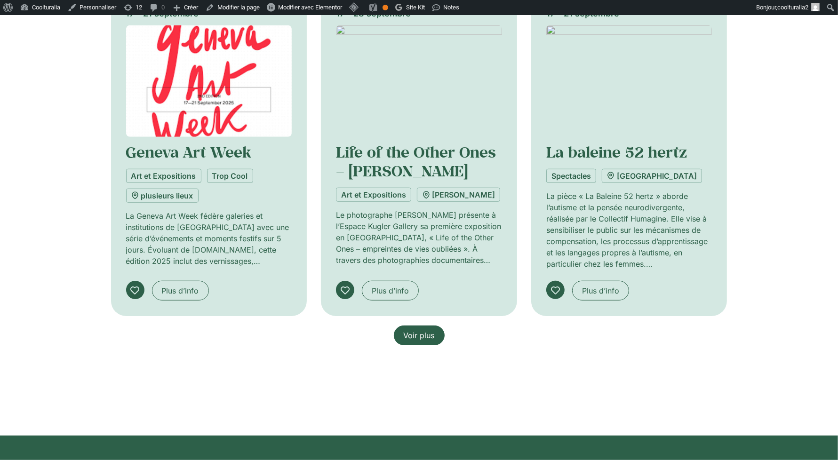
click at [426, 334] on span "Voir plus" at bounding box center [419, 335] width 31 height 11
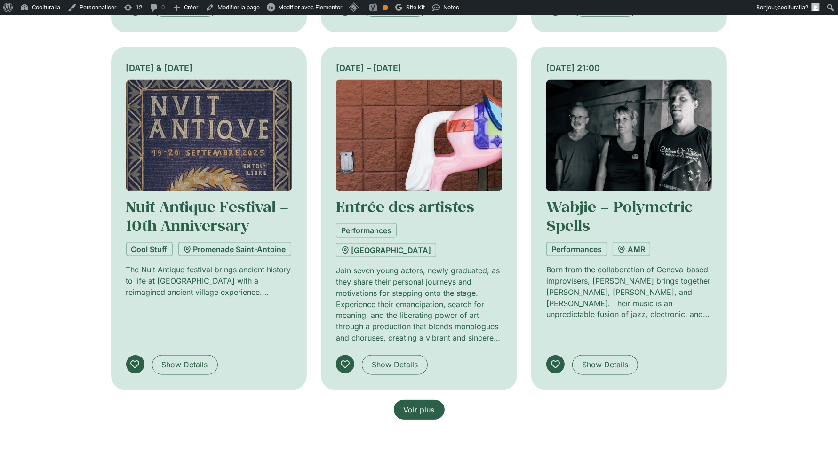
scroll to position [1361, 0]
click at [423, 405] on span "Voir plus" at bounding box center [419, 410] width 31 height 11
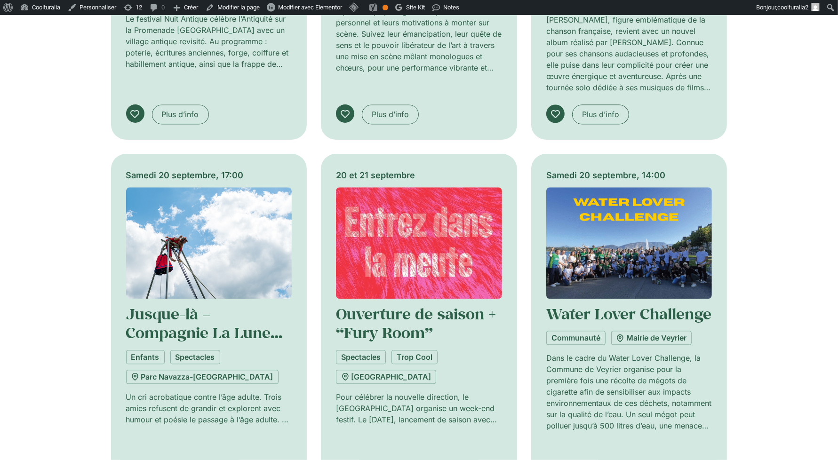
scroll to position [1972, 0]
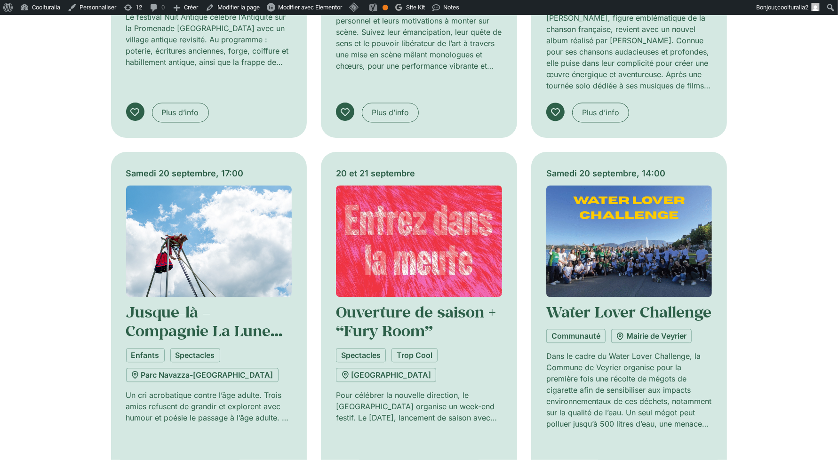
click at [420, 185] on img at bounding box center [419, 240] width 166 height 111
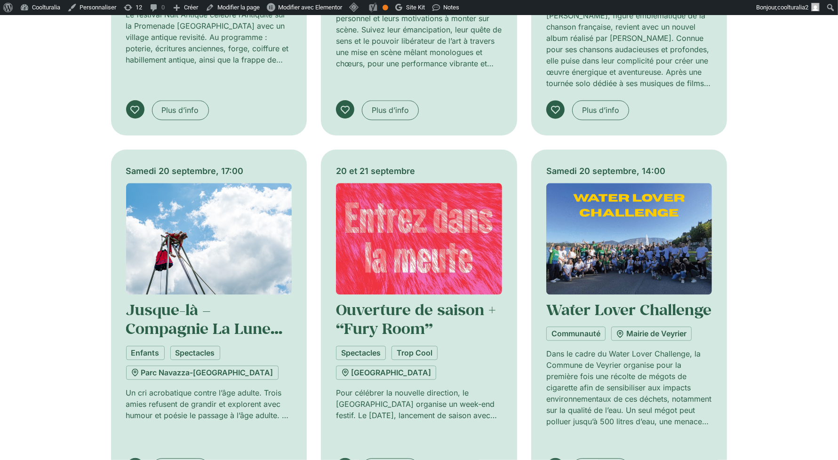
scroll to position [1976, 0]
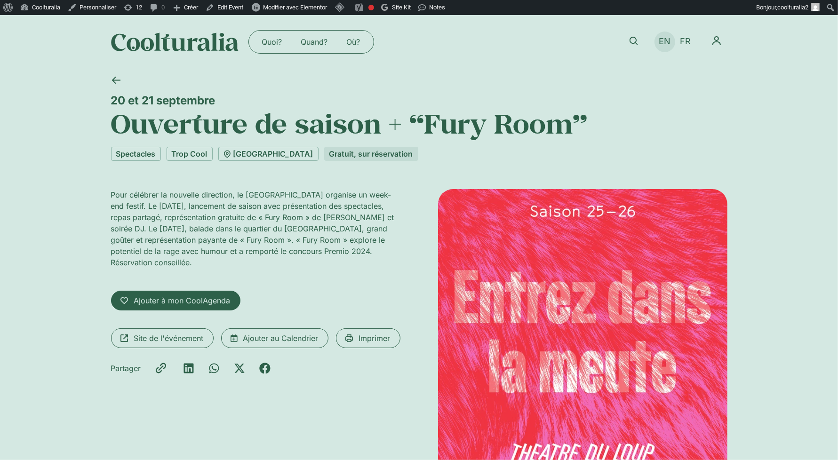
click at [661, 40] on span "EN" at bounding box center [665, 42] width 12 height 10
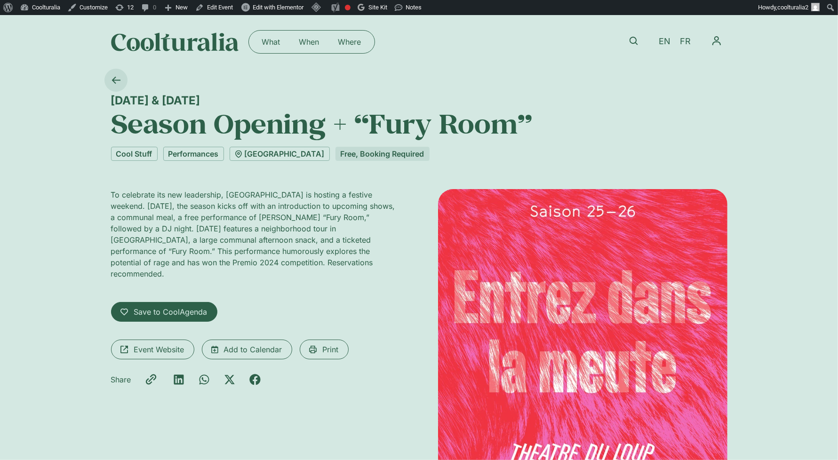
click at [118, 78] on icon at bounding box center [115, 80] width 9 height 9
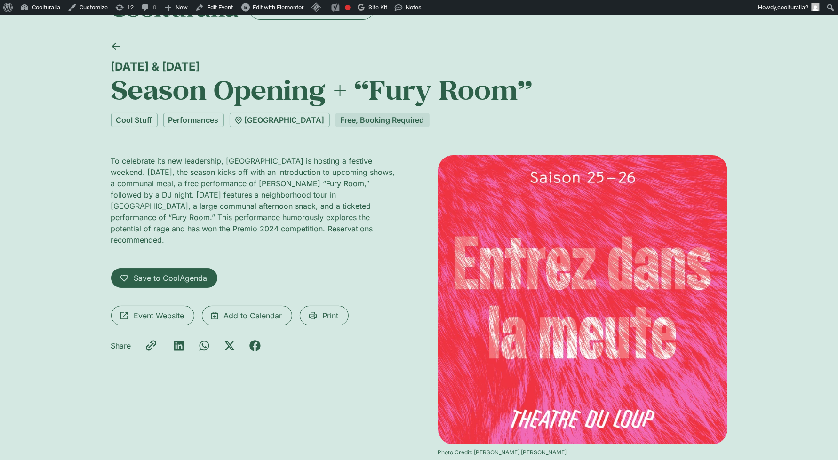
scroll to position [146, 0]
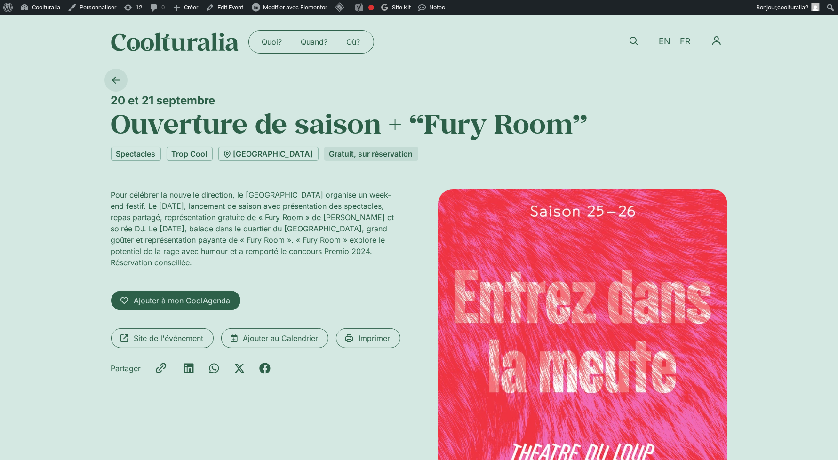
click at [114, 84] on icon at bounding box center [115, 80] width 9 height 9
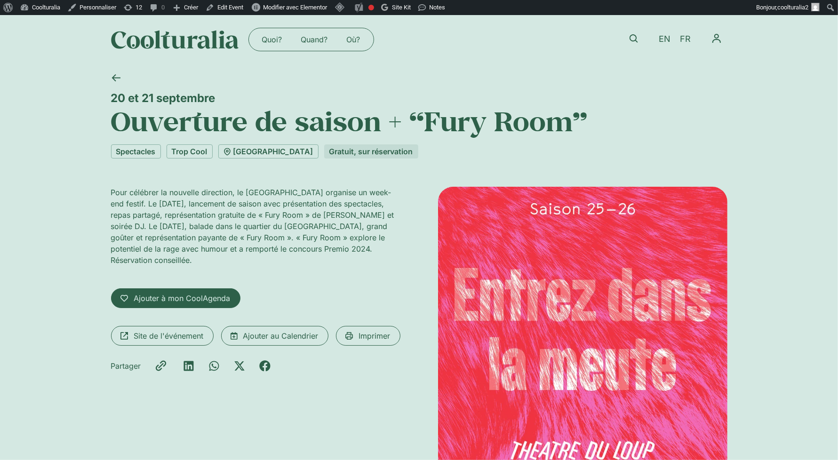
scroll to position [5, 0]
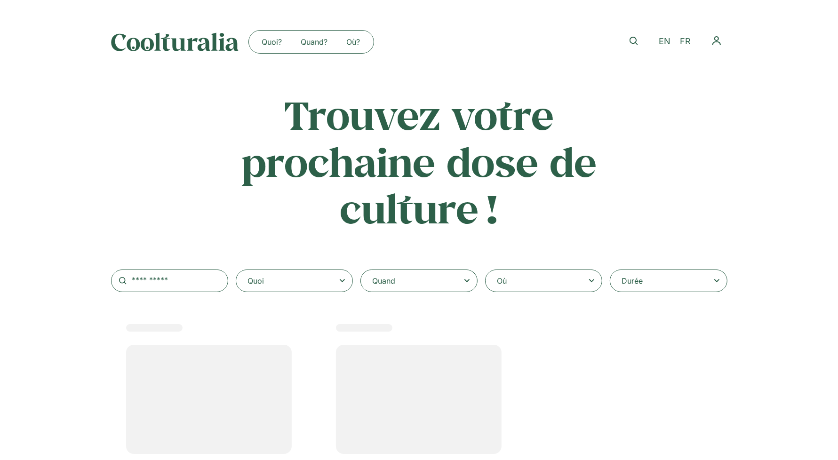
select select
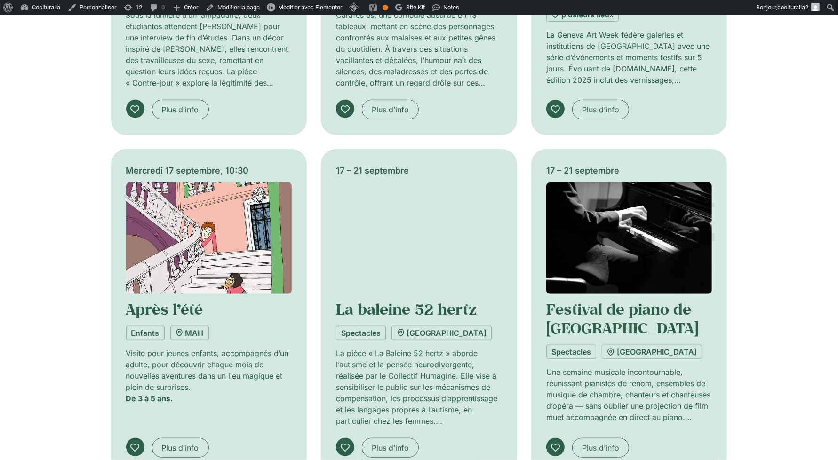
scroll to position [525, 0]
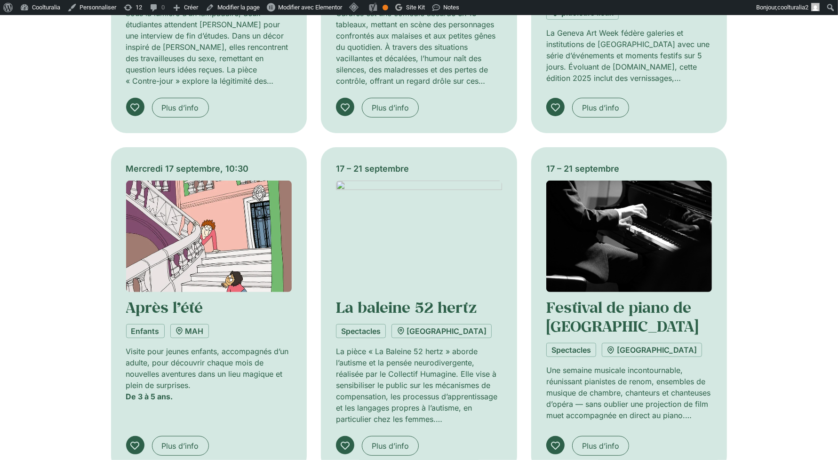
click at [627, 207] on img at bounding box center [629, 236] width 166 height 111
click at [621, 306] on link "Festival de piano de [GEOGRAPHIC_DATA]" at bounding box center [622, 316] width 152 height 39
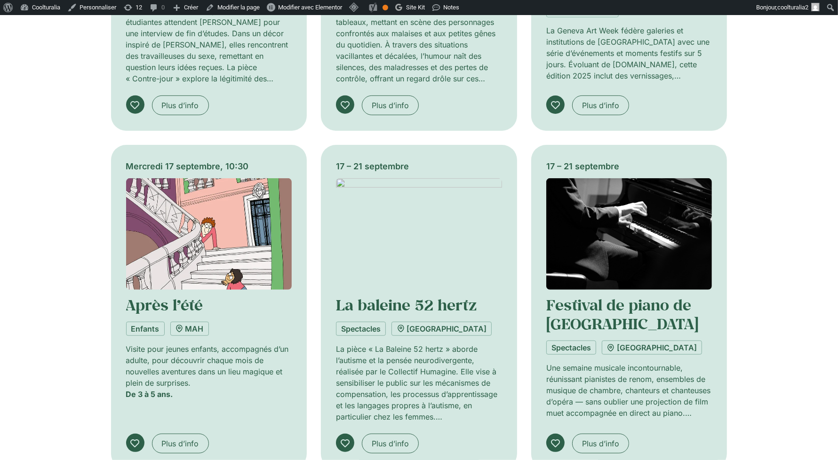
click at [614, 219] on img at bounding box center [629, 233] width 166 height 111
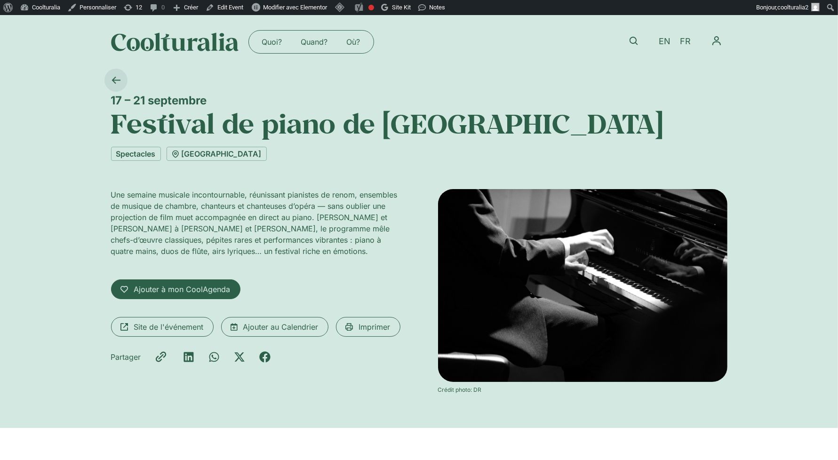
click at [115, 80] on icon at bounding box center [115, 80] width 9 height 9
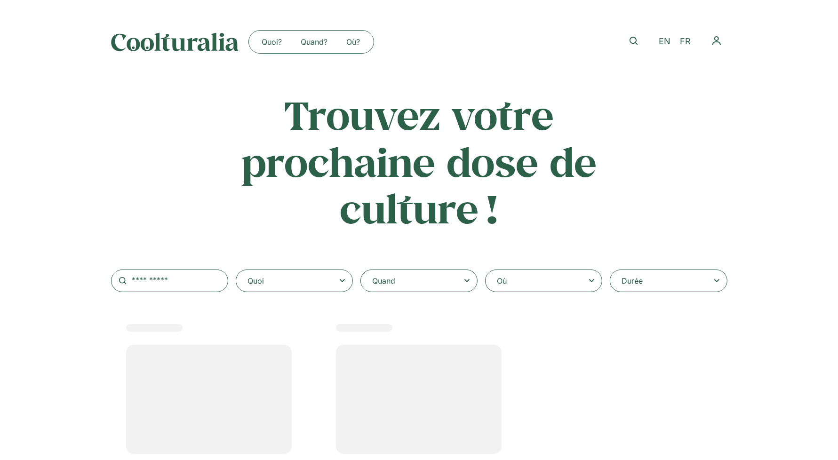
select select
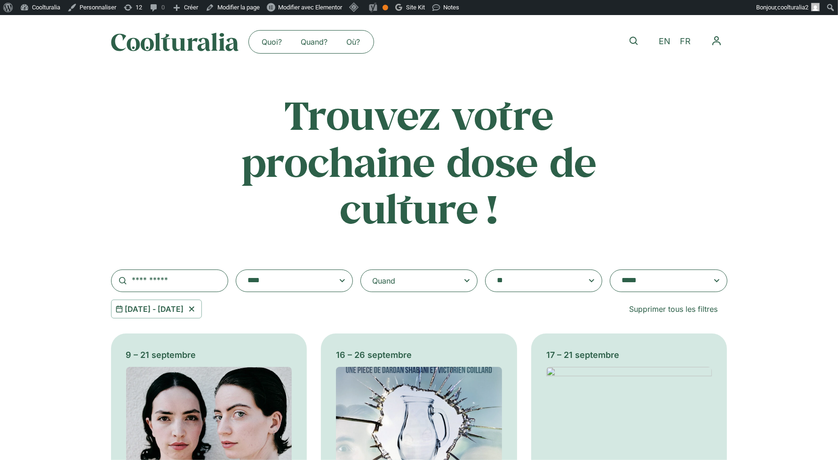
click at [457, 285] on div "Quand" at bounding box center [418, 281] width 117 height 23
click at [0, 0] on input "Quand" at bounding box center [0, 0] width 0 height 0
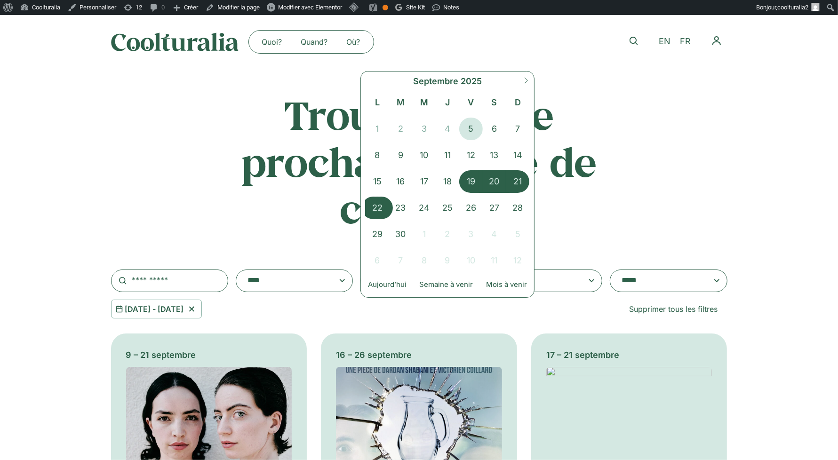
click at [377, 206] on span "22" at bounding box center [378, 208] width 24 height 23
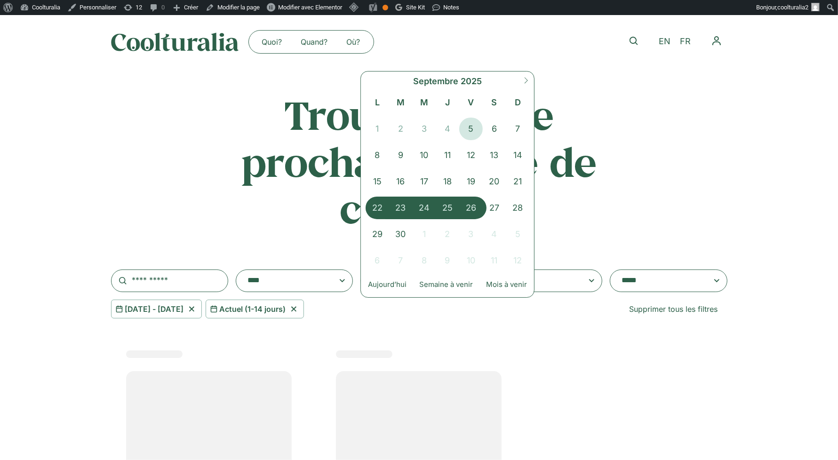
click at [472, 209] on span "26" at bounding box center [471, 208] width 24 height 23
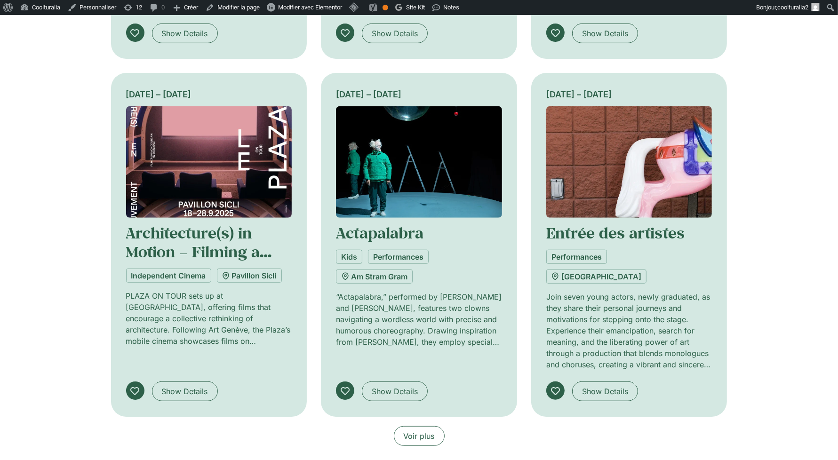
scroll to position [625, 0]
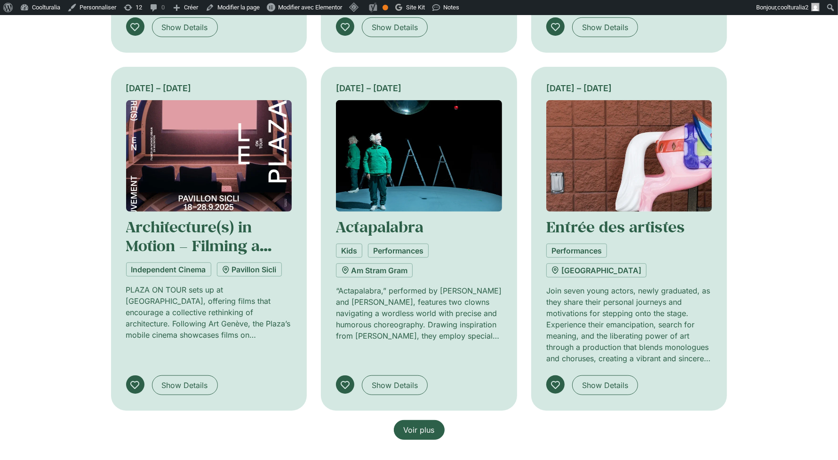
click at [417, 424] on span "Voir plus" at bounding box center [419, 429] width 31 height 11
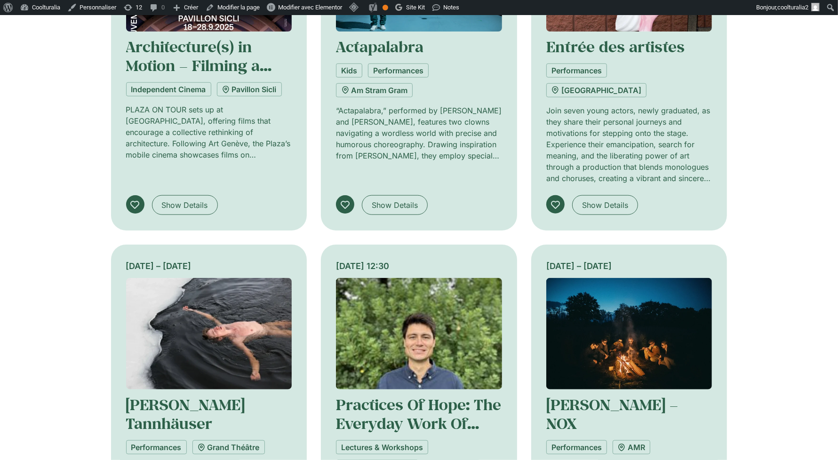
scroll to position [849, 0]
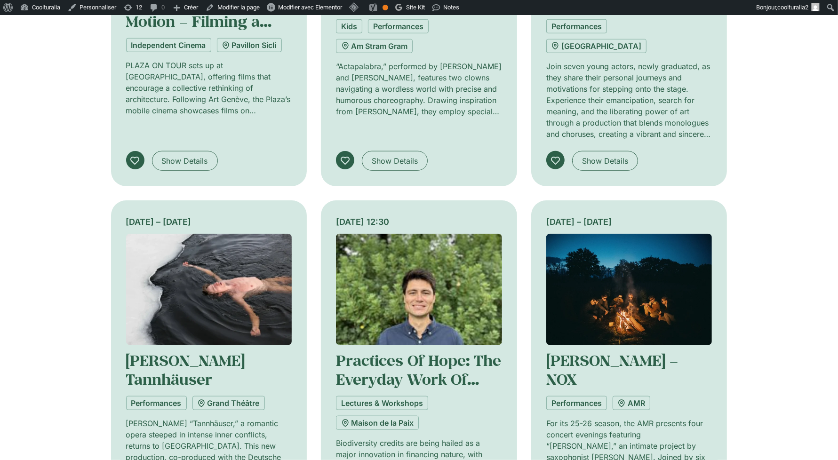
click at [207, 253] on img at bounding box center [209, 289] width 166 height 111
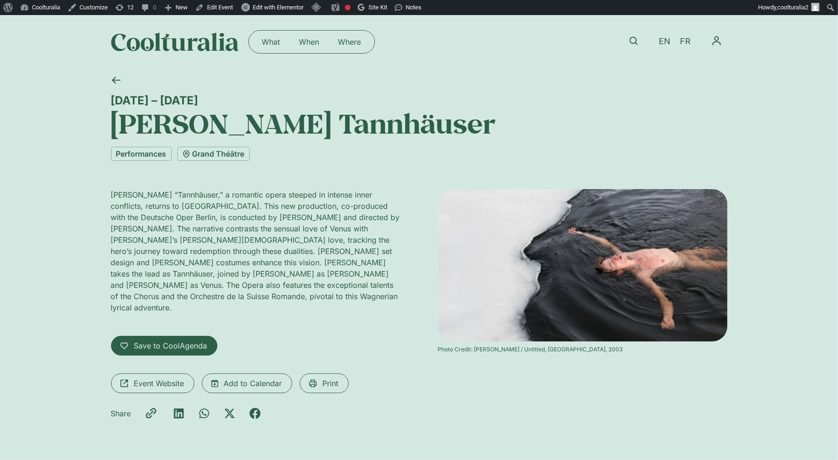
drag, startPoint x: 518, startPoint y: 126, endPoint x: 88, endPoint y: 122, distance: 430.0
click at [88, 122] on div "21 September – 4 October Richard Wagner’s Tannhäuser Performances Grand Théâtre…" at bounding box center [419, 264] width 838 height 391
click at [111, 81] on icon at bounding box center [115, 80] width 9 height 9
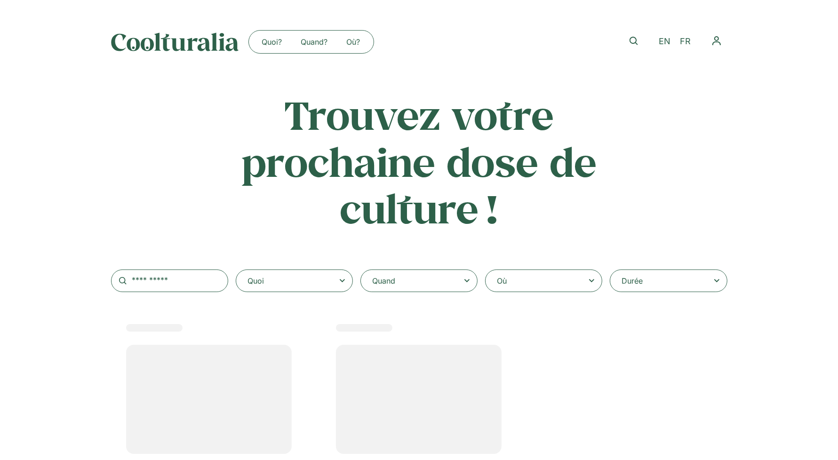
select select
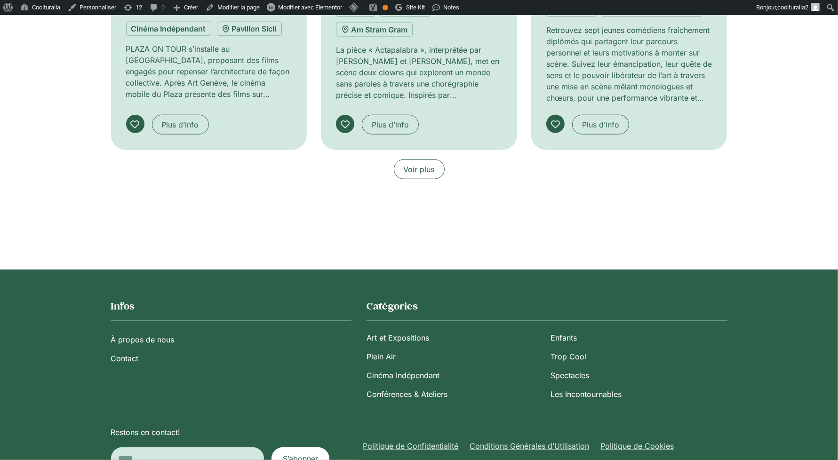
scroll to position [868, 0]
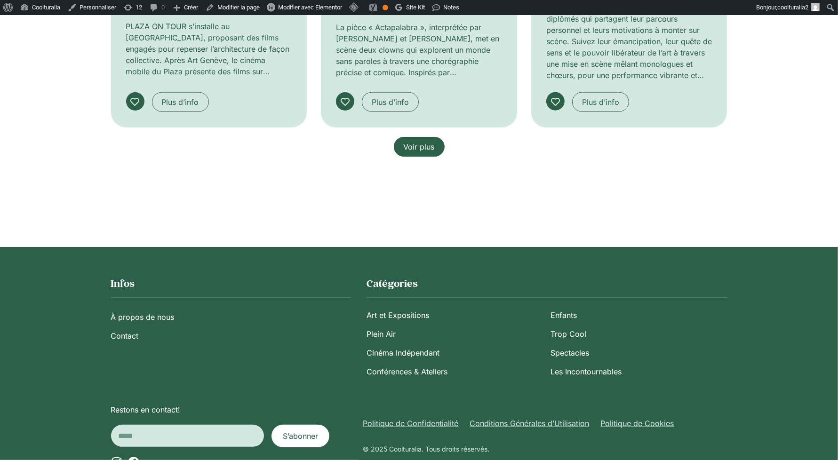
click at [407, 143] on span "Voir plus" at bounding box center [419, 146] width 31 height 11
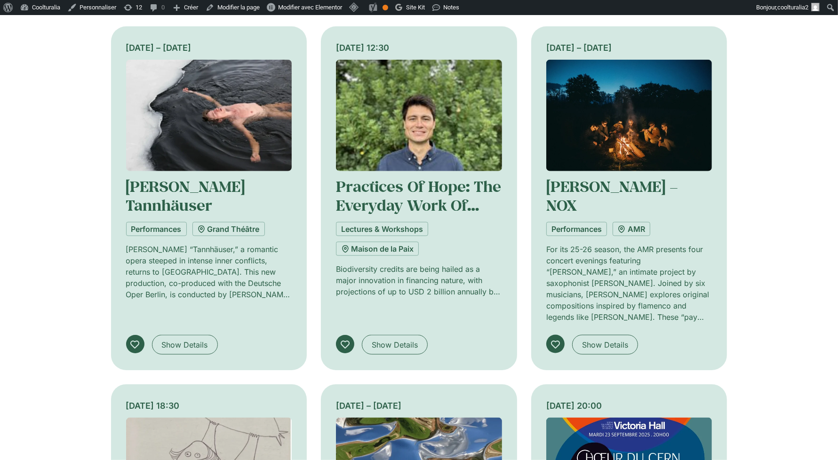
scroll to position [1027, 0]
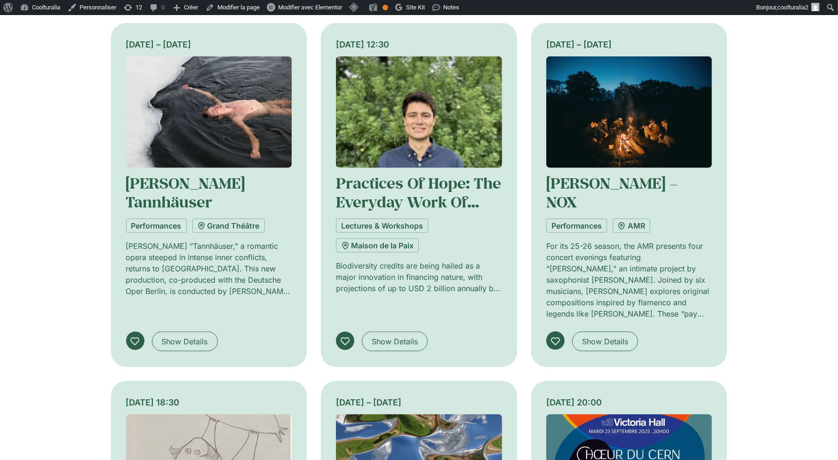
click at [403, 83] on img at bounding box center [419, 111] width 166 height 111
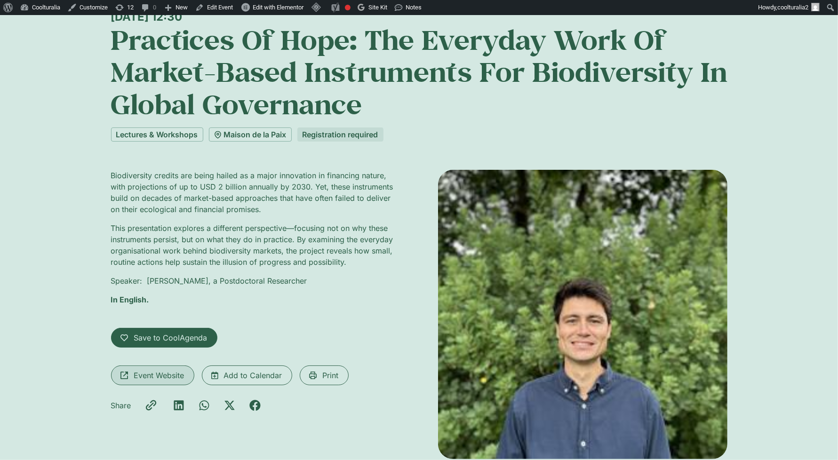
scroll to position [81, 0]
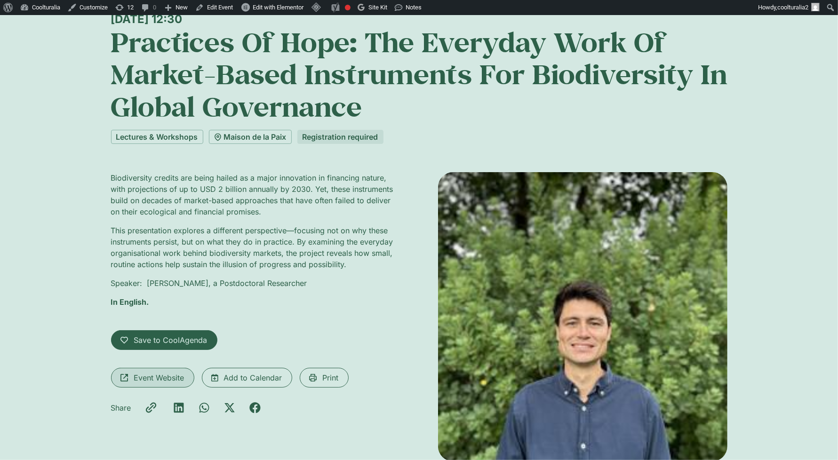
click at [153, 381] on span "Event Website" at bounding box center [159, 377] width 50 height 11
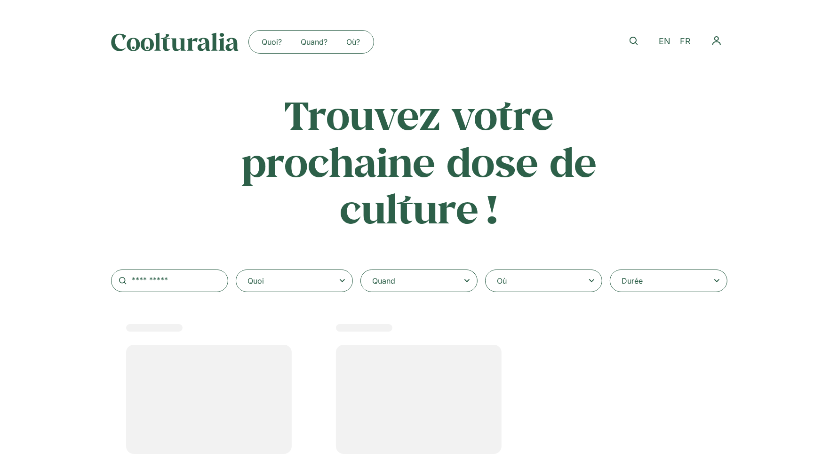
select select
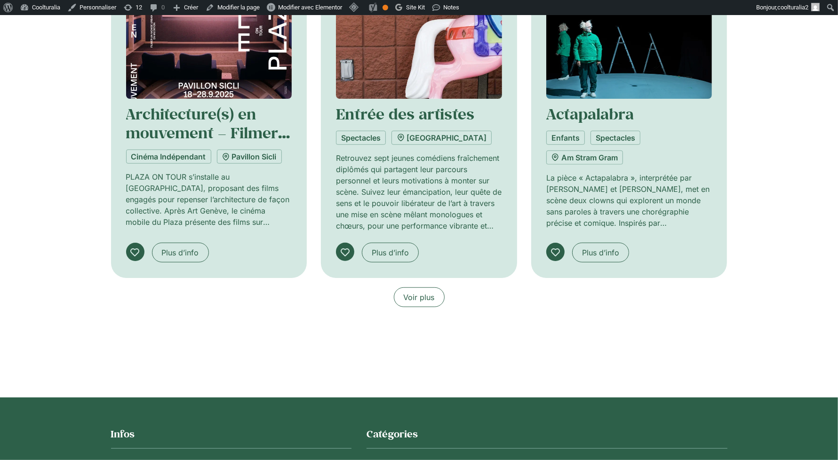
scroll to position [725, 0]
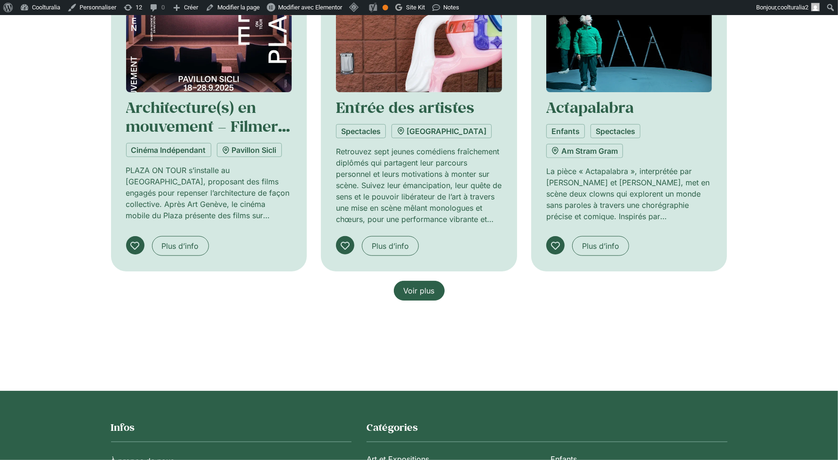
click at [427, 290] on span "Voir plus" at bounding box center [419, 290] width 31 height 11
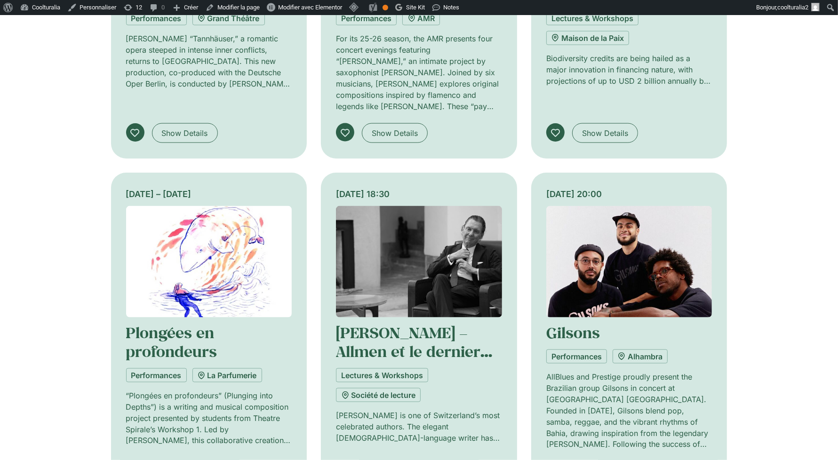
scroll to position [1234, 0]
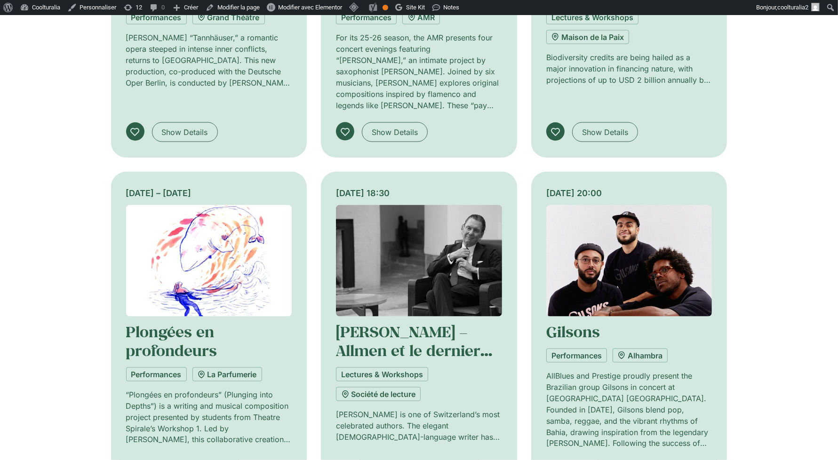
click at [409, 217] on img at bounding box center [419, 260] width 166 height 111
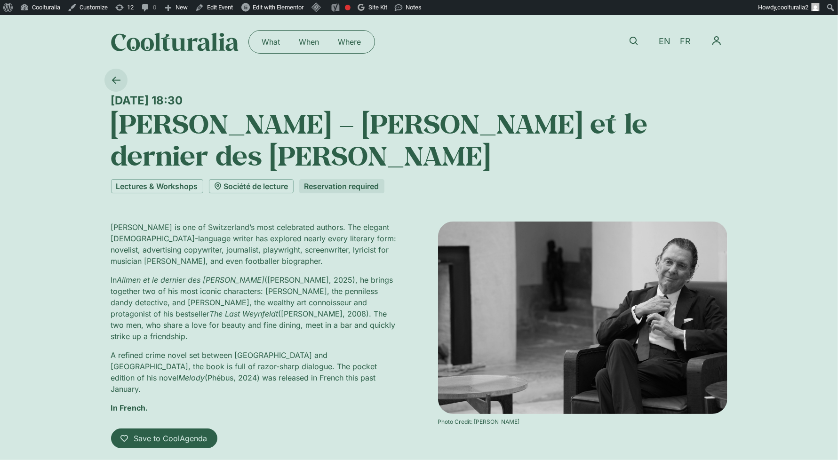
click at [117, 74] on link at bounding box center [115, 80] width 23 height 23
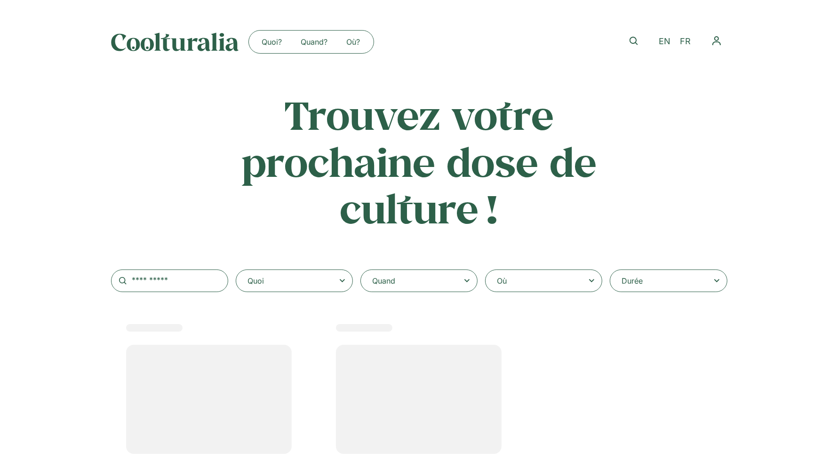
select select
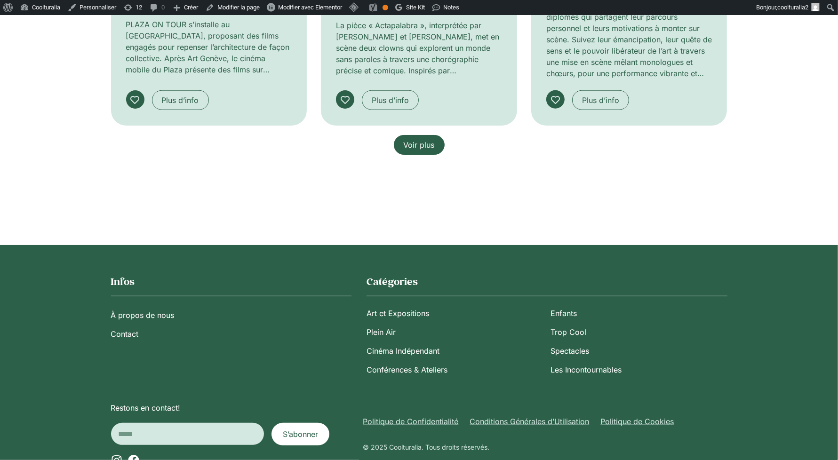
scroll to position [906, 0]
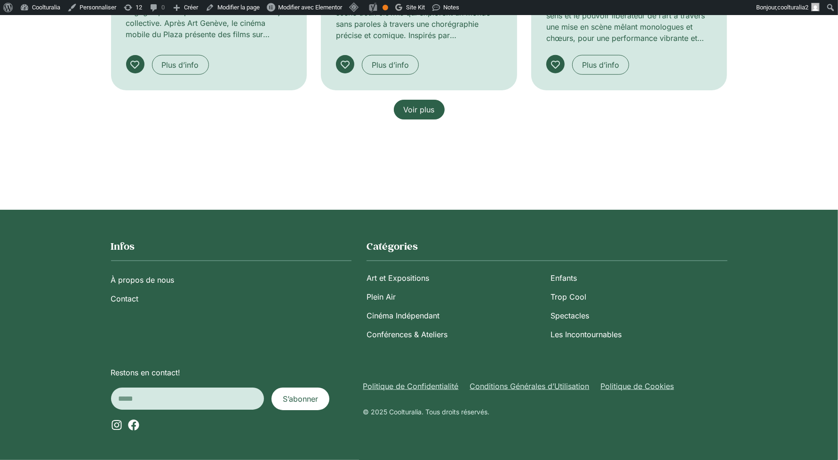
click at [413, 109] on span "Voir plus" at bounding box center [419, 109] width 31 height 11
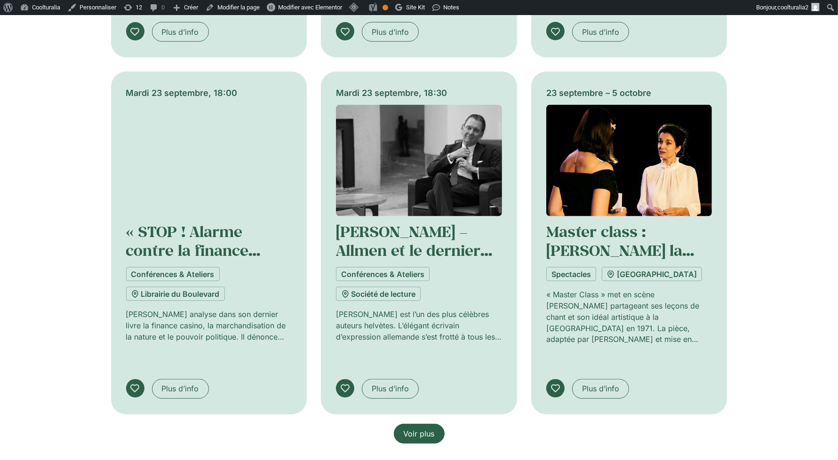
scroll to position [1334, 0]
click at [422, 423] on link "Voir plus" at bounding box center [419, 433] width 51 height 20
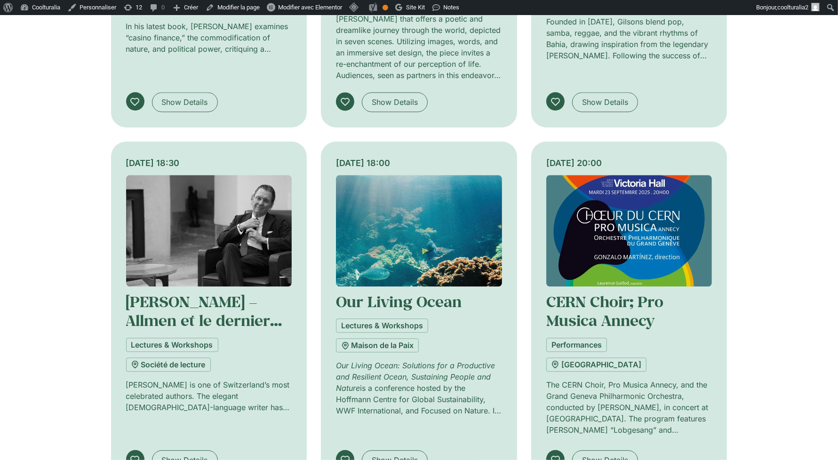
scroll to position [1985, 0]
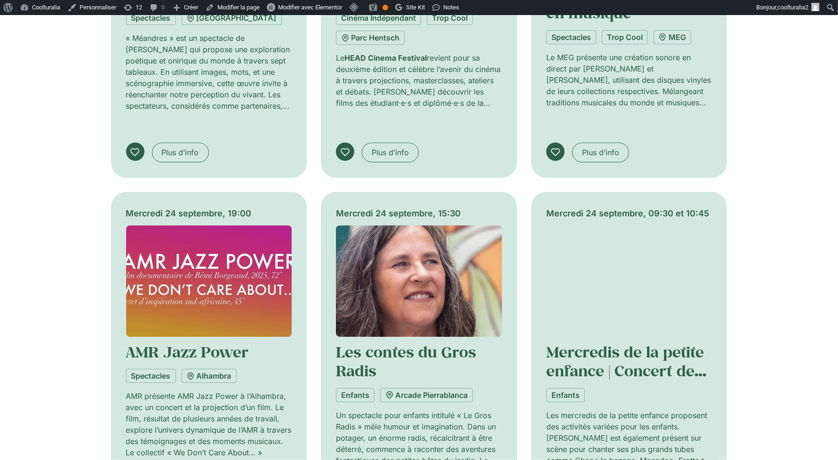
scroll to position [2645, 0]
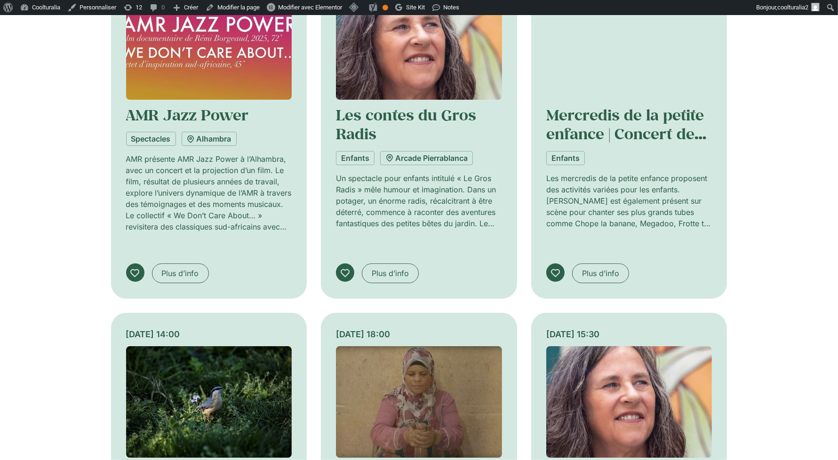
scroll to position [2899, 0]
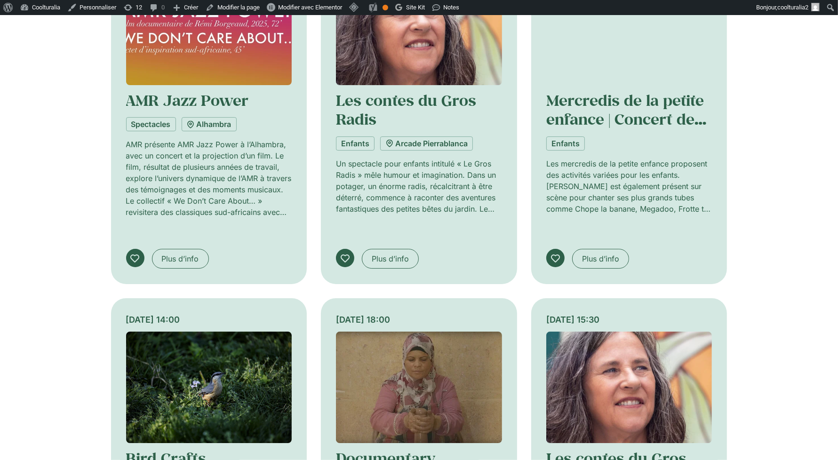
click at [595, 332] on img at bounding box center [629, 387] width 166 height 111
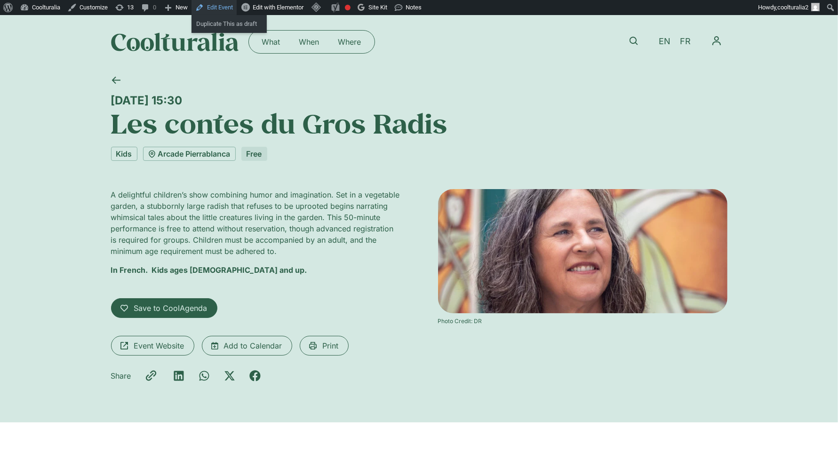
click at [223, 8] on link "Edit Event" at bounding box center [213, 7] width 45 height 15
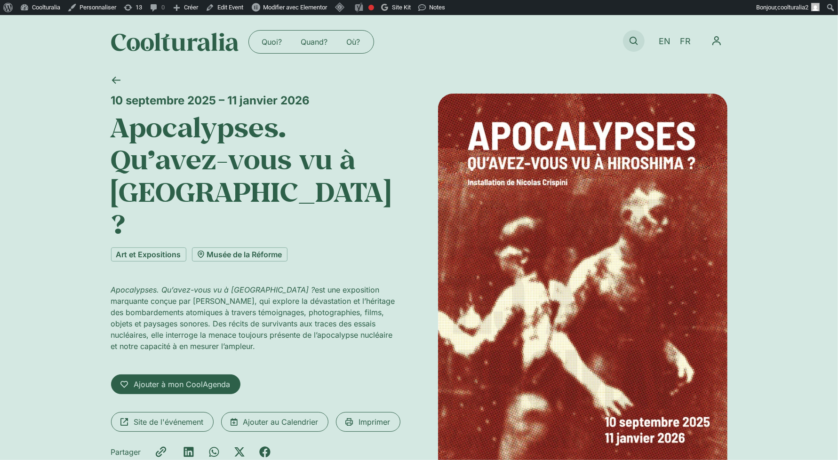
click at [631, 40] on icon at bounding box center [633, 41] width 8 height 8
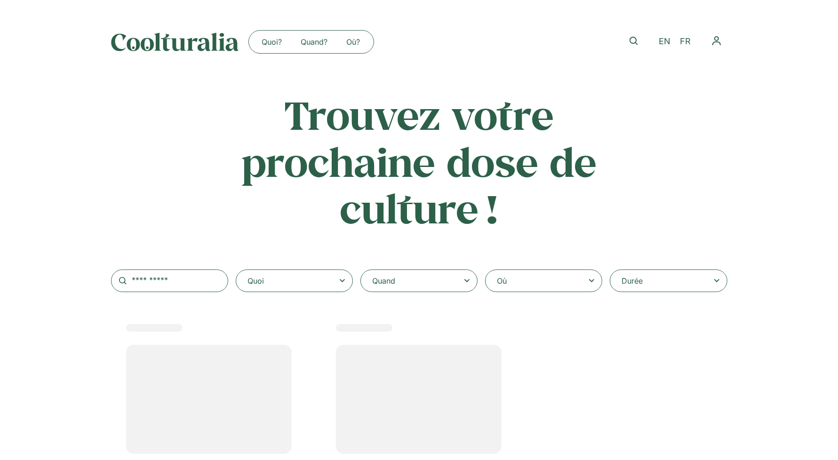
select select
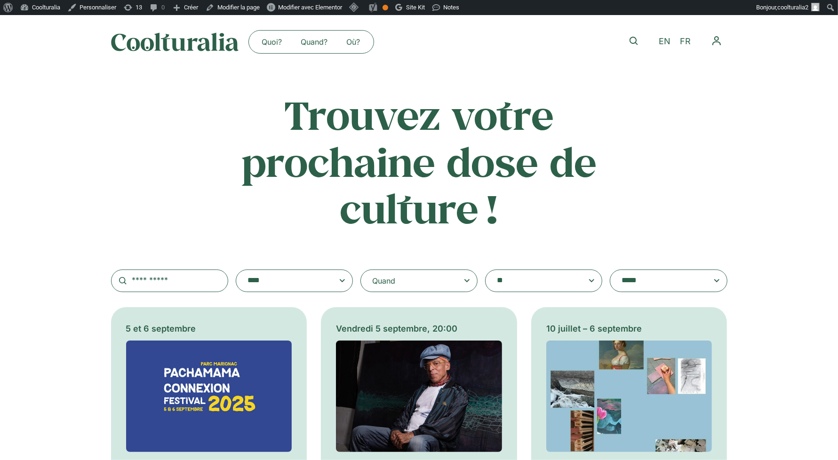
click at [452, 278] on div "Quand" at bounding box center [418, 281] width 117 height 23
click at [0, 0] on input "Quand" at bounding box center [0, 0] width 0 height 0
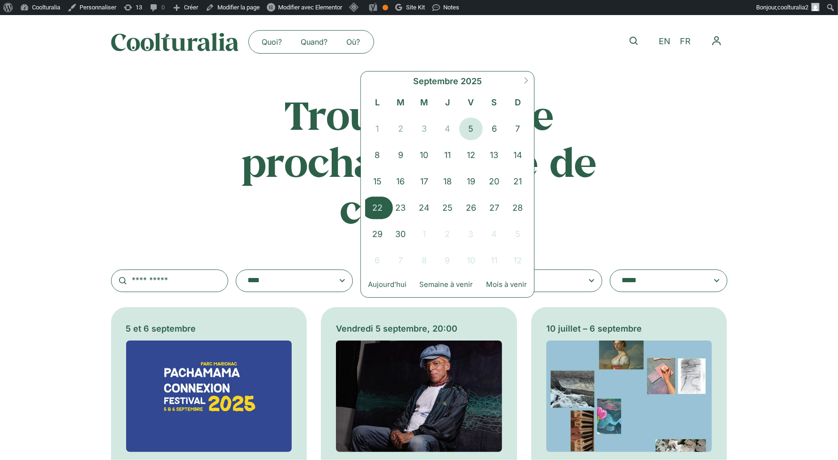
click at [377, 202] on span "22" at bounding box center [378, 208] width 24 height 23
click at [477, 201] on span "26" at bounding box center [471, 208] width 24 height 23
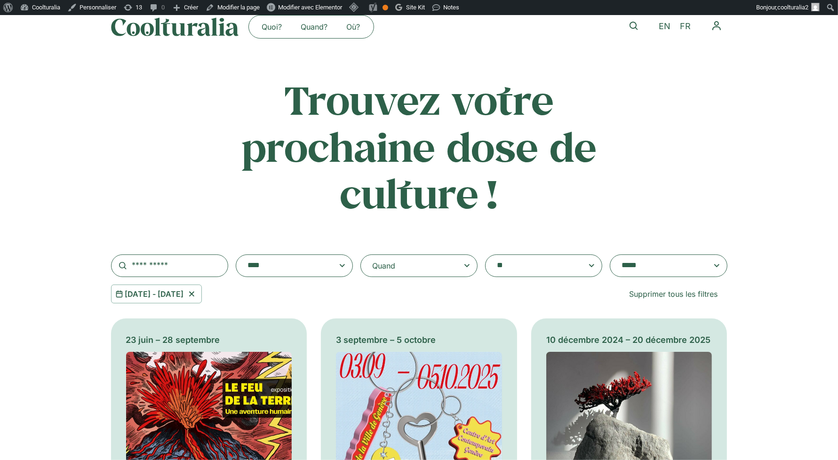
scroll to position [17, 0]
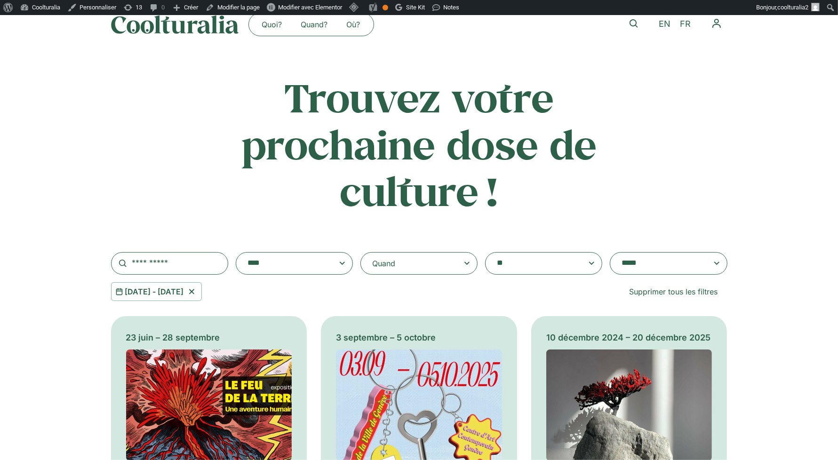
click at [629, 266] on textarea "**********" at bounding box center [658, 263] width 75 height 13
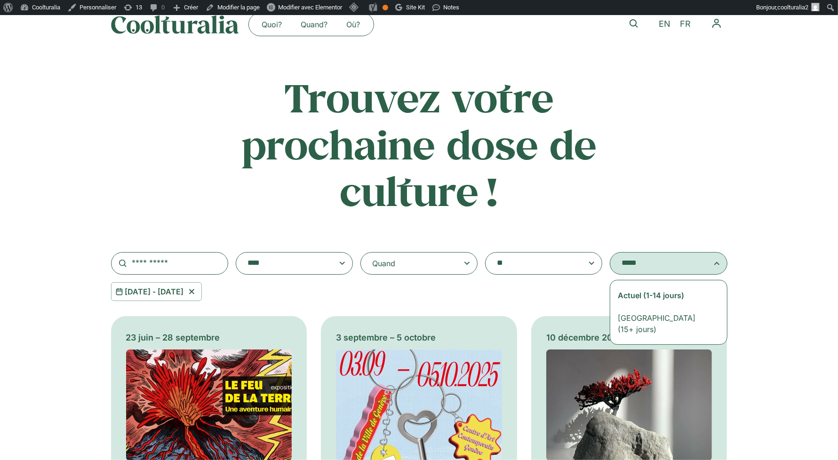
select select "**********"
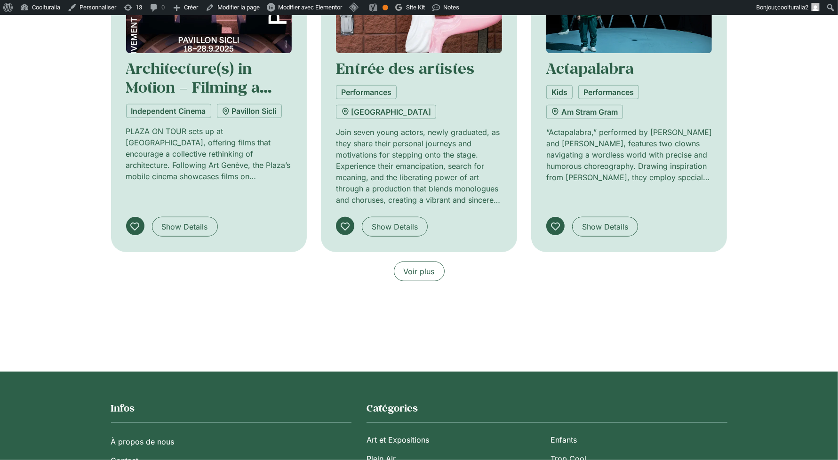
scroll to position [853, 0]
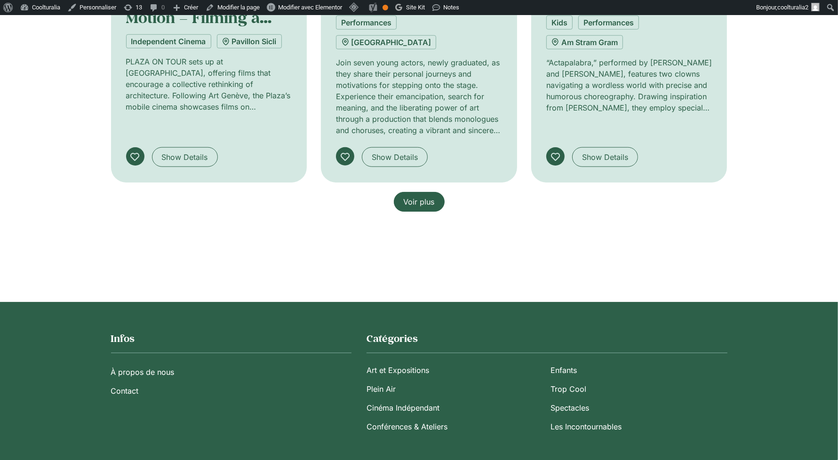
click at [423, 196] on span "Voir plus" at bounding box center [419, 201] width 31 height 11
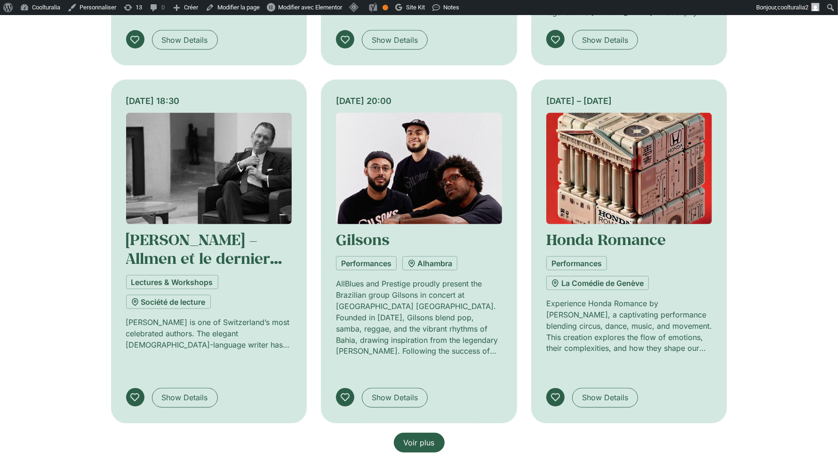
scroll to position [1327, 0]
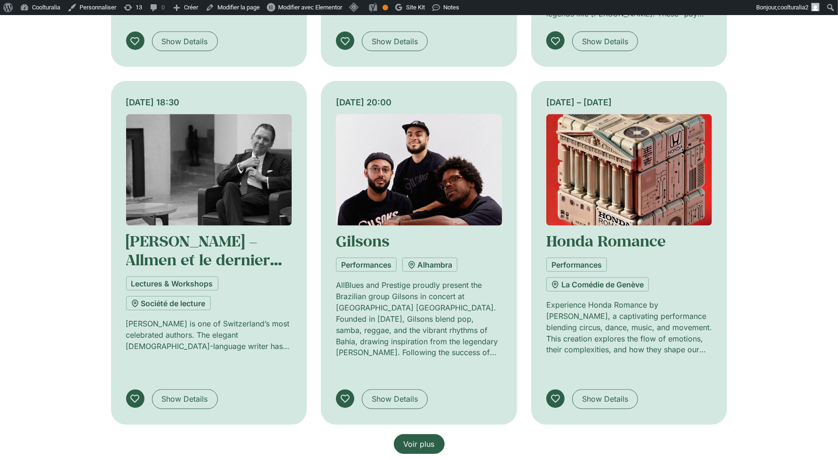
click at [420, 438] on span "Voir plus" at bounding box center [419, 443] width 31 height 11
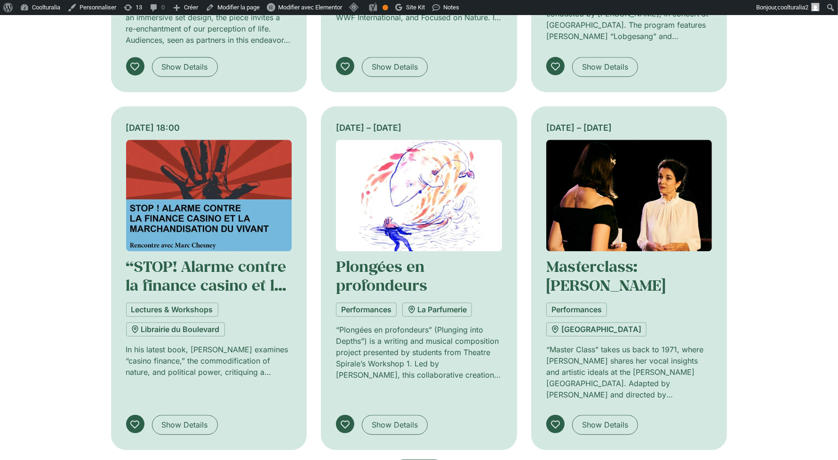
scroll to position [2020, 0]
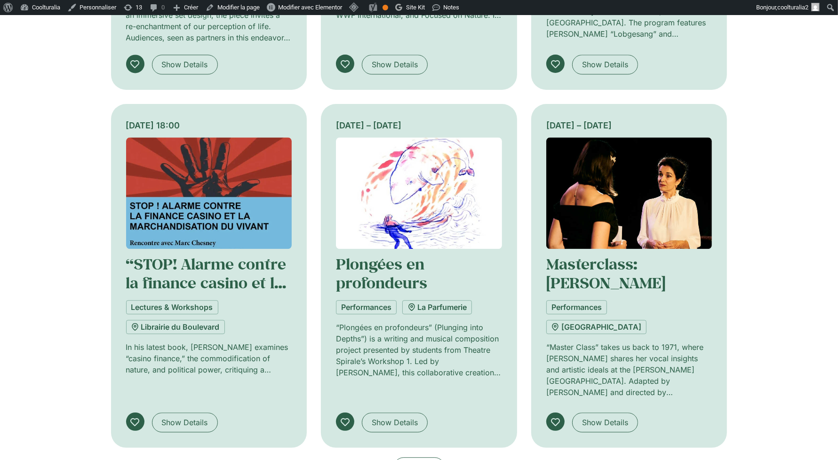
click at [615, 137] on img at bounding box center [629, 192] width 166 height 111
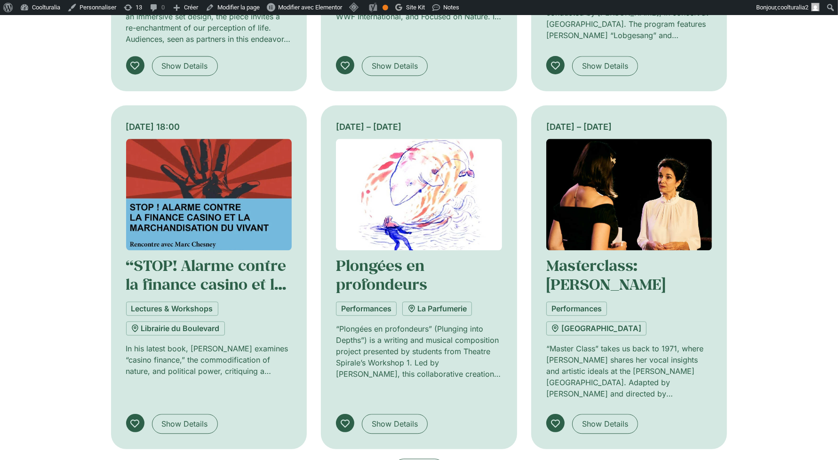
scroll to position [2017, 0]
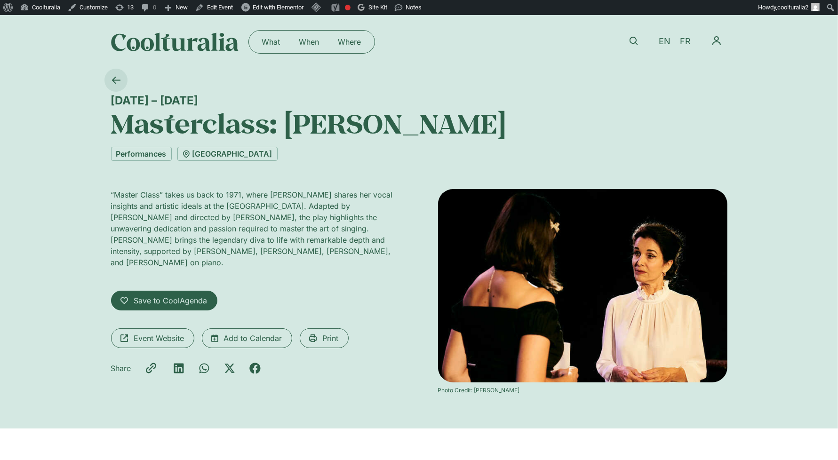
click at [119, 80] on icon at bounding box center [115, 80] width 8 height 7
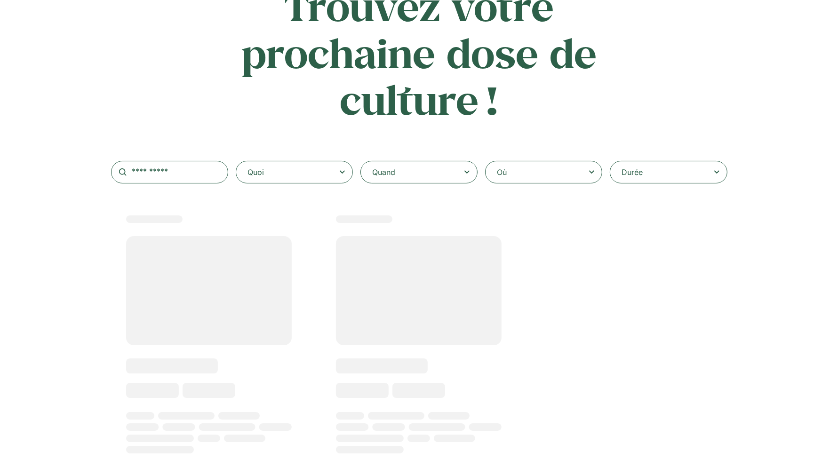
select select
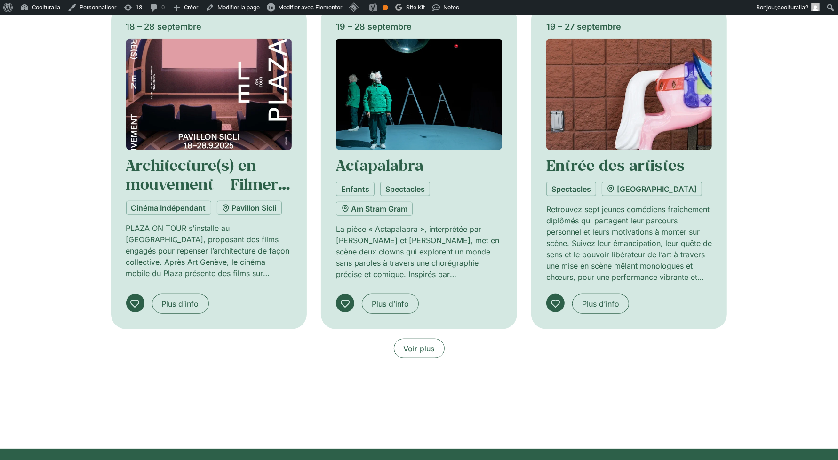
scroll to position [906, 0]
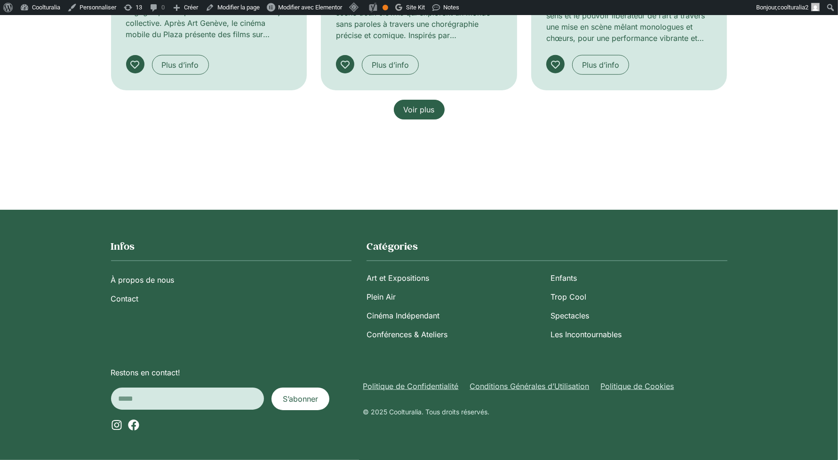
click at [430, 109] on span "Voir plus" at bounding box center [419, 109] width 31 height 11
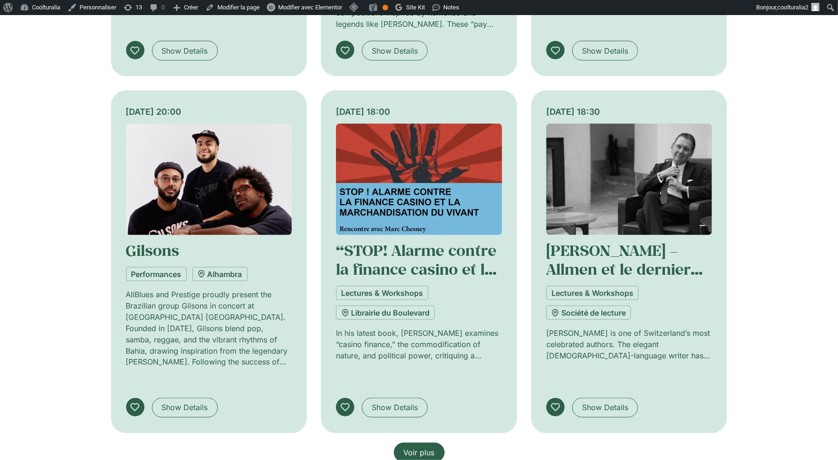
scroll to position [1314, 0]
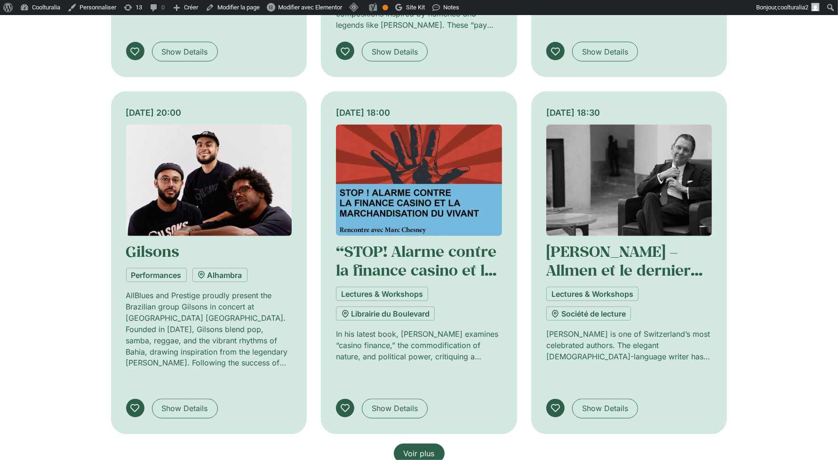
click at [420, 448] on span "Voir plus" at bounding box center [419, 453] width 31 height 11
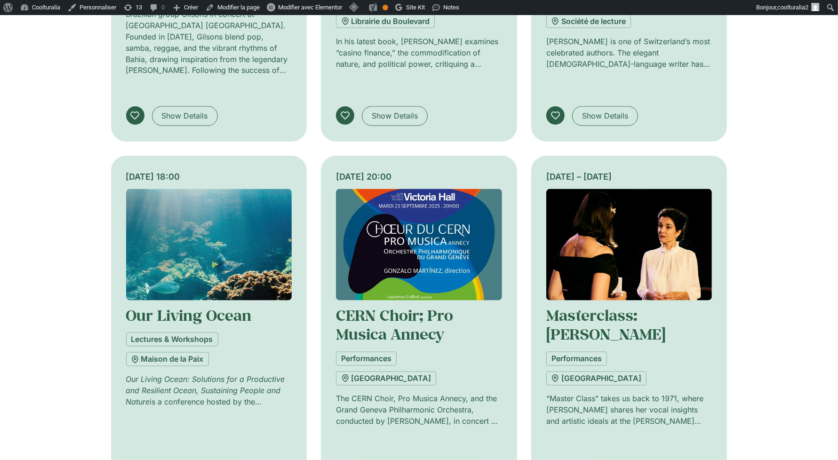
scroll to position [2063, 0]
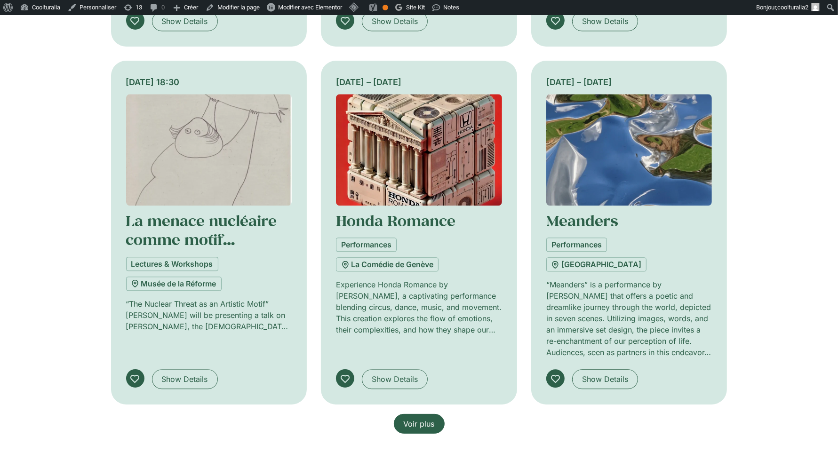
click at [418, 418] on span "Voir plus" at bounding box center [419, 423] width 31 height 11
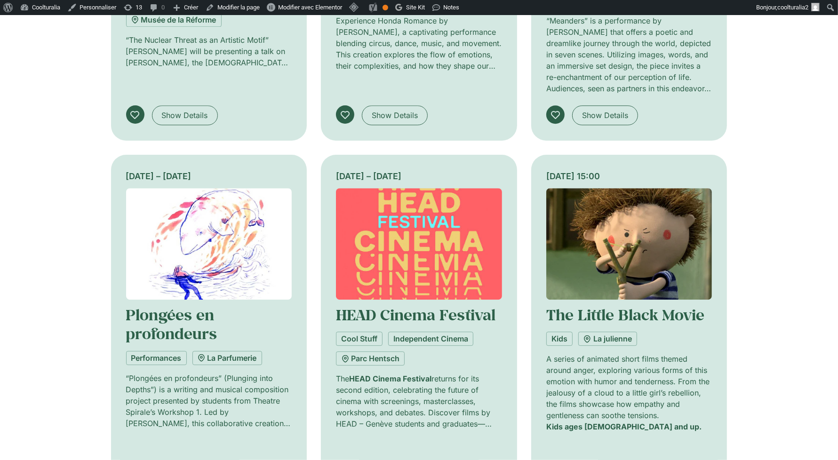
scroll to position [2330, 0]
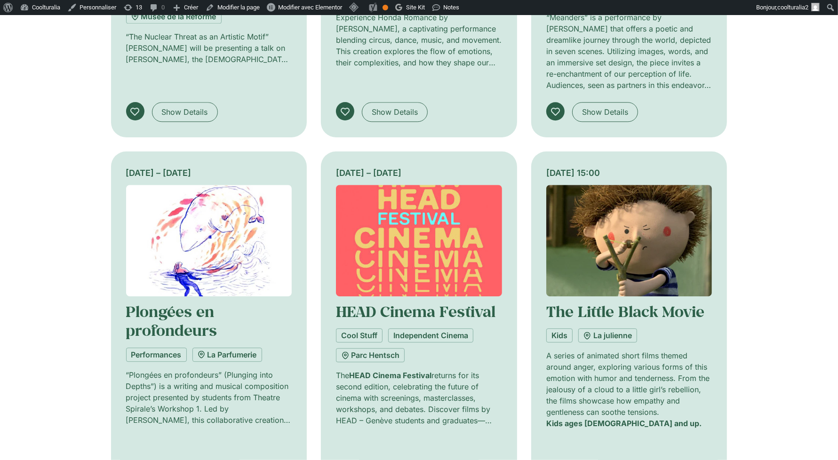
click at [417, 185] on img at bounding box center [419, 240] width 166 height 111
